Goal: Obtain resource: Download file/media

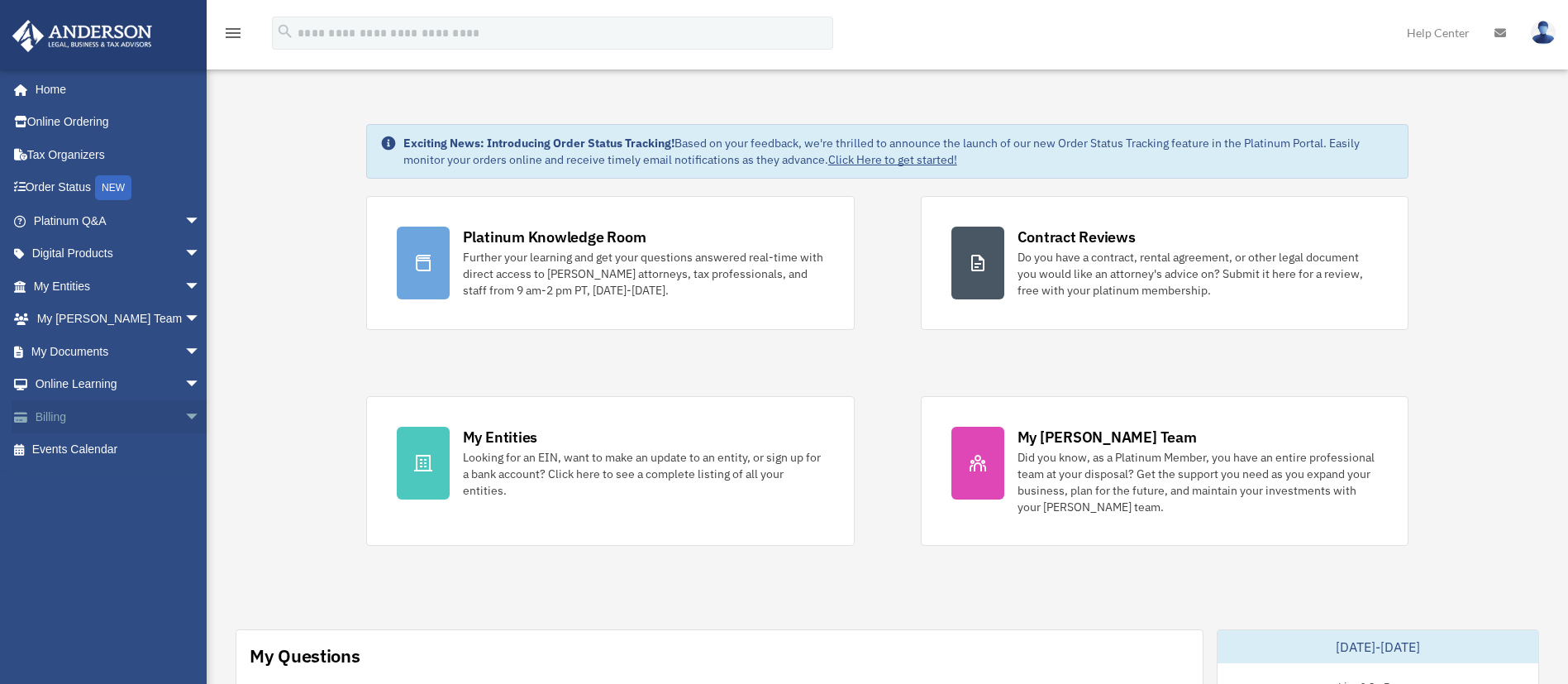
click at [69, 414] on link "Billing arrow_drop_down" at bounding box center [118, 416] width 214 height 33
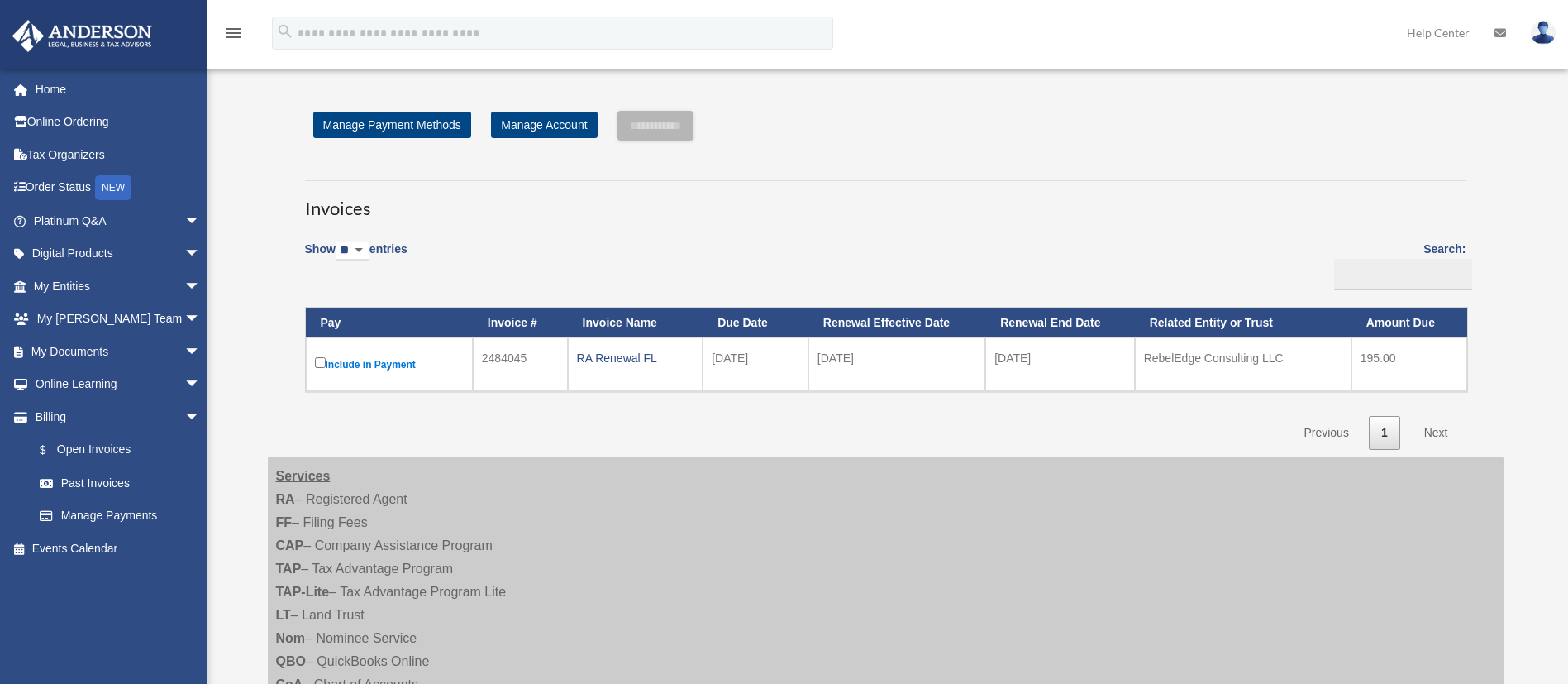
click at [397, 361] on label "Include in Payment" at bounding box center [389, 364] width 149 height 21
click at [665, 249] on div "Show ** ** ** *** entries Search: Pay Invoice # Invoice Name Due Date Renewal E…" at bounding box center [885, 339] width 1162 height 220
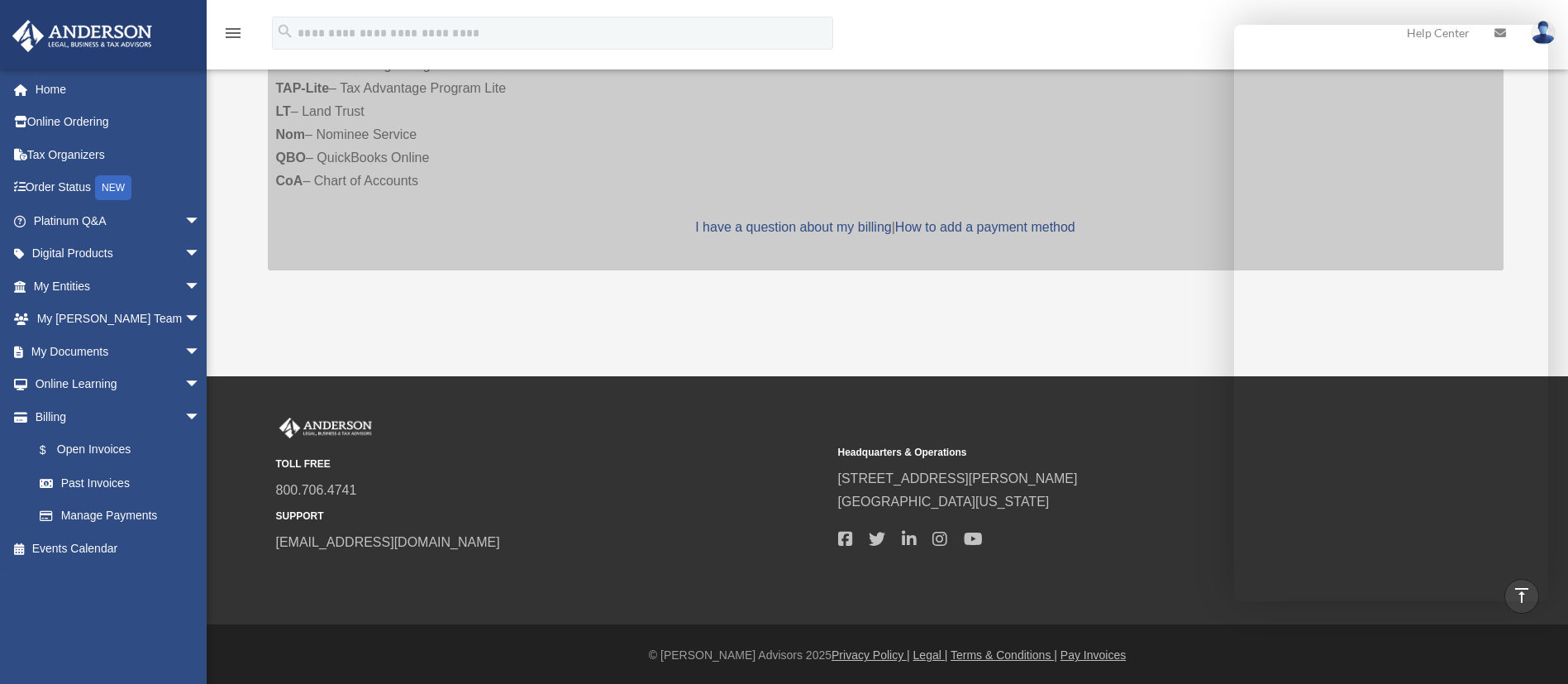
scroll to position [506, 0]
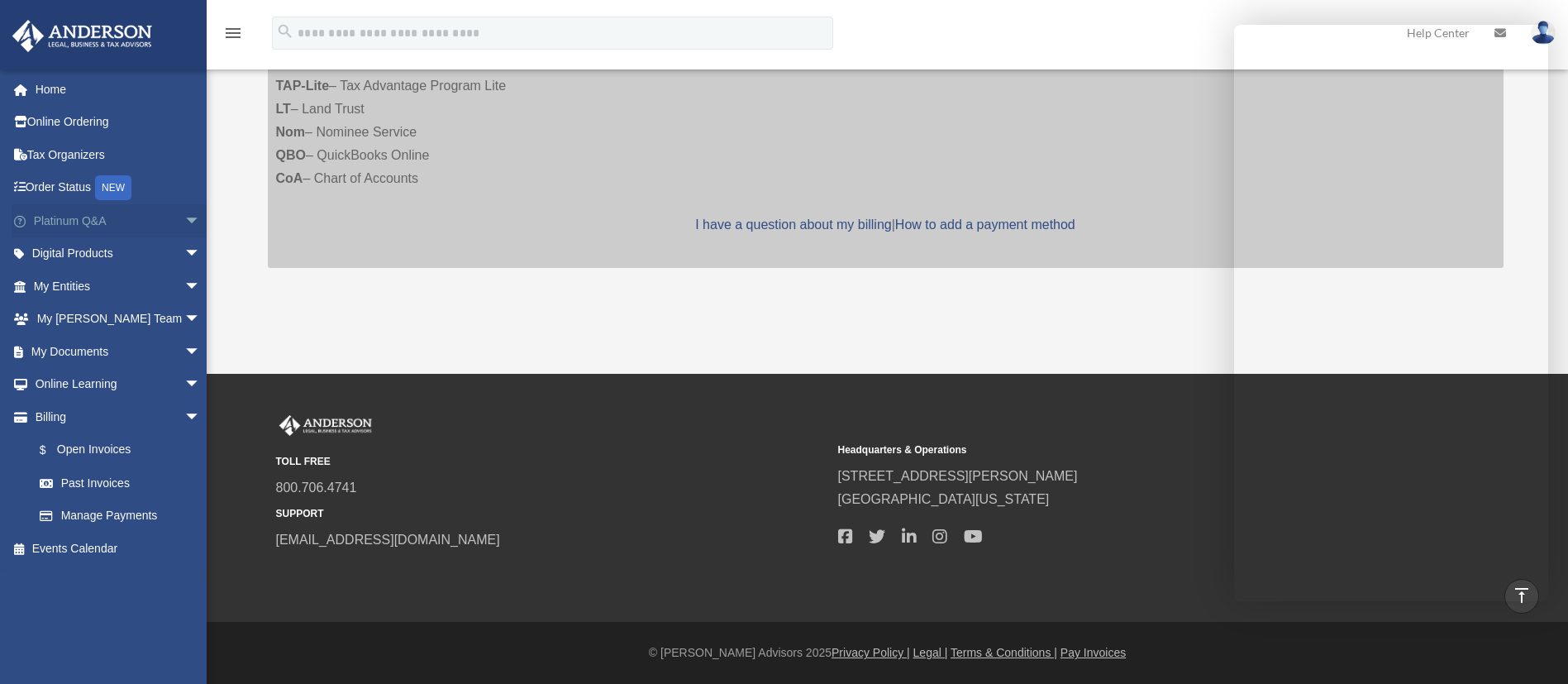
click at [70, 219] on link "Platinum Q&A arrow_drop_down" at bounding box center [118, 221] width 214 height 33
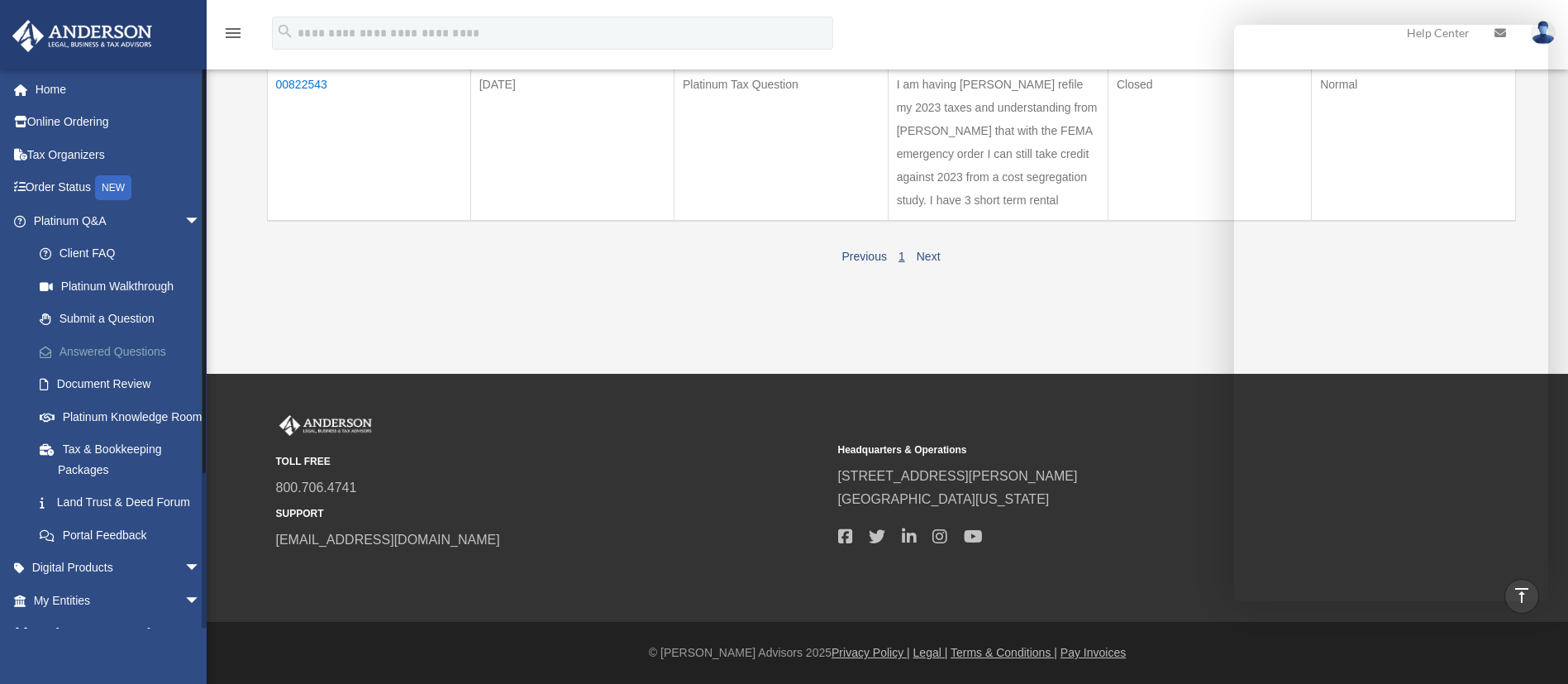
scroll to position [787, 0]
click at [87, 254] on link "Client FAQ" at bounding box center [124, 254] width 203 height 33
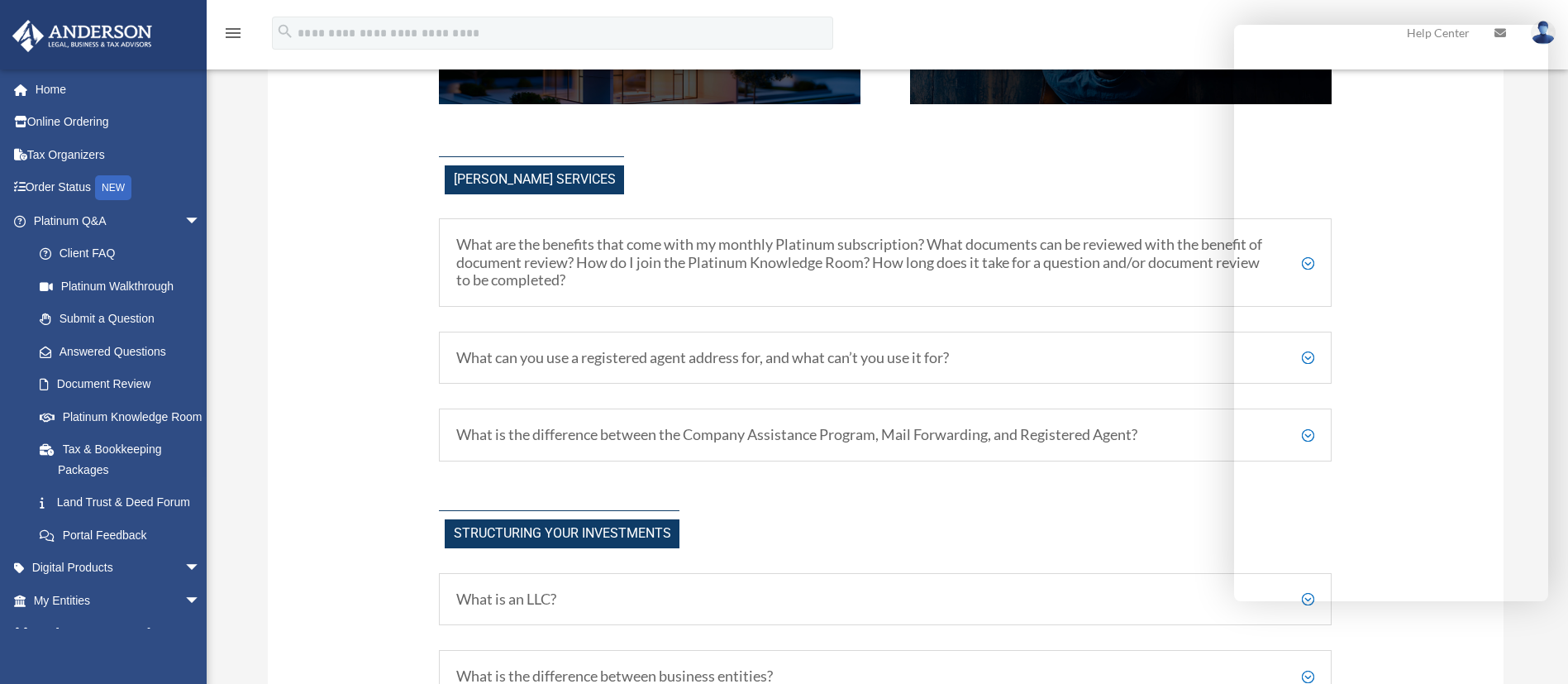
scroll to position [496, 0]
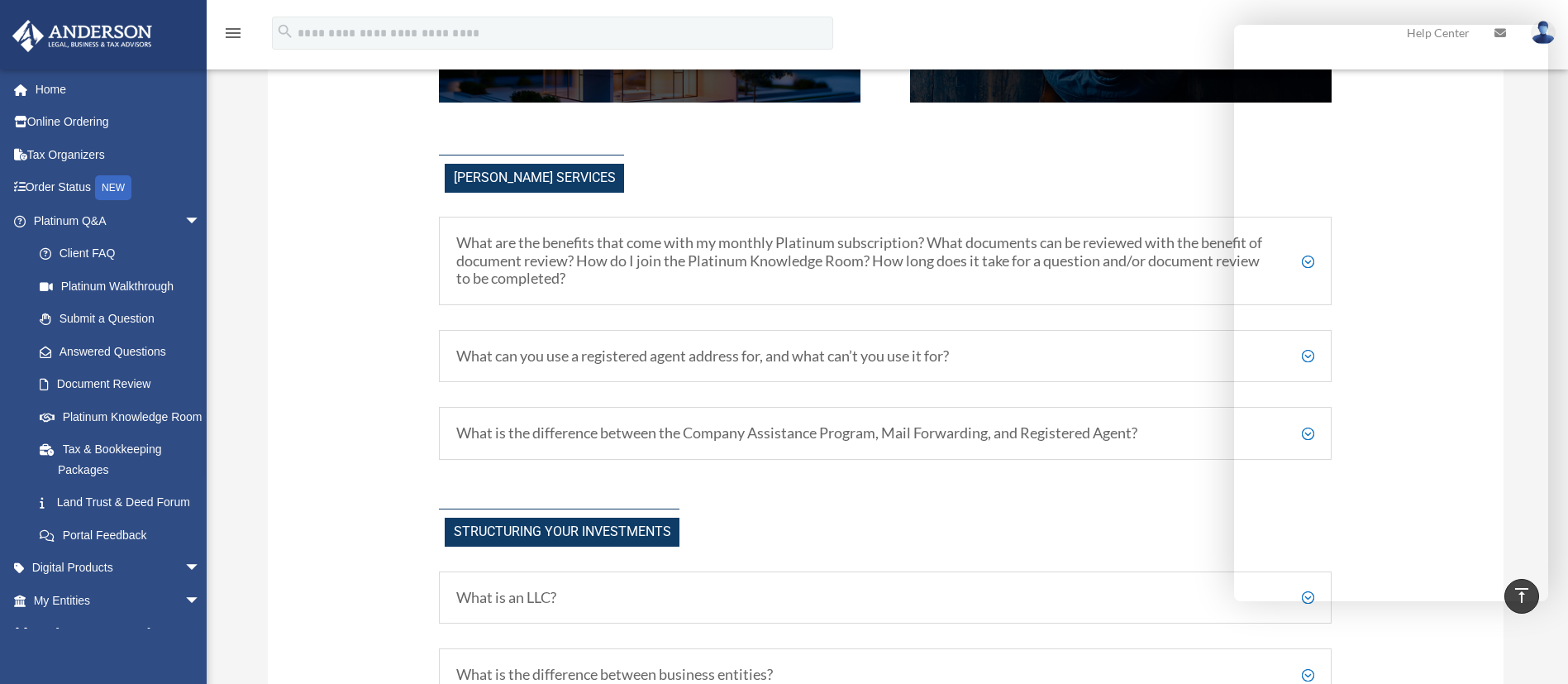
click at [593, 429] on h5 "What is the difference between the Company Assistance Program, Mail Forwarding,…" at bounding box center [885, 432] width 858 height 18
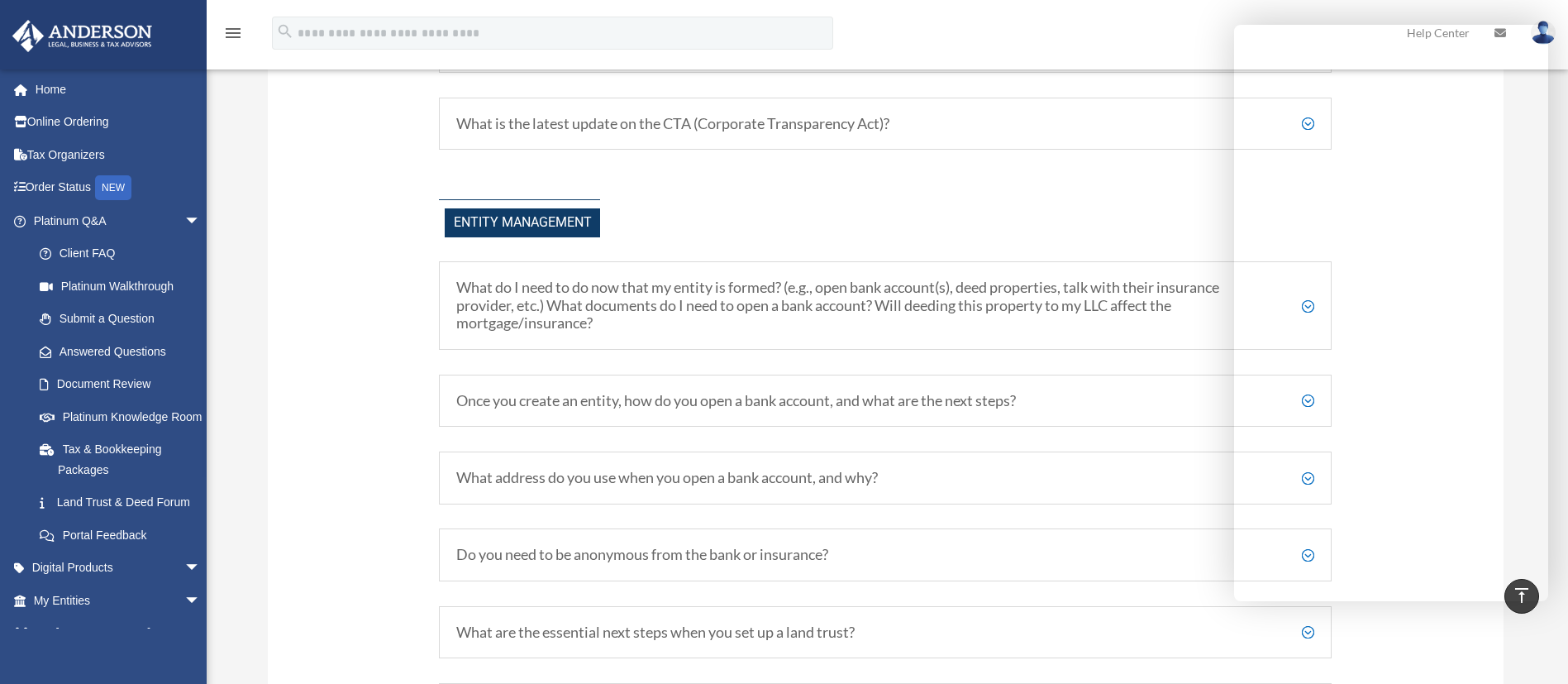
scroll to position [2108, 0]
click at [626, 473] on h5 "What address do you use when you open a bank account, and why?" at bounding box center [885, 474] width 858 height 18
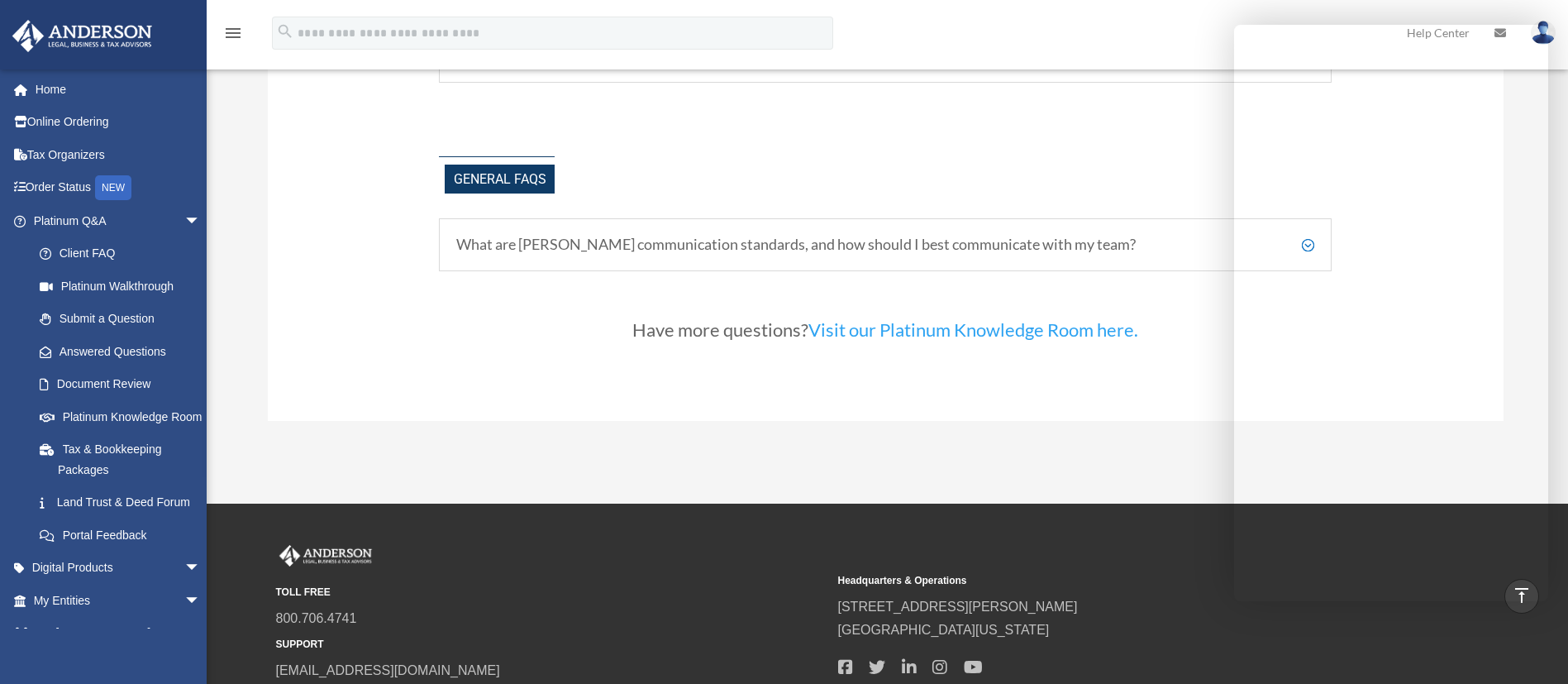
scroll to position [3844, 0]
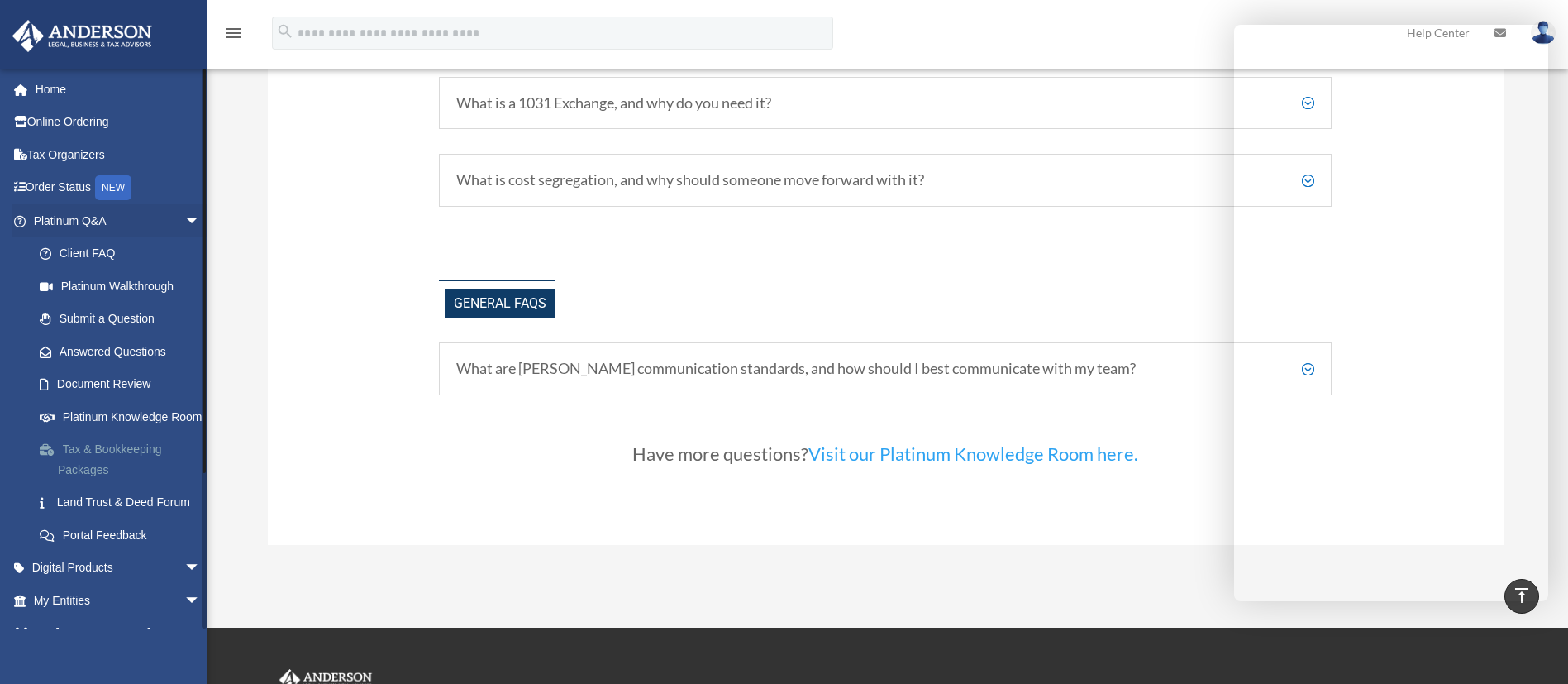
click at [86, 476] on link "Tax & Bookkeeping Packages" at bounding box center [124, 459] width 203 height 53
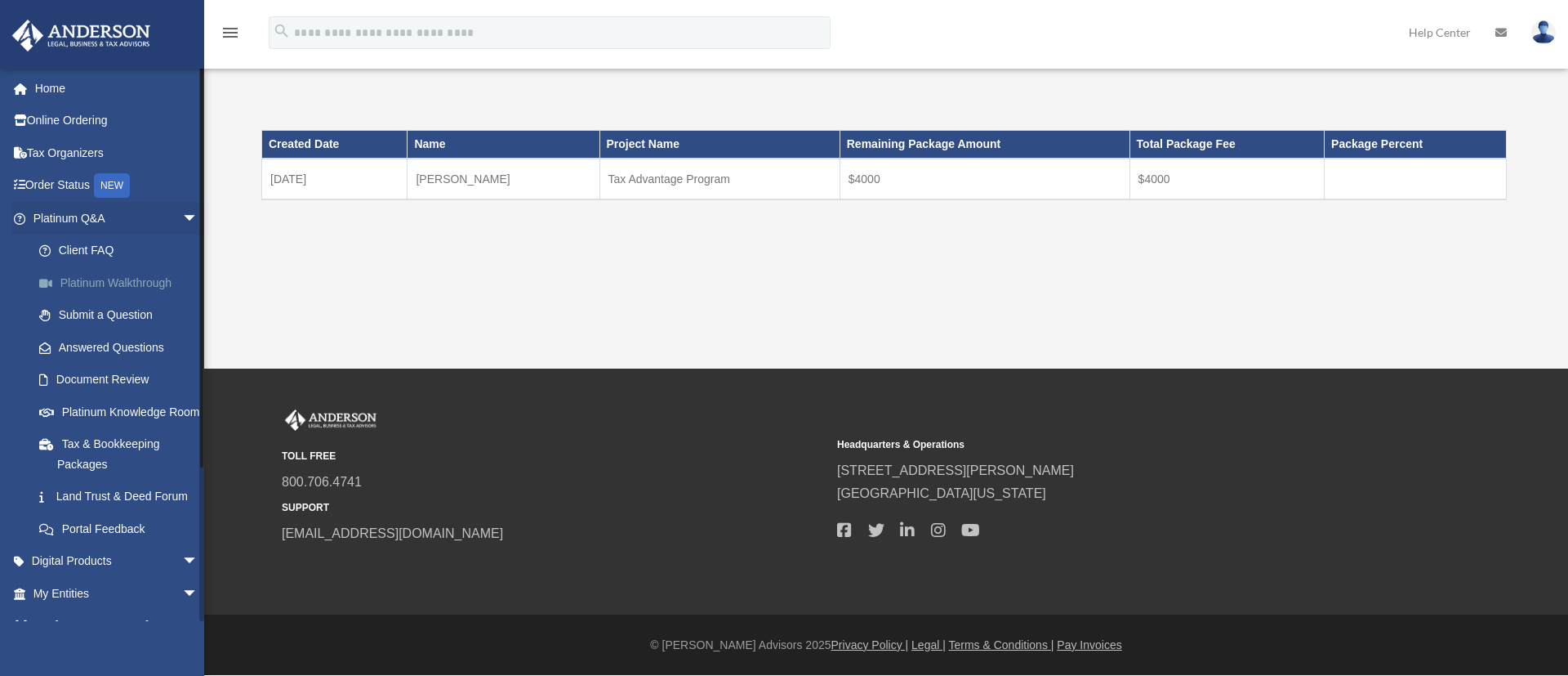
click at [99, 278] on link "Platinum Walkthrough" at bounding box center [122, 282] width 200 height 32
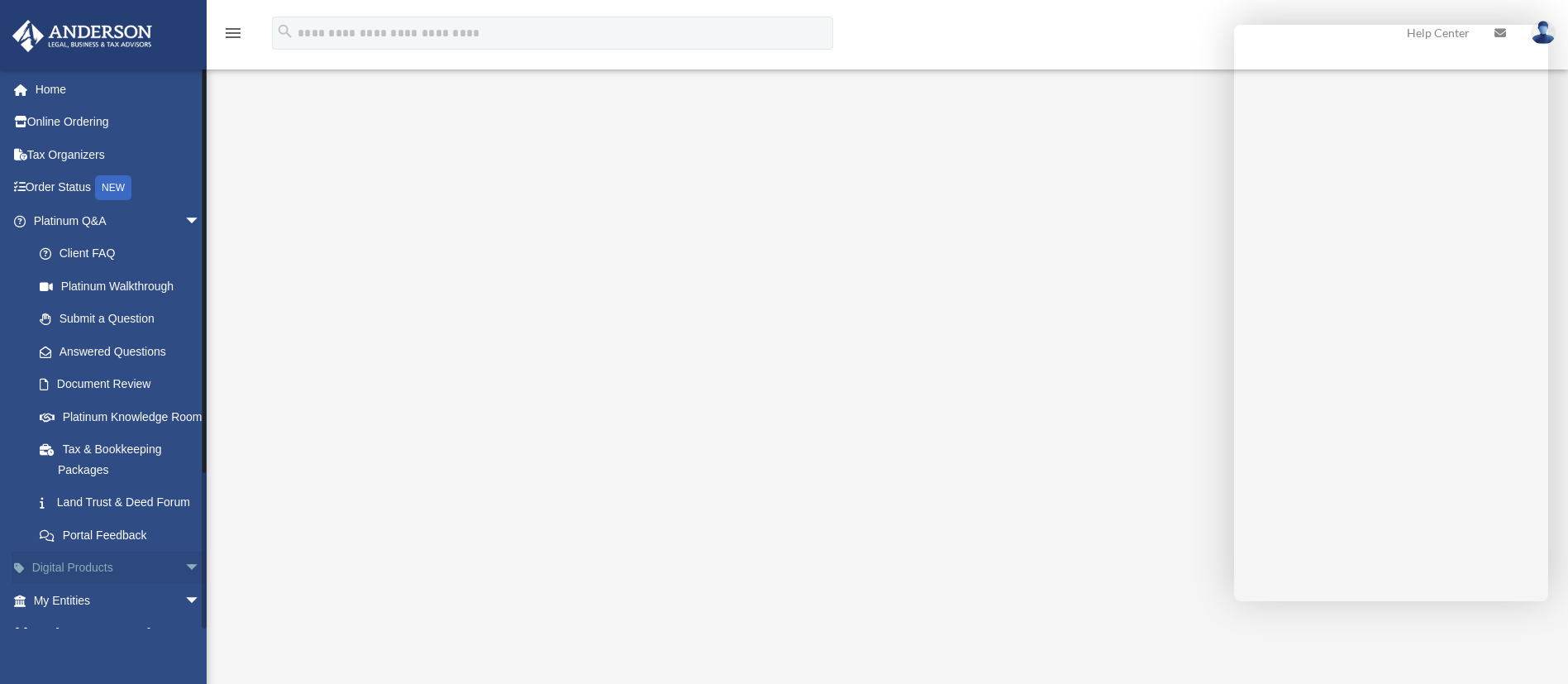
click at [142, 584] on link "Digital Products arrow_drop_down" at bounding box center [118, 568] width 214 height 33
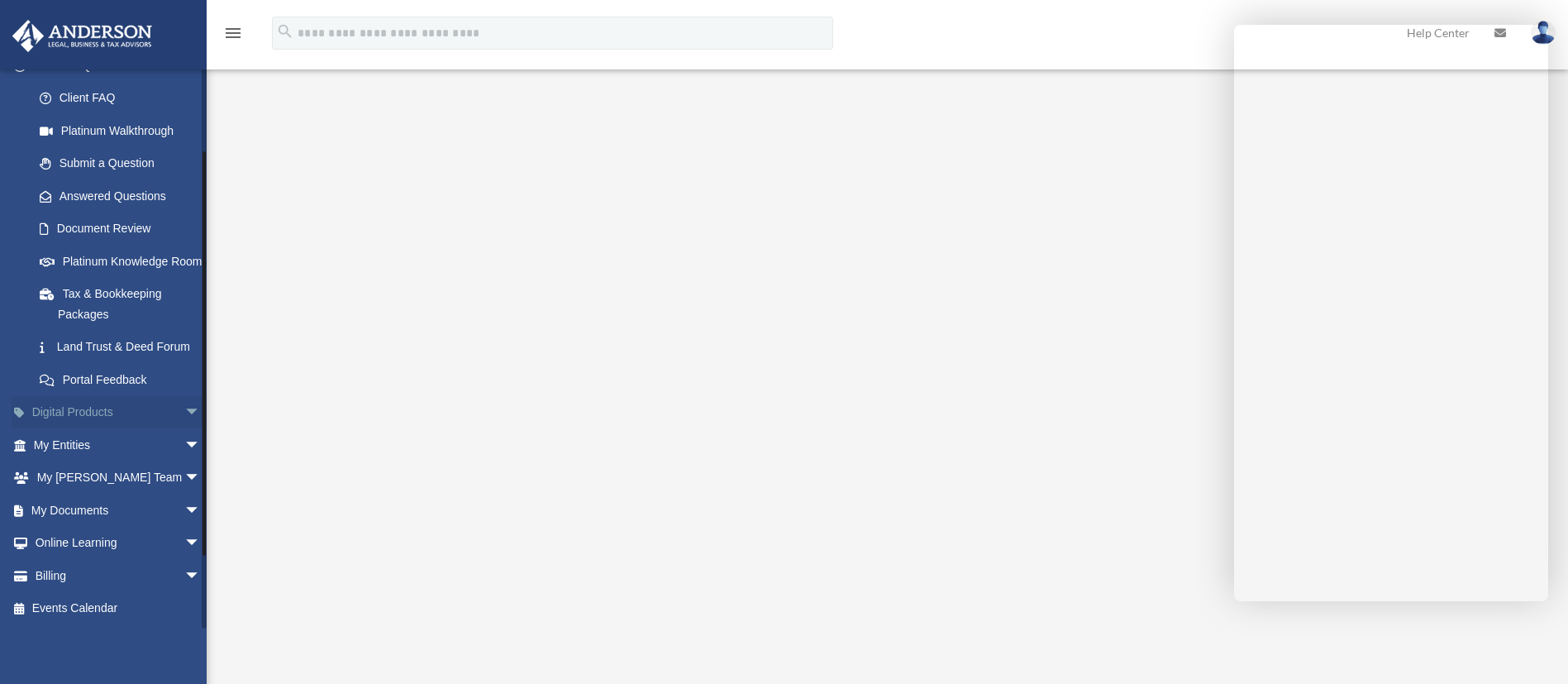
scroll to position [196, 0]
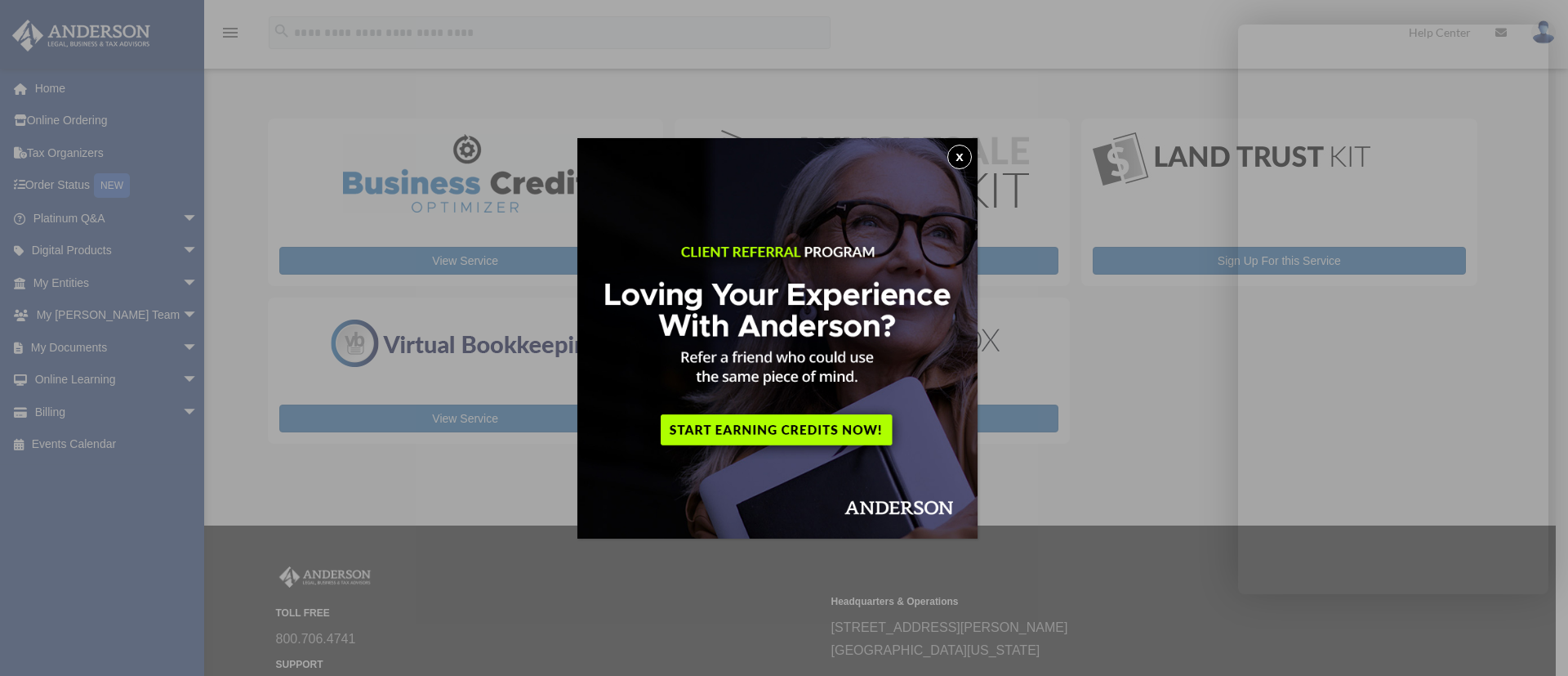
click at [963, 155] on button "x" at bounding box center [960, 157] width 25 height 25
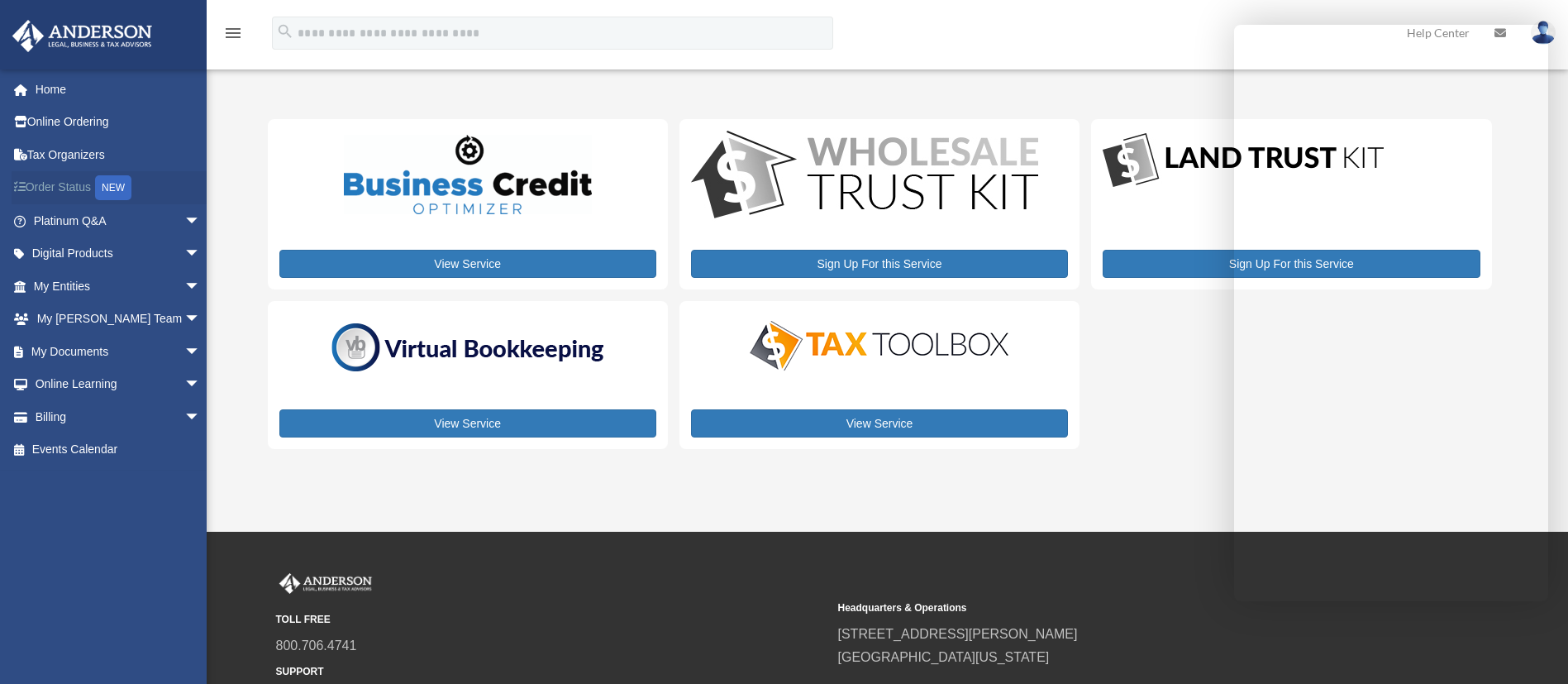
click at [50, 185] on link "Order Status NEW" at bounding box center [118, 187] width 214 height 34
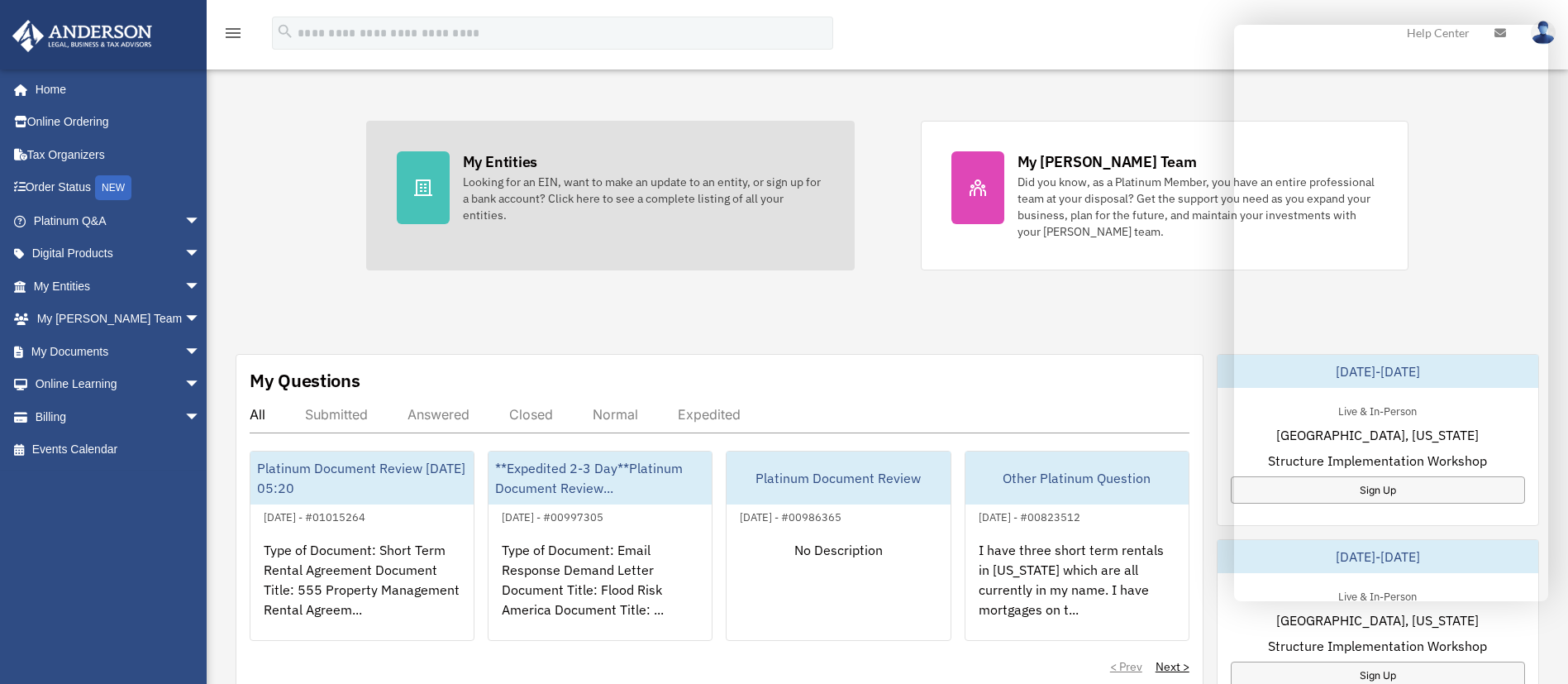
scroll to position [372, 0]
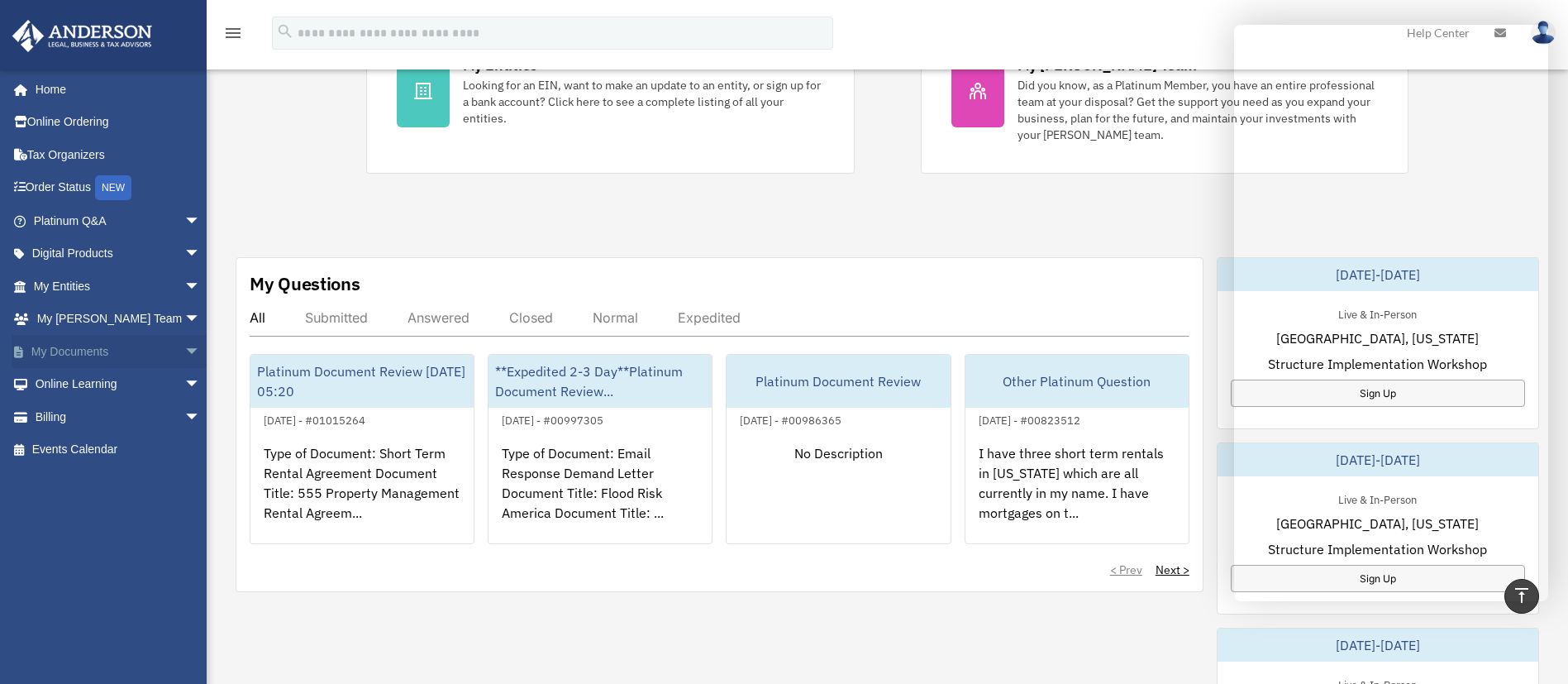
click at [83, 346] on link "My Documents arrow_drop_down" at bounding box center [118, 351] width 214 height 33
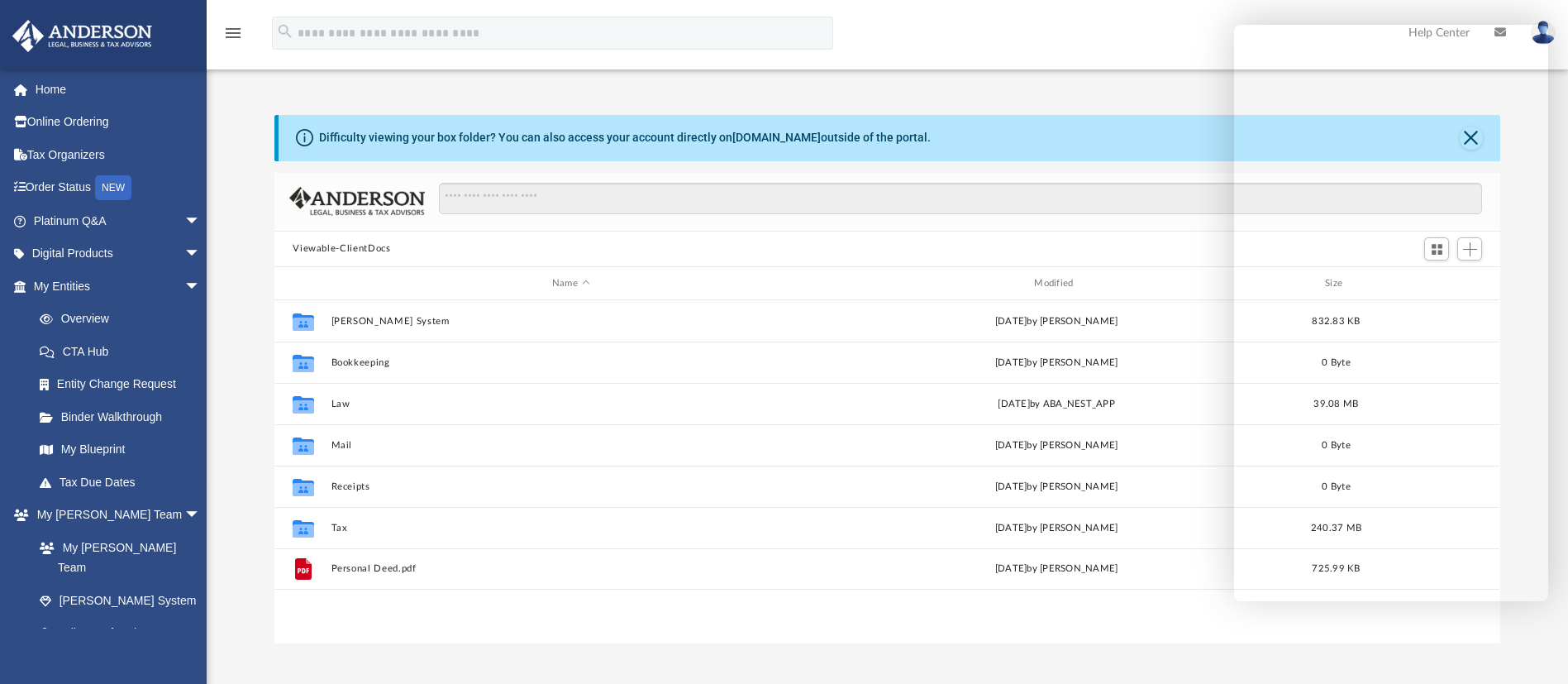
scroll to position [357, 1207]
click at [61, 583] on link "[PERSON_NAME] System" at bounding box center [124, 599] width 203 height 33
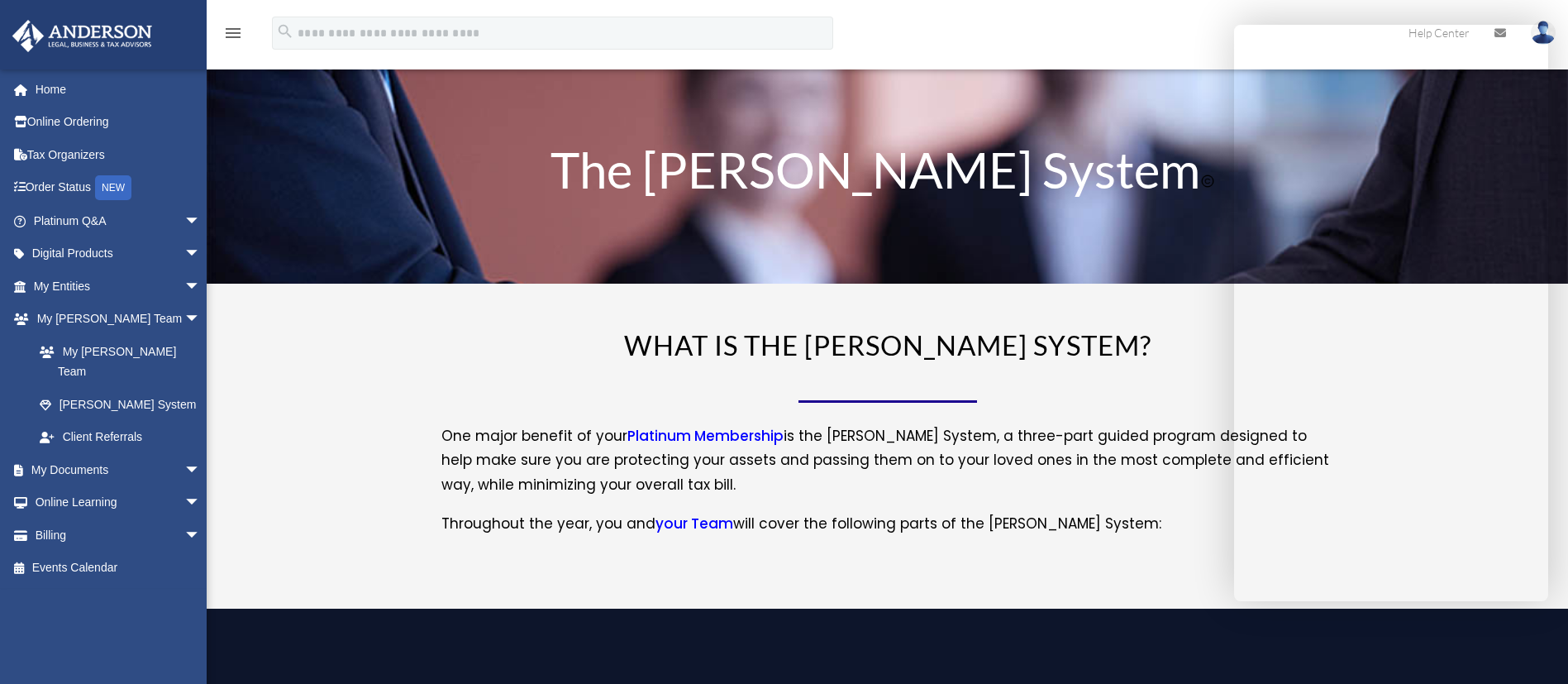
click at [743, 429] on link "Platinum Membership" at bounding box center [705, 439] width 157 height 28
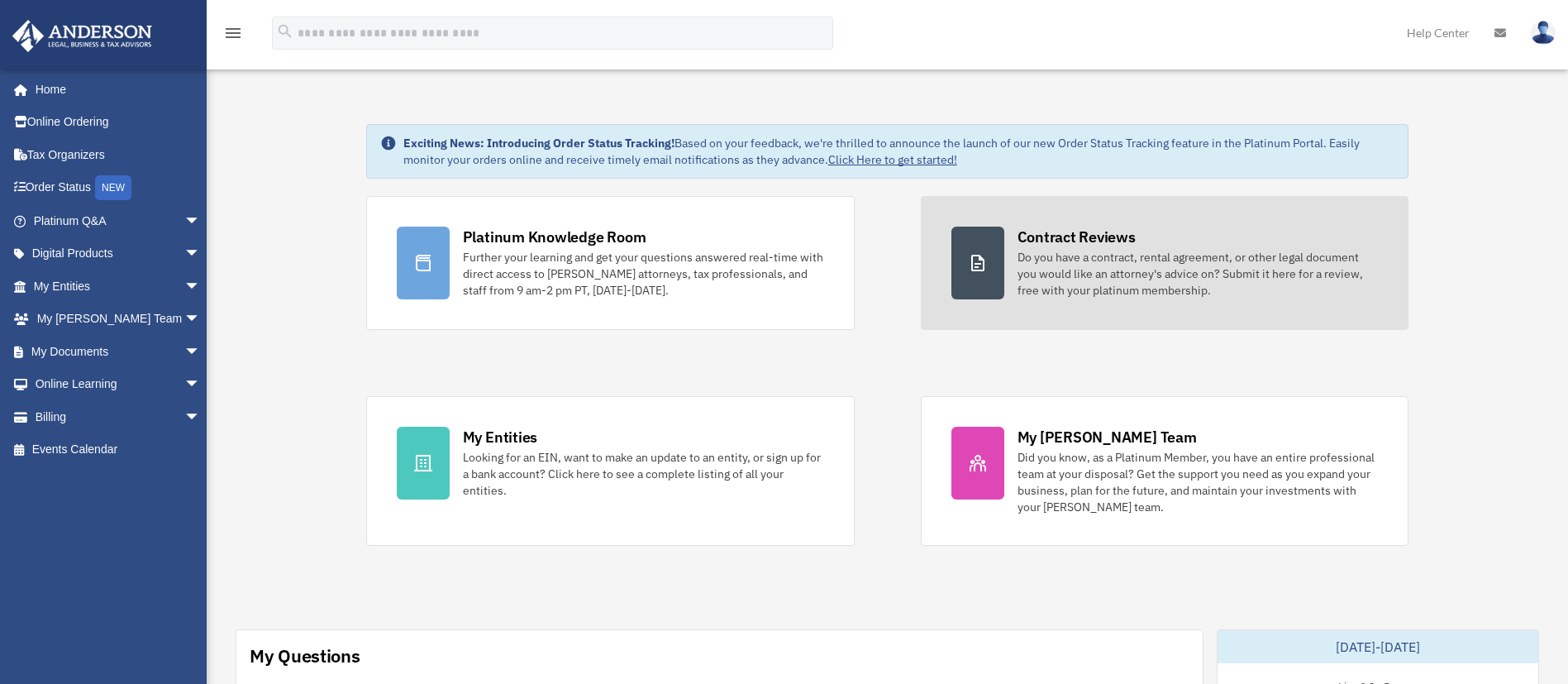
click at [1068, 240] on div "Contract Reviews" at bounding box center [1076, 237] width 118 height 21
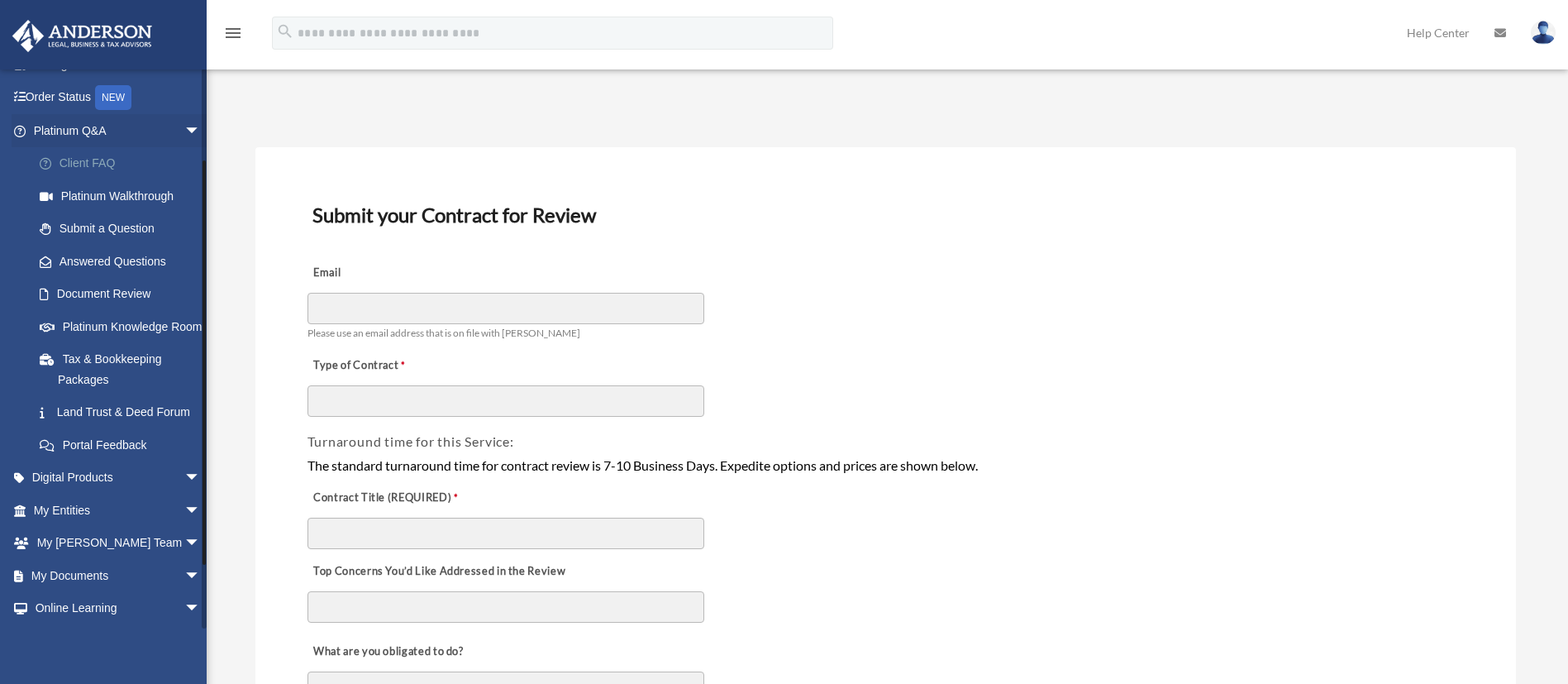
scroll to position [124, 0]
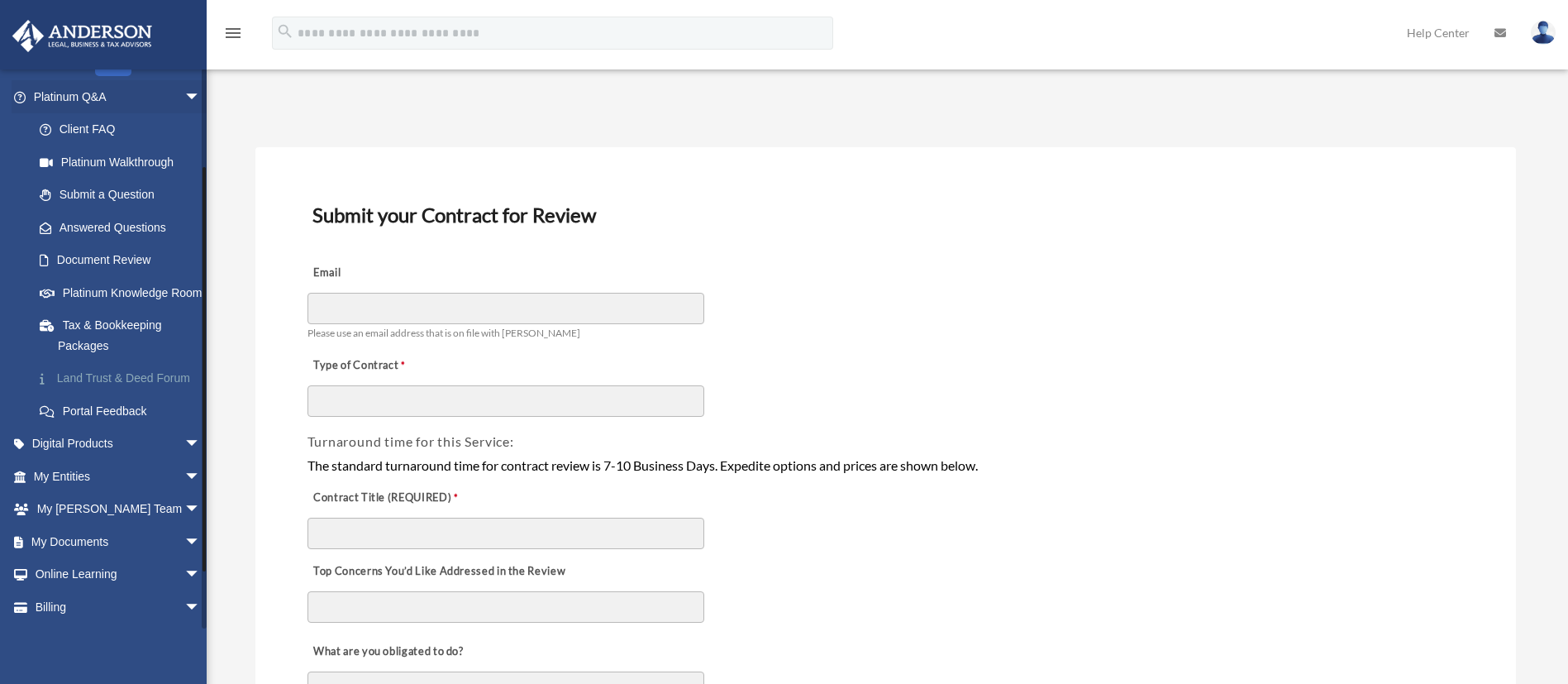
click at [93, 395] on link "Land Trust & Deed Forum" at bounding box center [124, 379] width 203 height 33
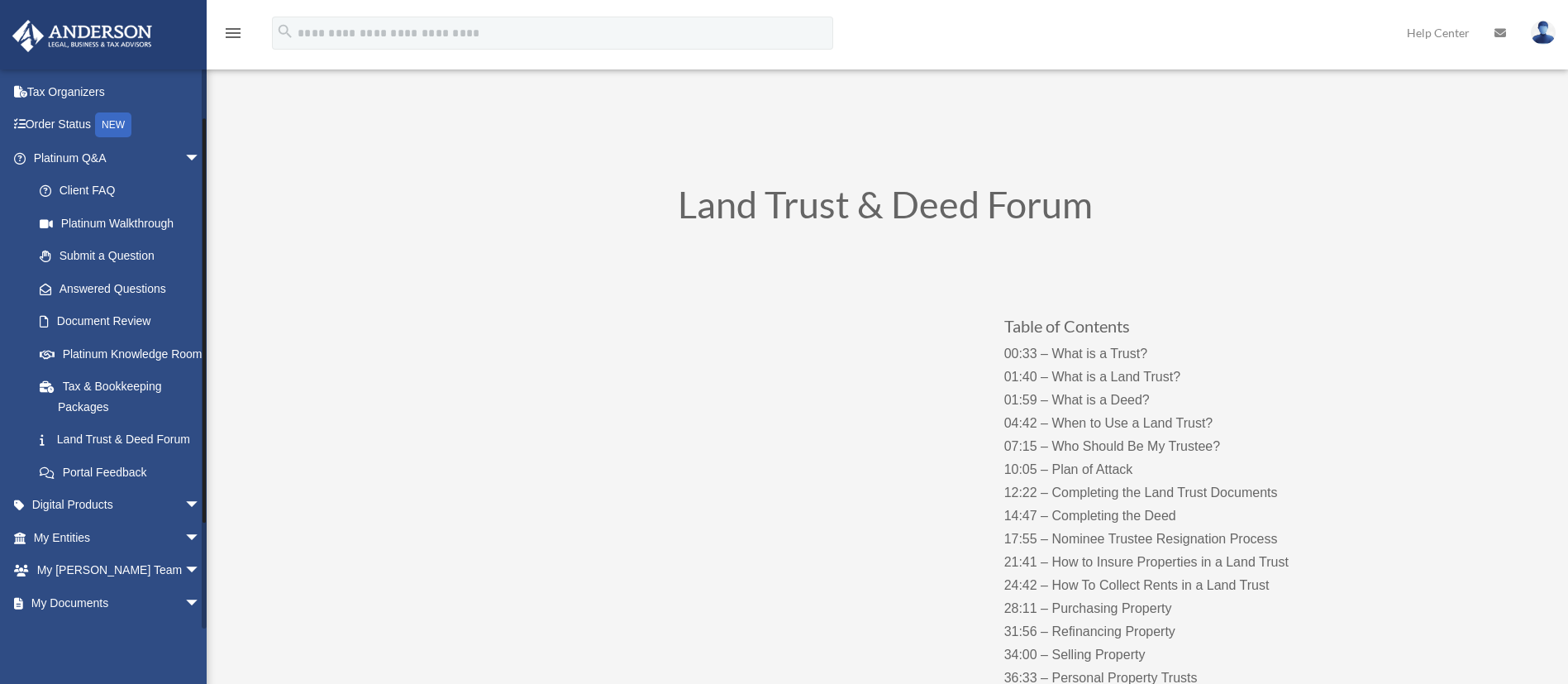
scroll to position [126, 0]
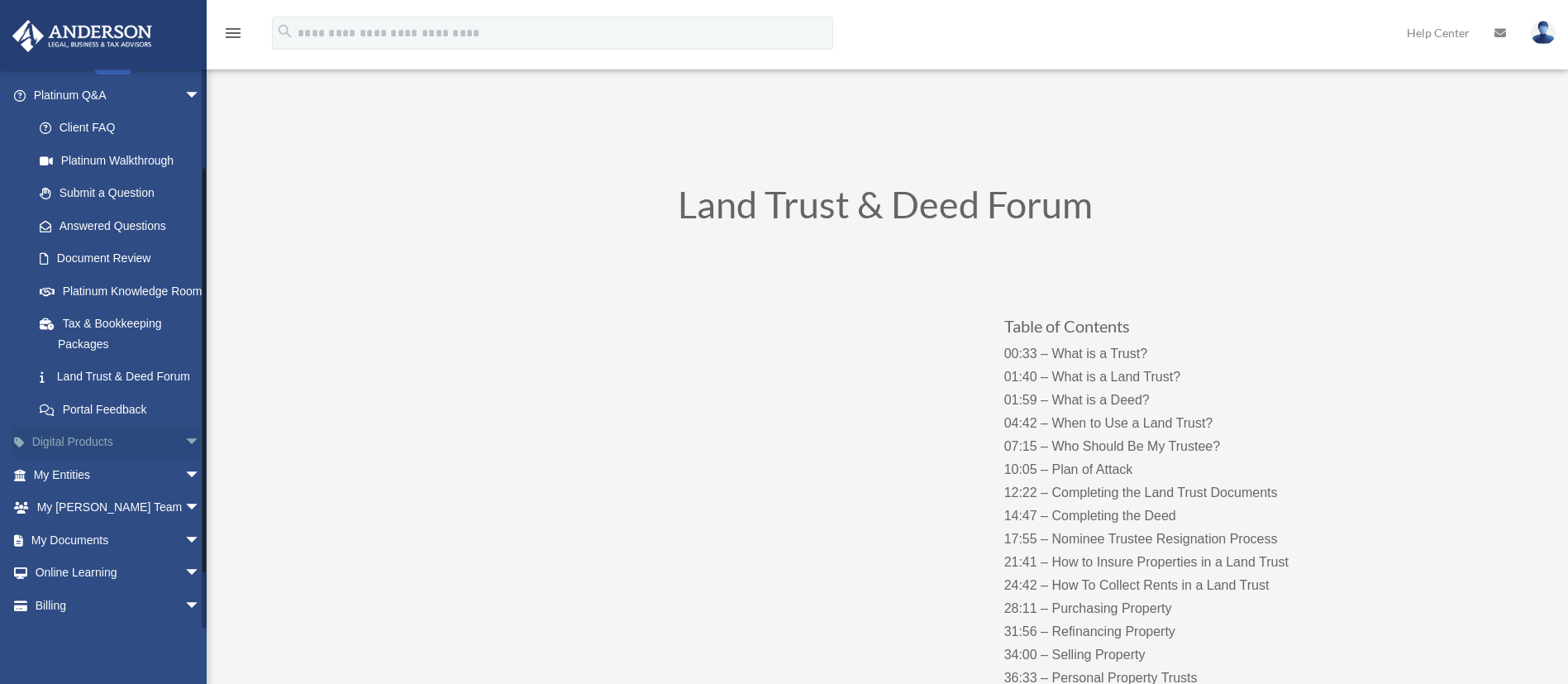
click at [77, 459] on link "Digital Products arrow_drop_down" at bounding box center [118, 442] width 214 height 33
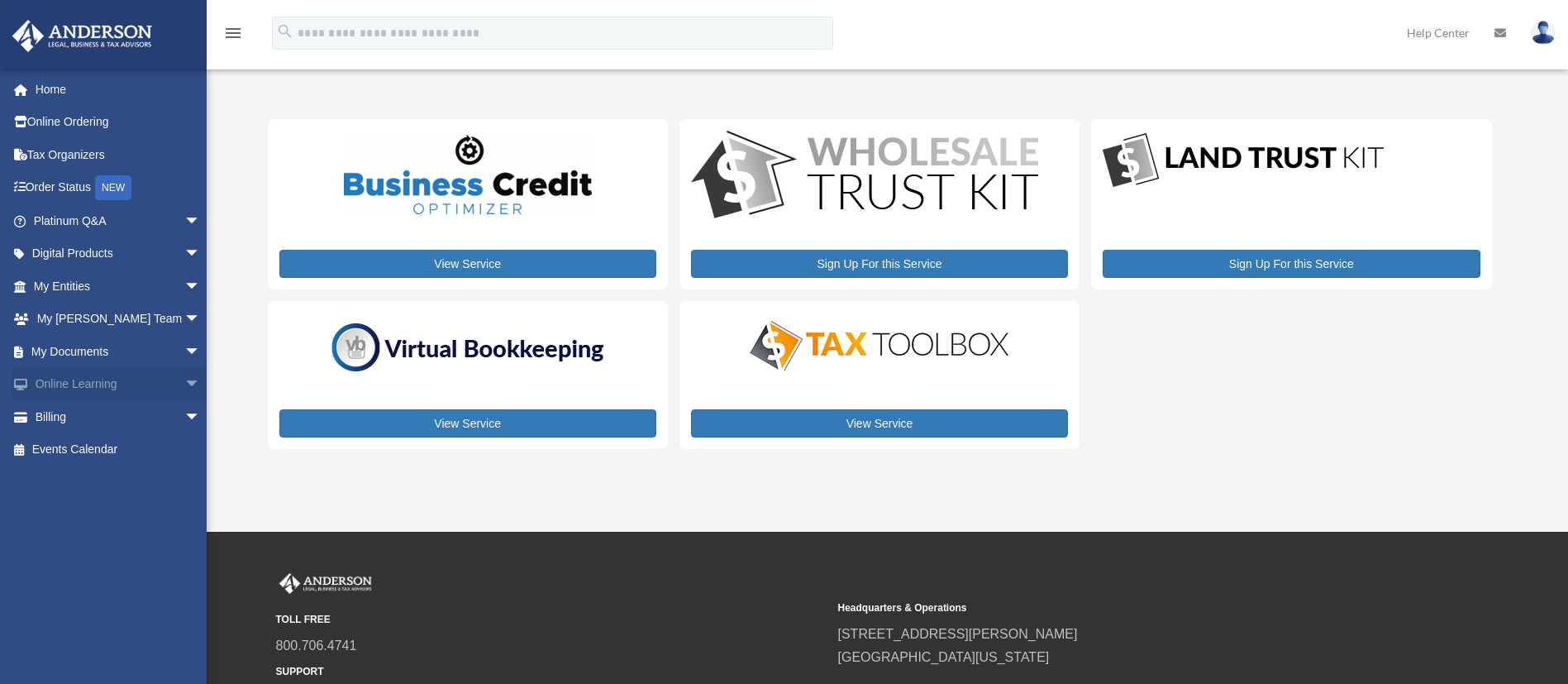
click at [117, 381] on link "Online Learning arrow_drop_down" at bounding box center [118, 384] width 214 height 33
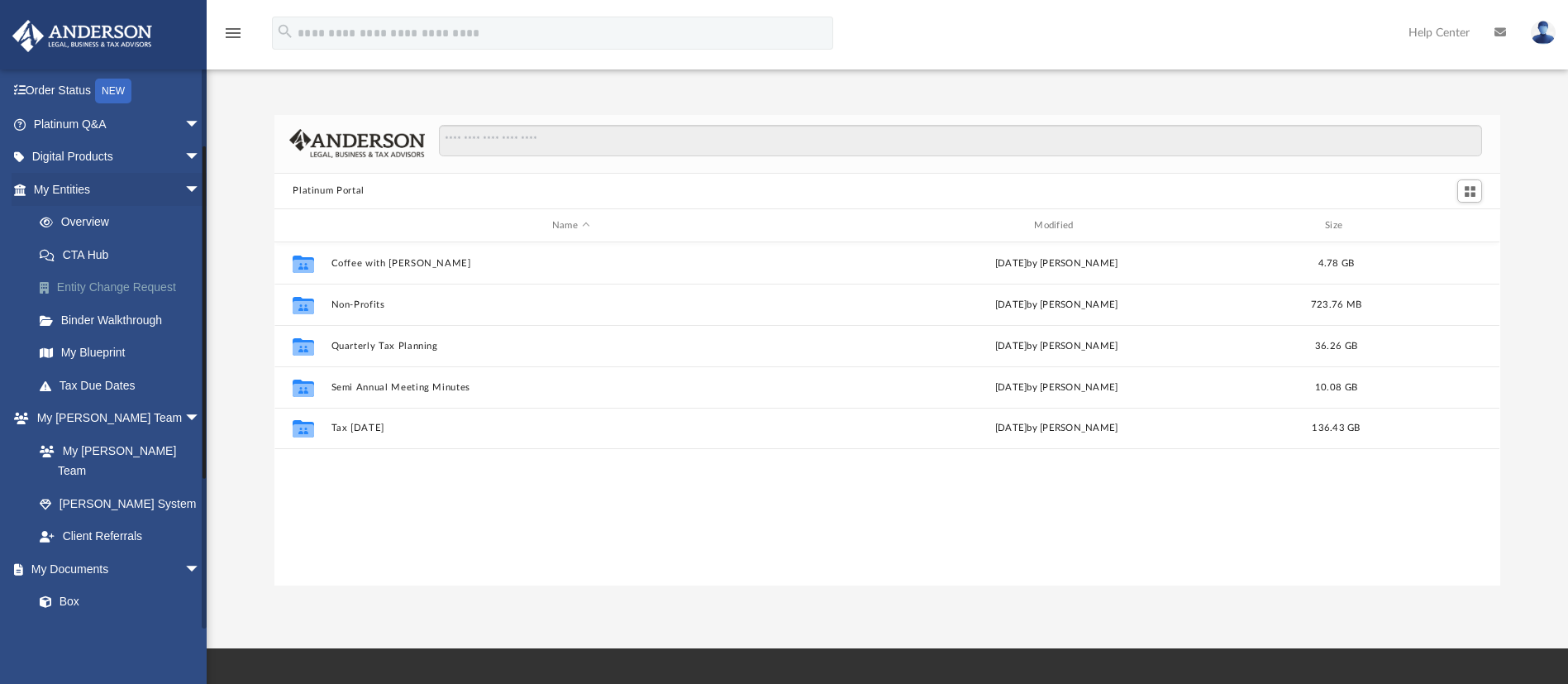
scroll to position [124, 0]
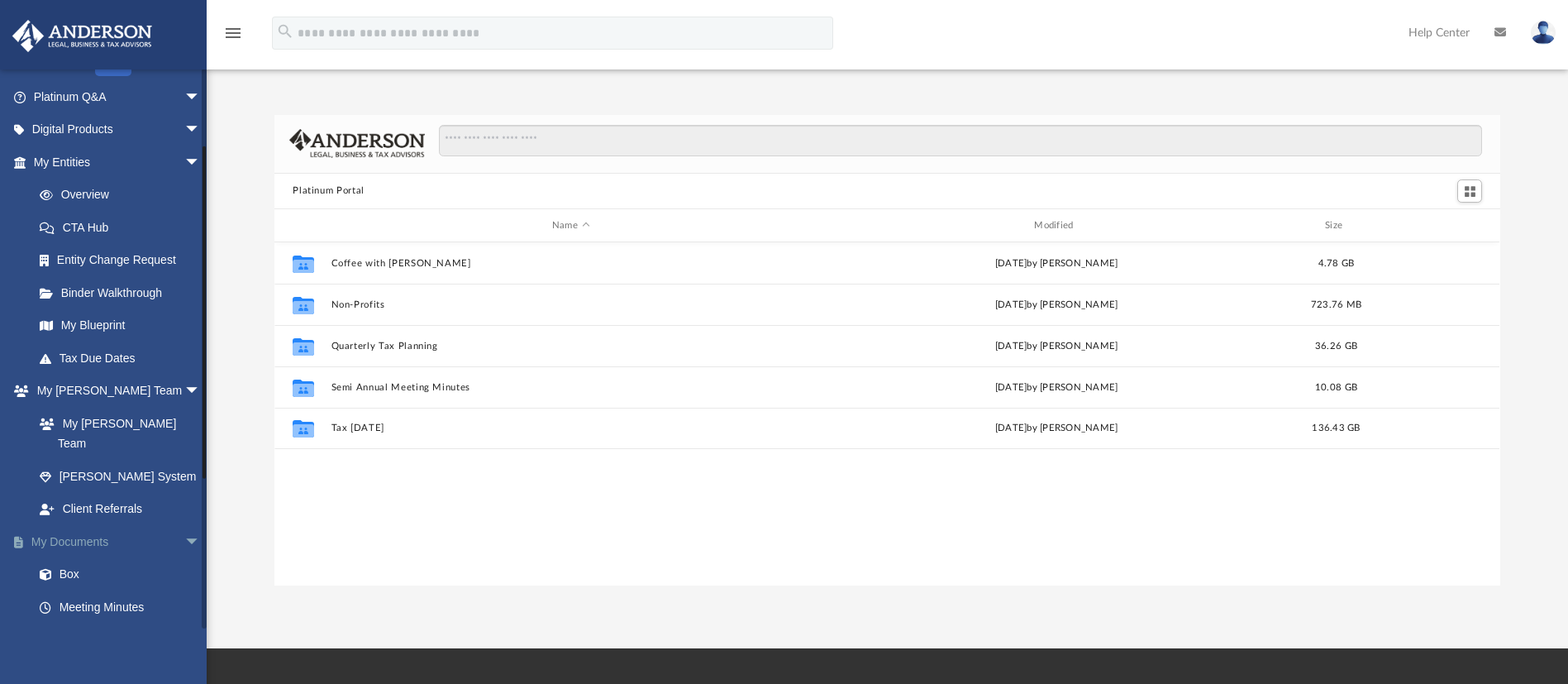
click at [68, 525] on link "My Documents arrow_drop_down" at bounding box center [118, 541] width 214 height 33
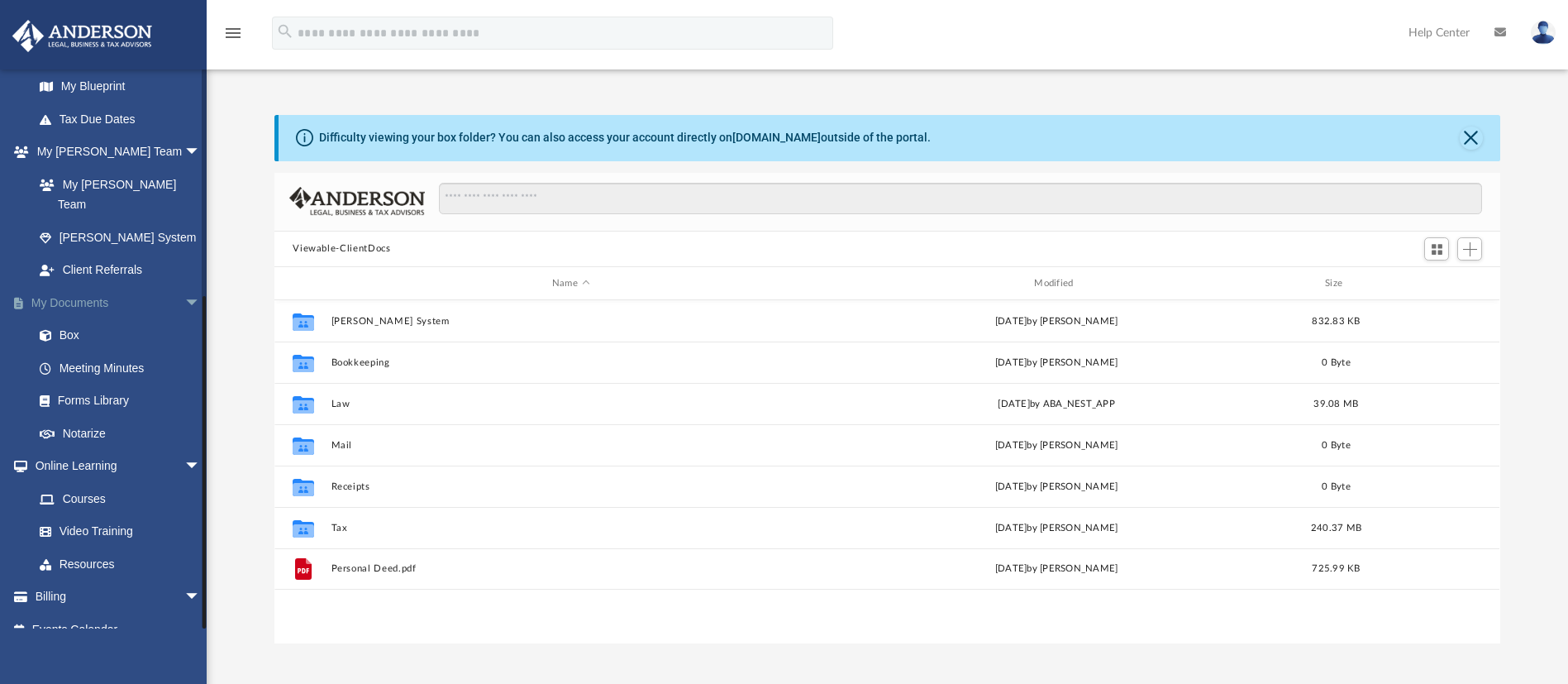
scroll to position [364, 0]
click at [103, 383] on link "Forms Library" at bounding box center [124, 400] width 203 height 33
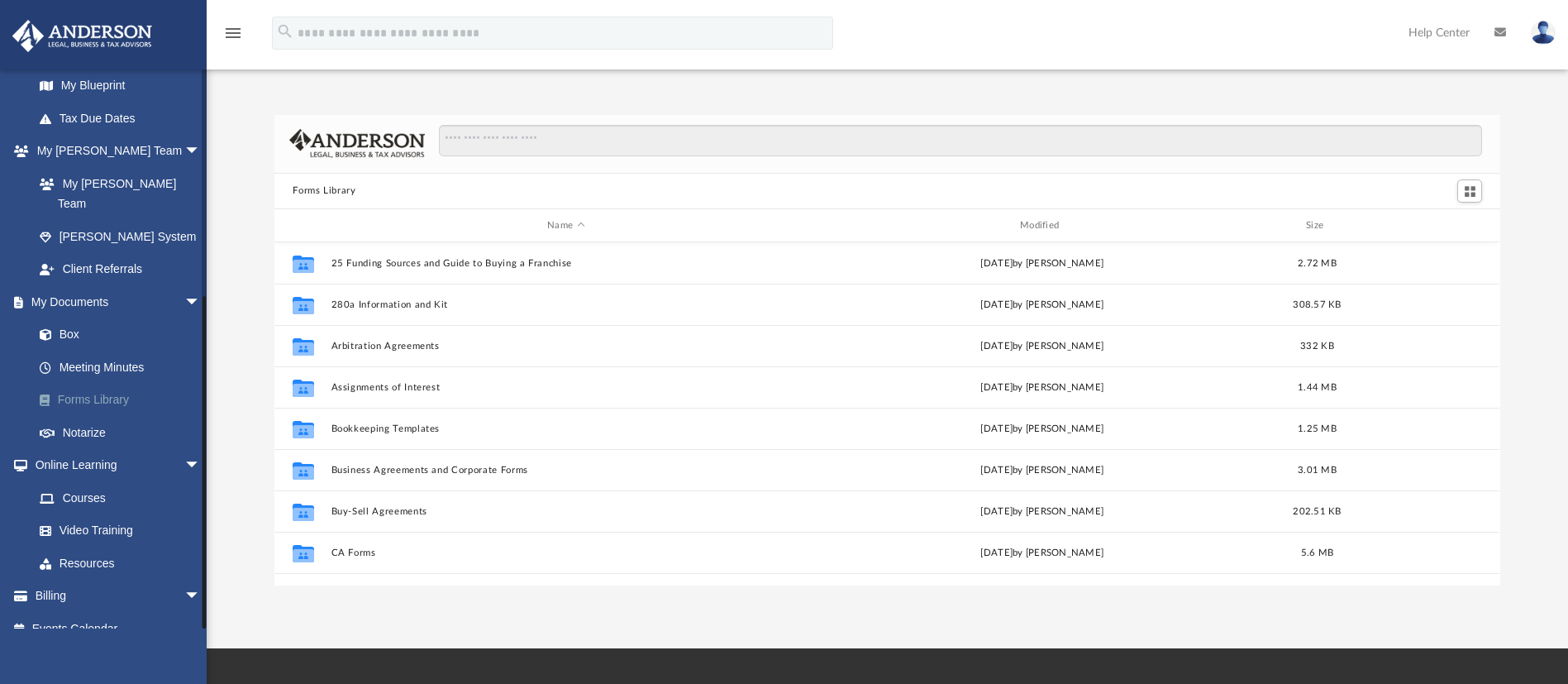
scroll to position [357, 1207]
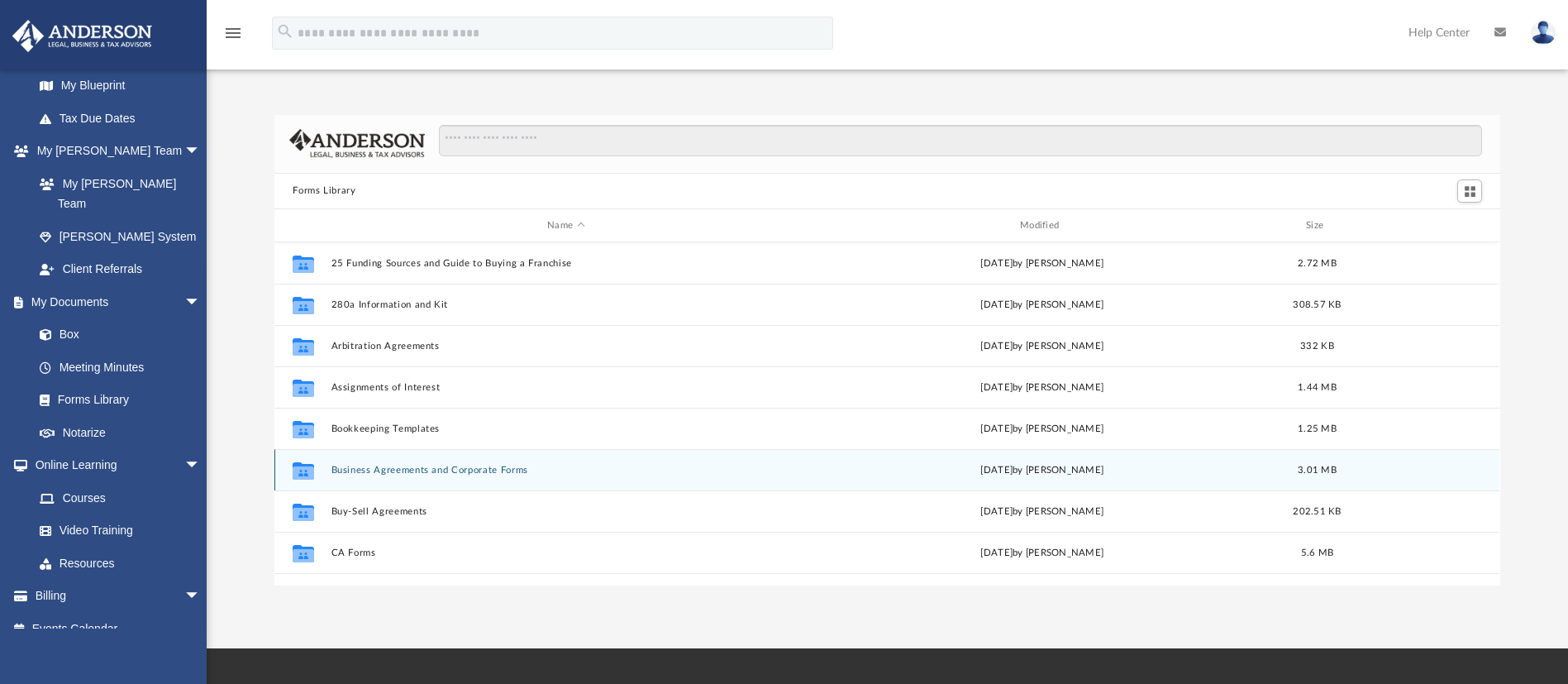
click at [410, 471] on button "Business Agreements and Corporate Forms" at bounding box center [566, 470] width 470 height 11
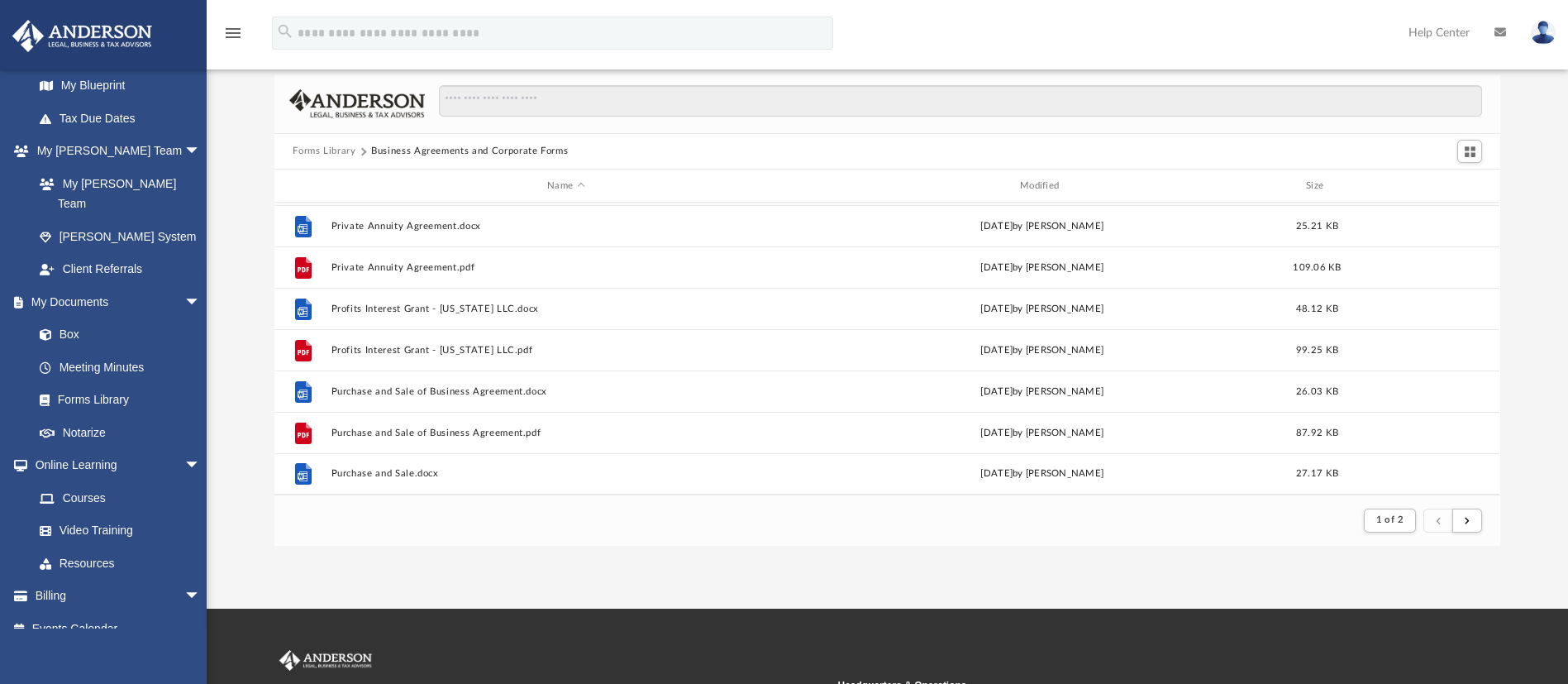
scroll to position [0, 0]
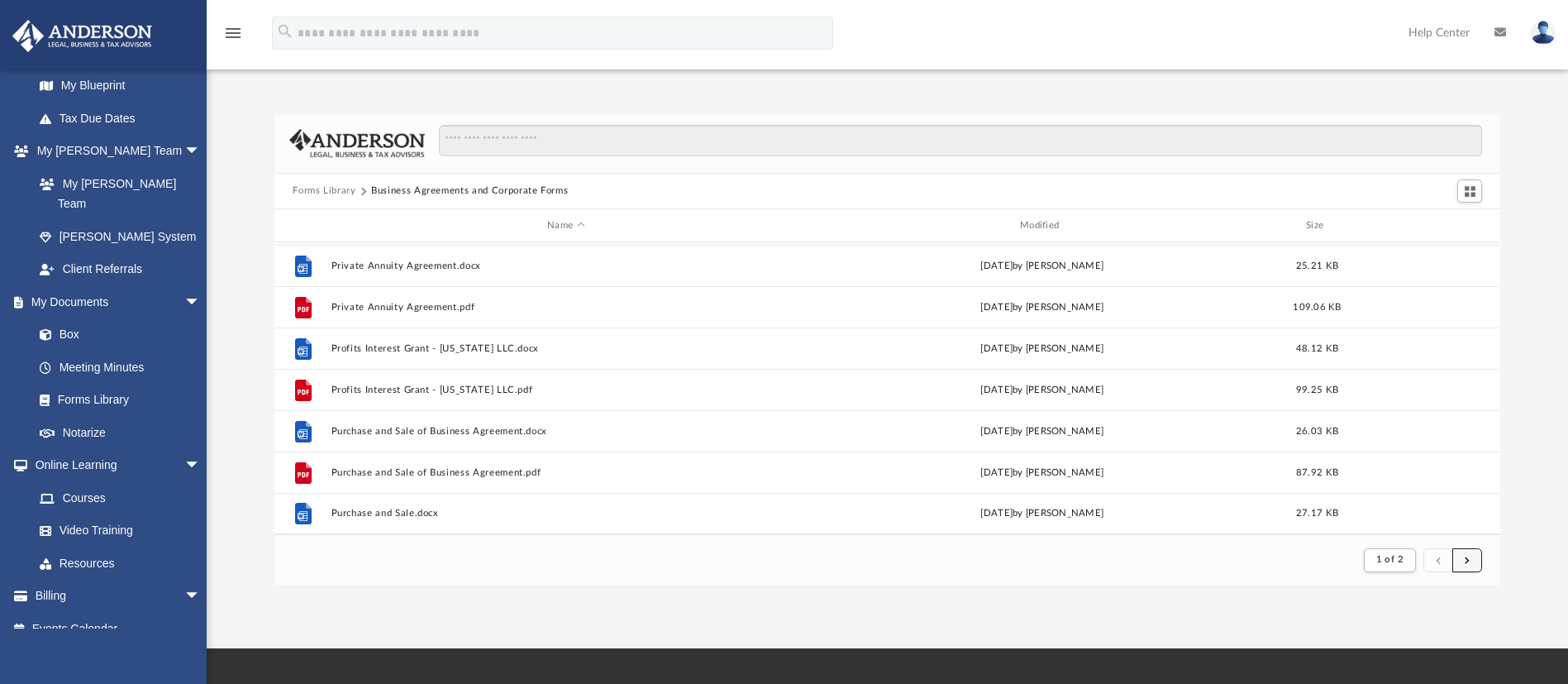
click at [1473, 564] on button "submit" at bounding box center [1467, 559] width 30 height 24
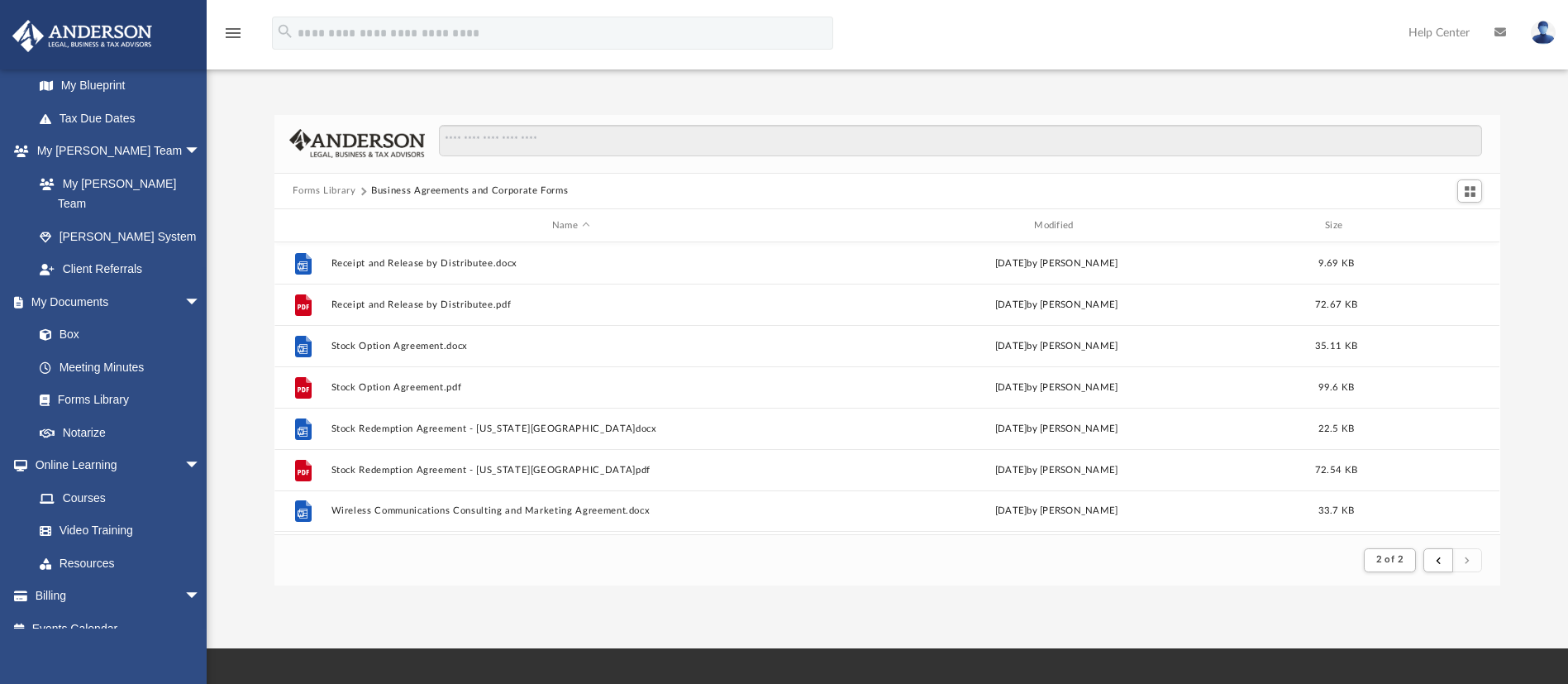
click at [308, 192] on button "Forms Library" at bounding box center [324, 190] width 62 height 14
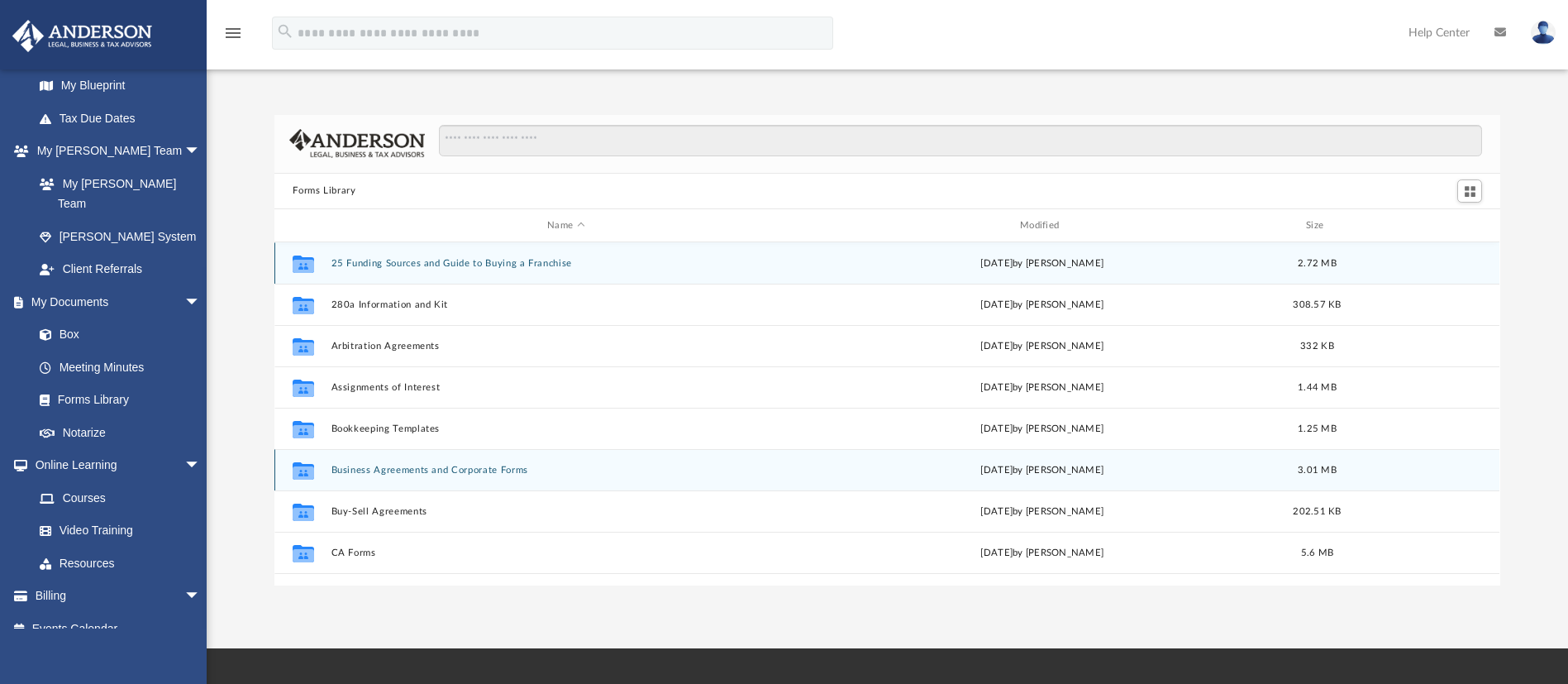
scroll to position [124, 0]
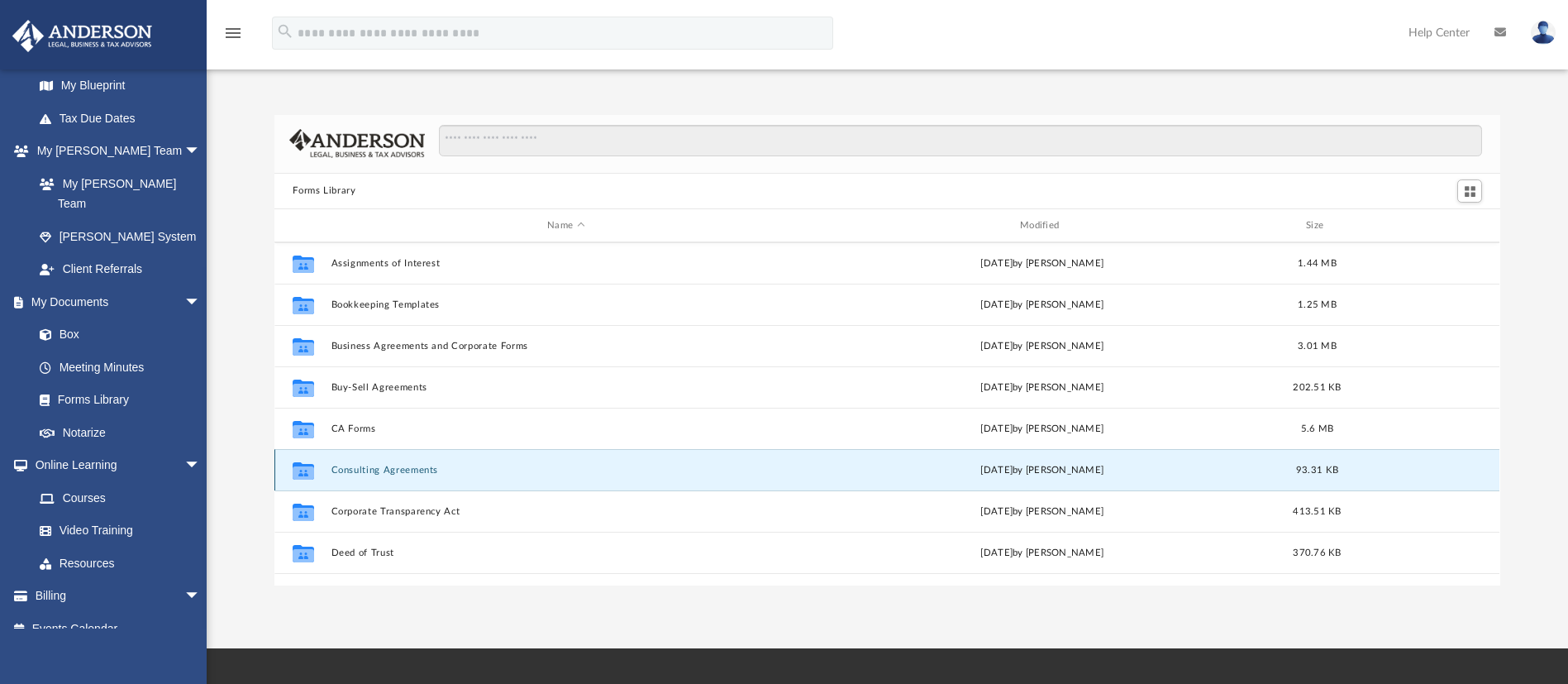
click at [431, 475] on button "Consulting Agreements" at bounding box center [566, 470] width 470 height 11
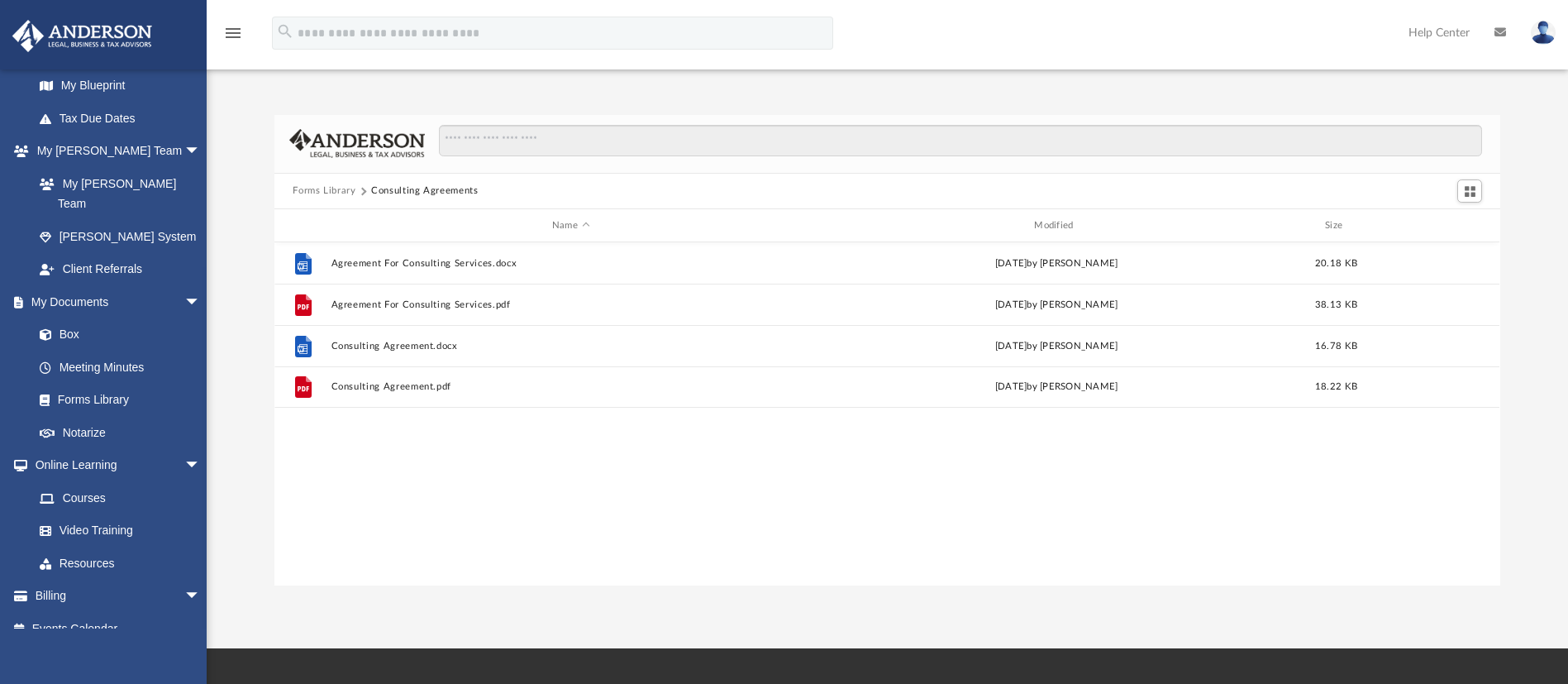
click at [319, 185] on button "Forms Library" at bounding box center [324, 190] width 62 height 14
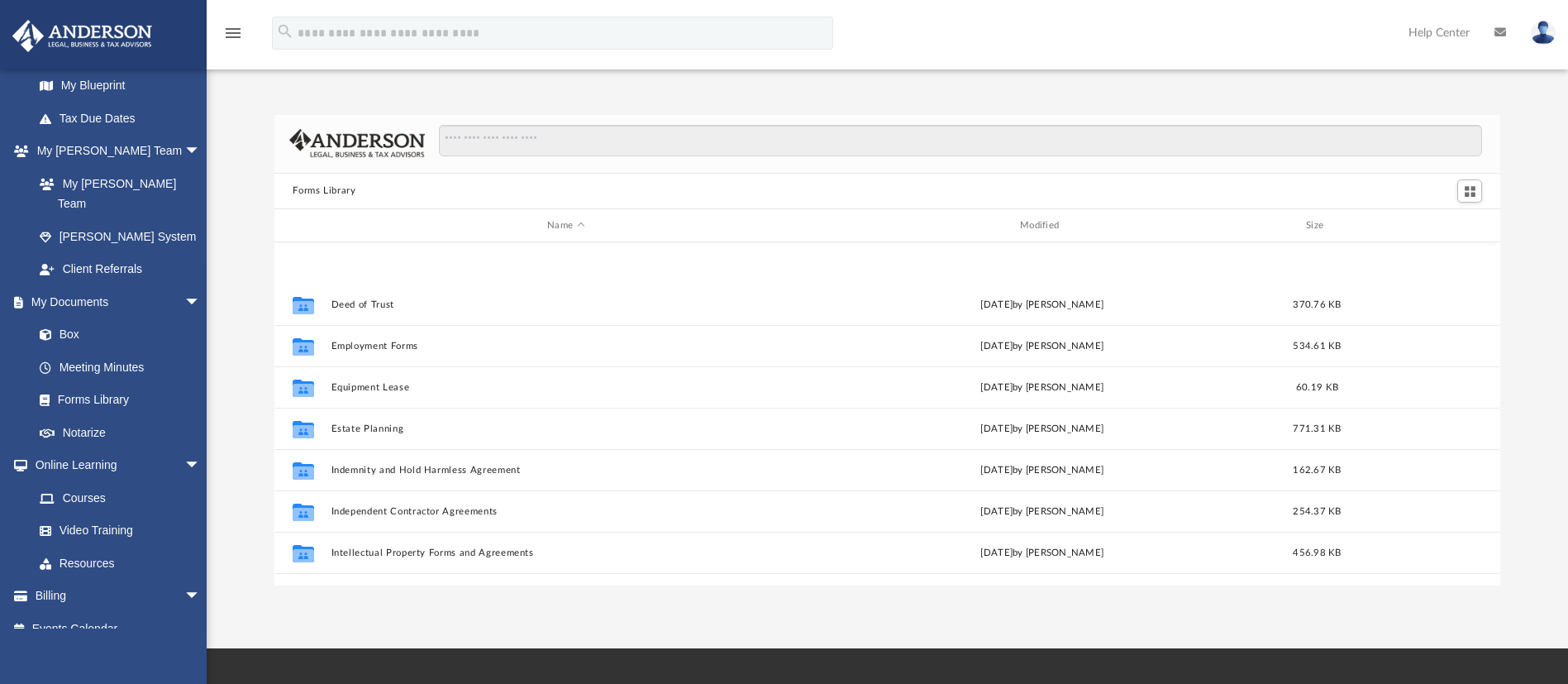
scroll to position [496, 0]
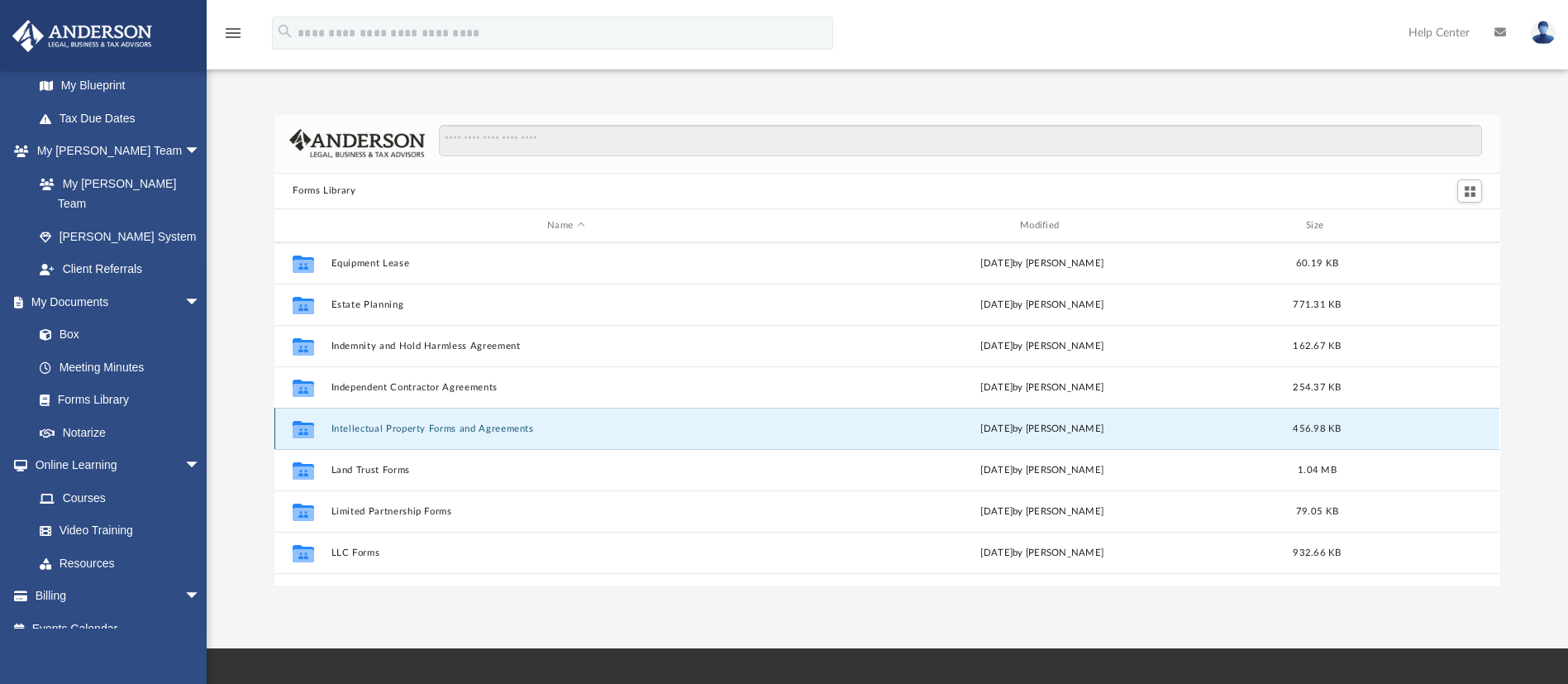
click at [441, 430] on button "Intellectual Property Forms and Agreements" at bounding box center [566, 428] width 470 height 11
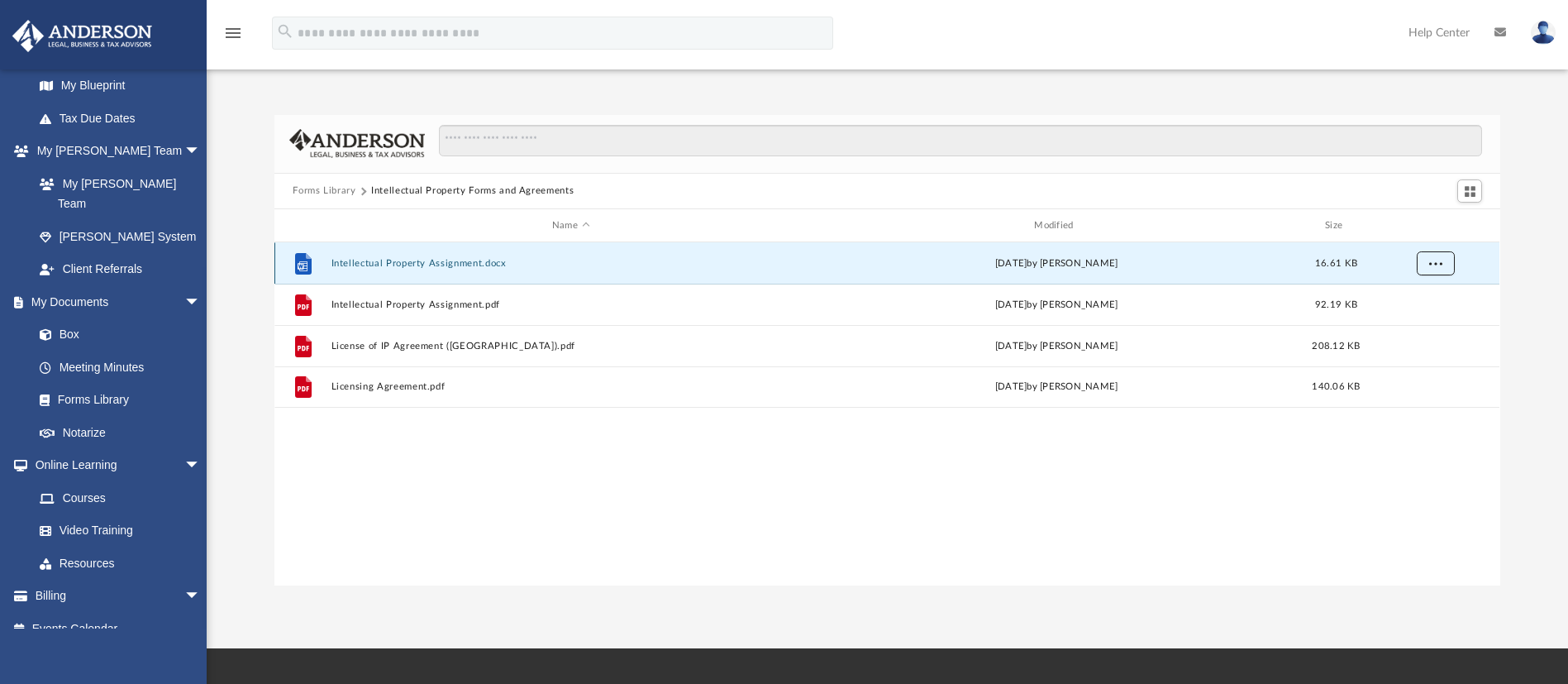
click at [1436, 258] on span "More options" at bounding box center [1436, 262] width 13 height 9
click at [1433, 325] on li "Download" at bounding box center [1421, 324] width 48 height 17
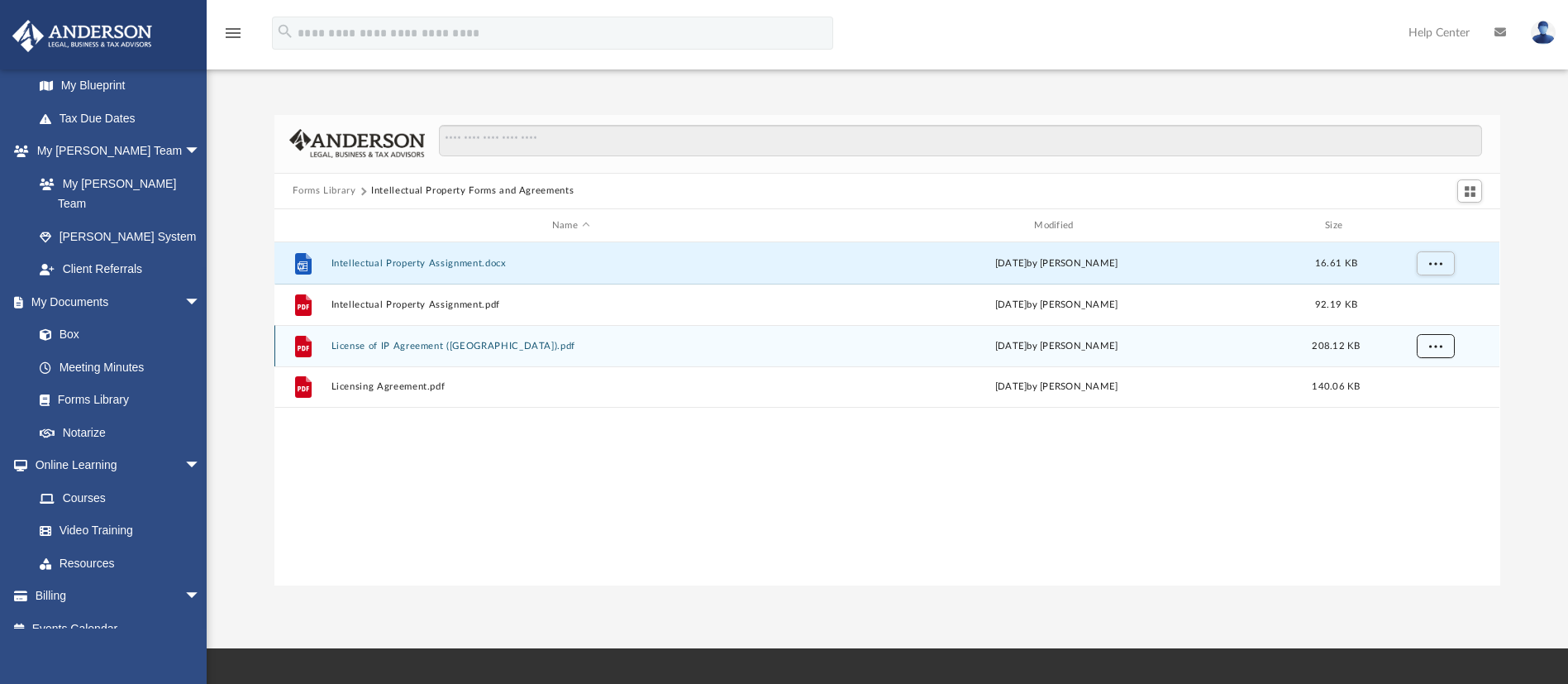
click at [1438, 338] on button "More options" at bounding box center [1436, 347] width 38 height 25
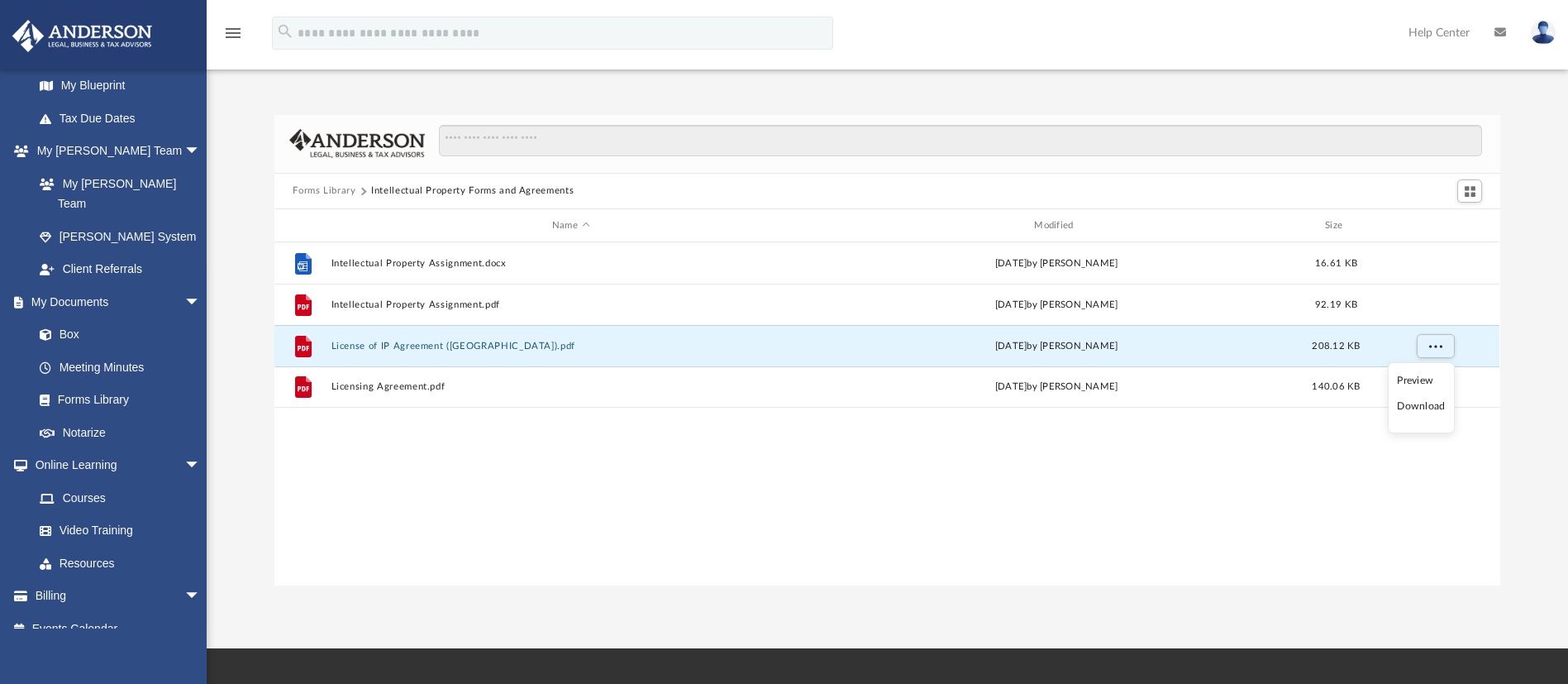
click at [1424, 405] on li "Download" at bounding box center [1421, 406] width 48 height 17
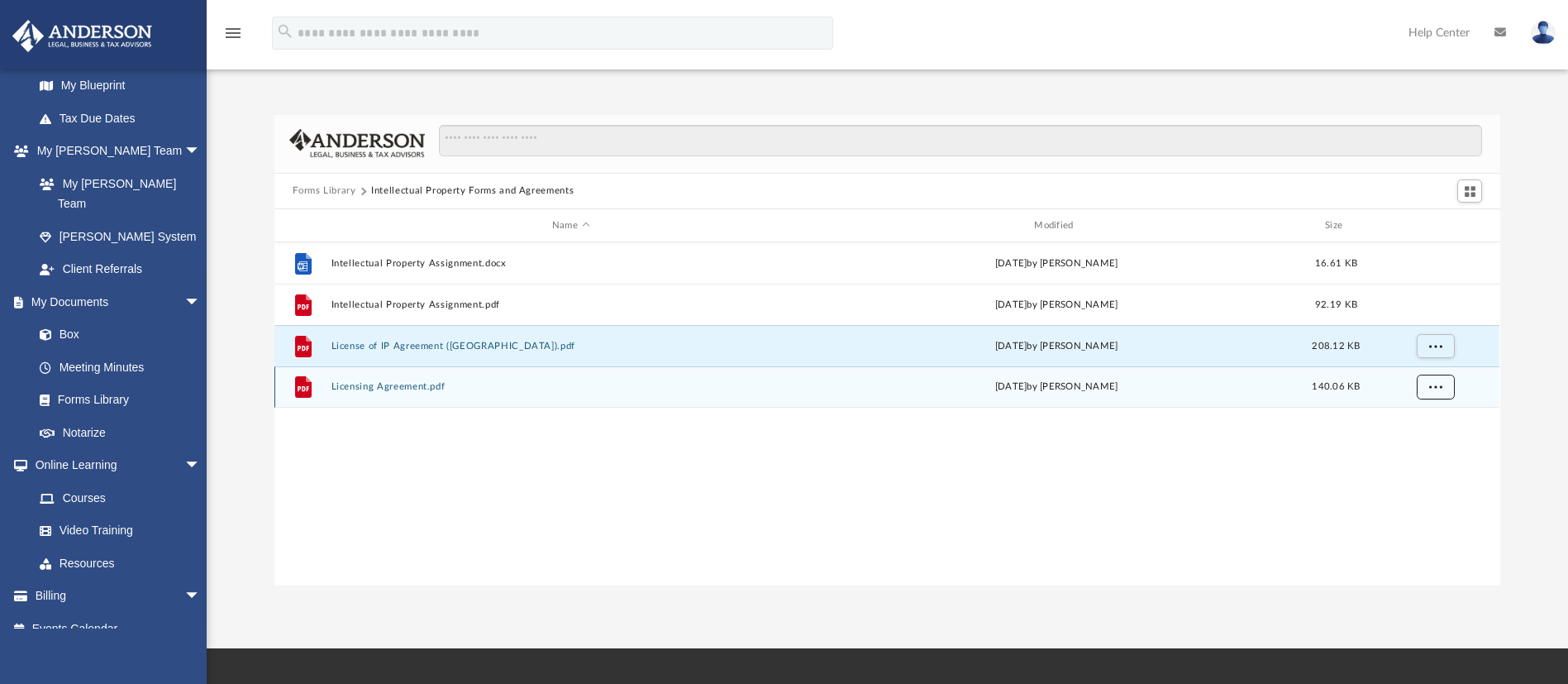
click at [1435, 384] on span "More options" at bounding box center [1436, 385] width 13 height 9
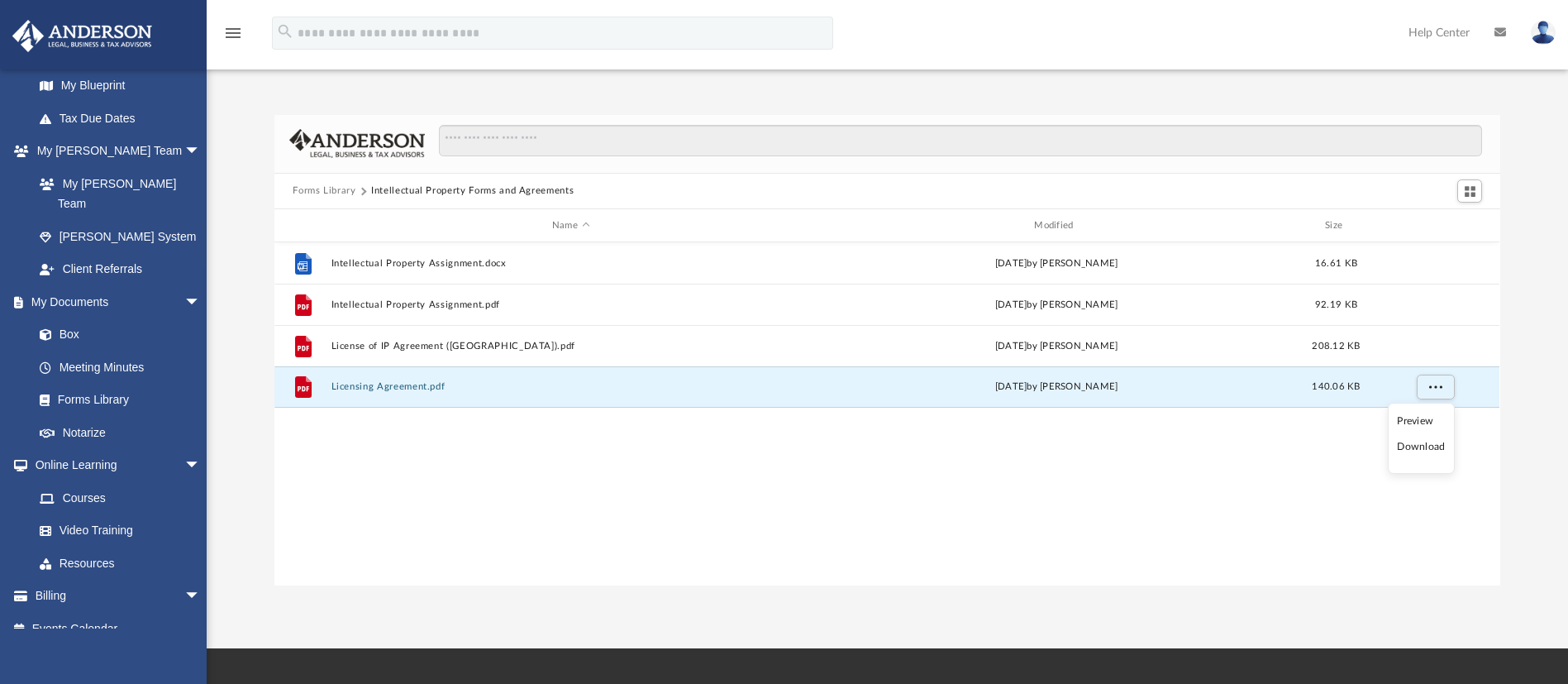
click at [1437, 443] on li "Download" at bounding box center [1421, 447] width 48 height 17
click at [325, 185] on button "Forms Library" at bounding box center [324, 190] width 62 height 14
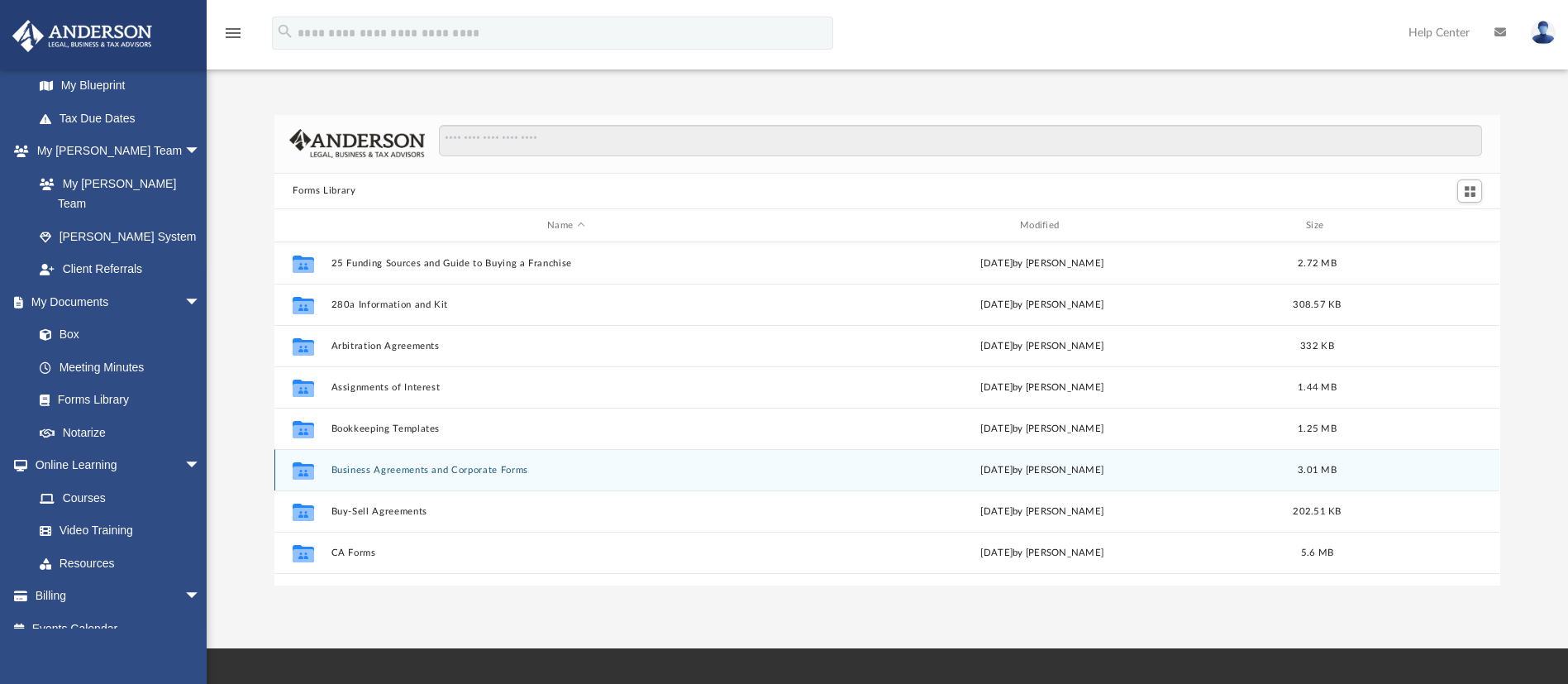
click at [411, 459] on div "Collaborated Folder Business Agreements and Corporate Forms [DATE] by [PERSON_N…" at bounding box center [887, 469] width 1225 height 41
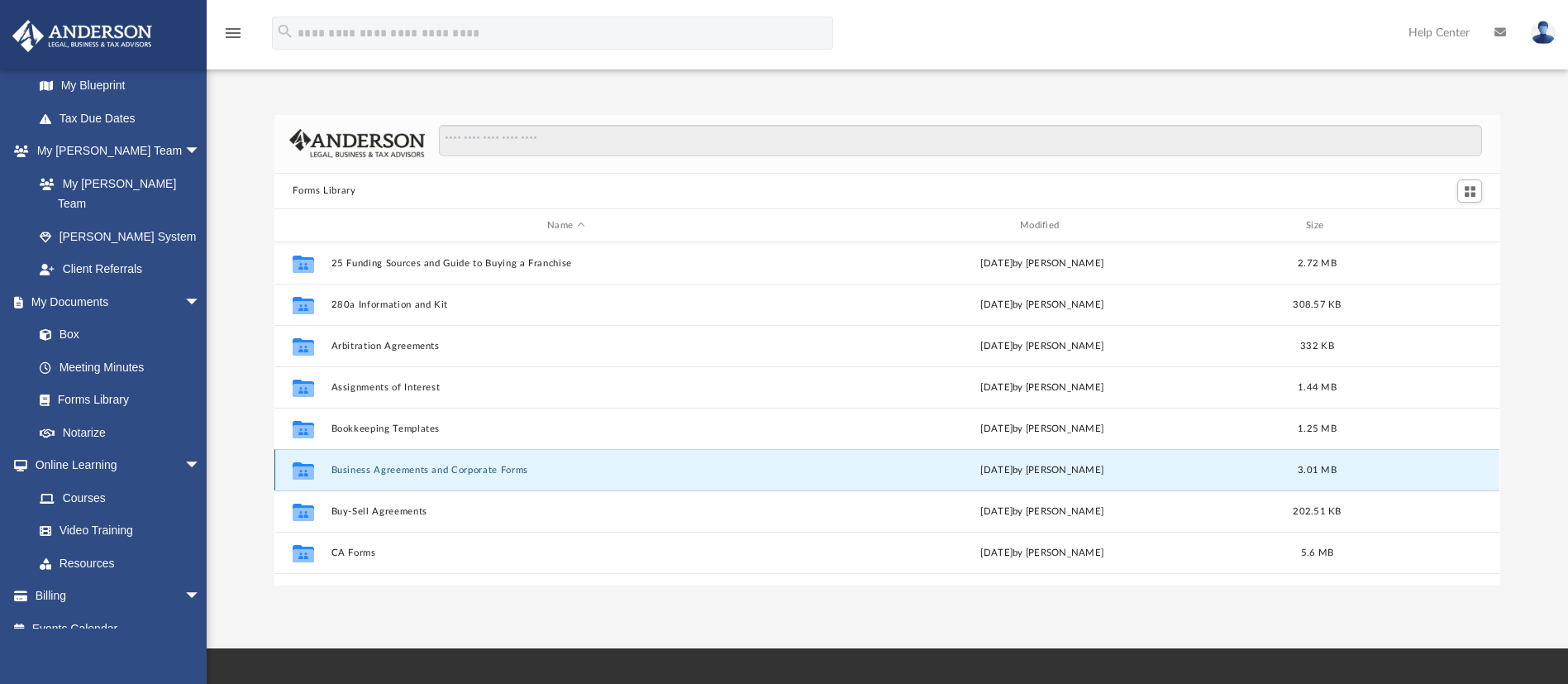
click at [407, 471] on button "Business Agreements and Corporate Forms" at bounding box center [566, 470] width 470 height 11
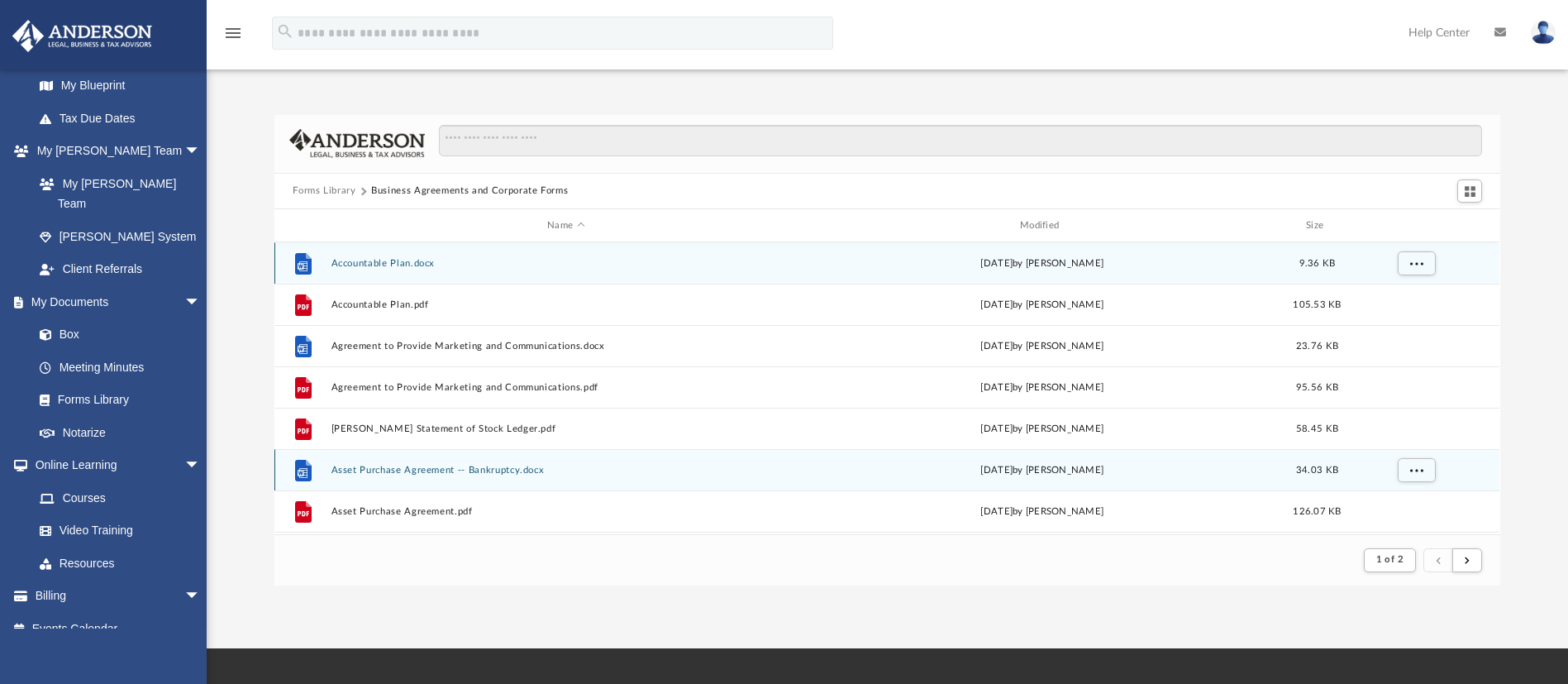
scroll to position [305, 1207]
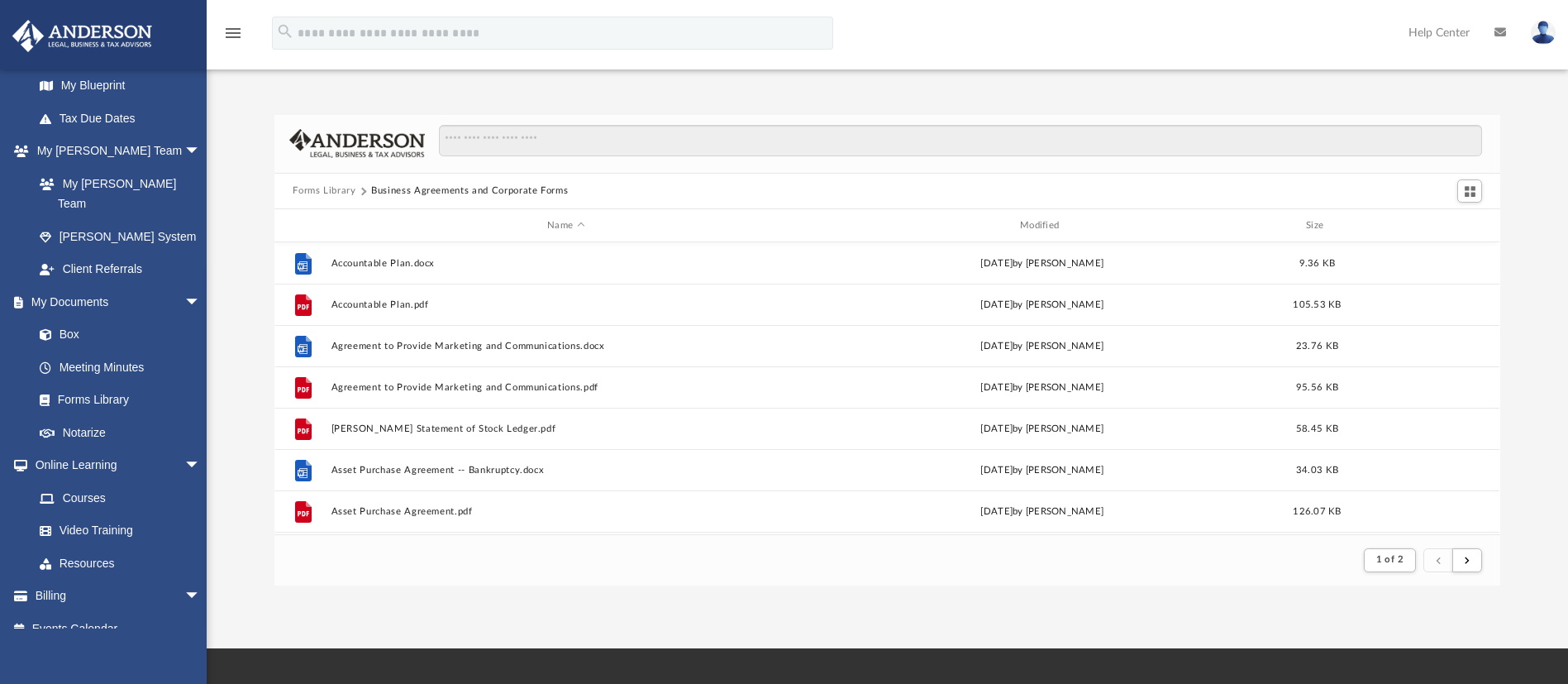
click at [346, 185] on button "Forms Library" at bounding box center [324, 190] width 62 height 14
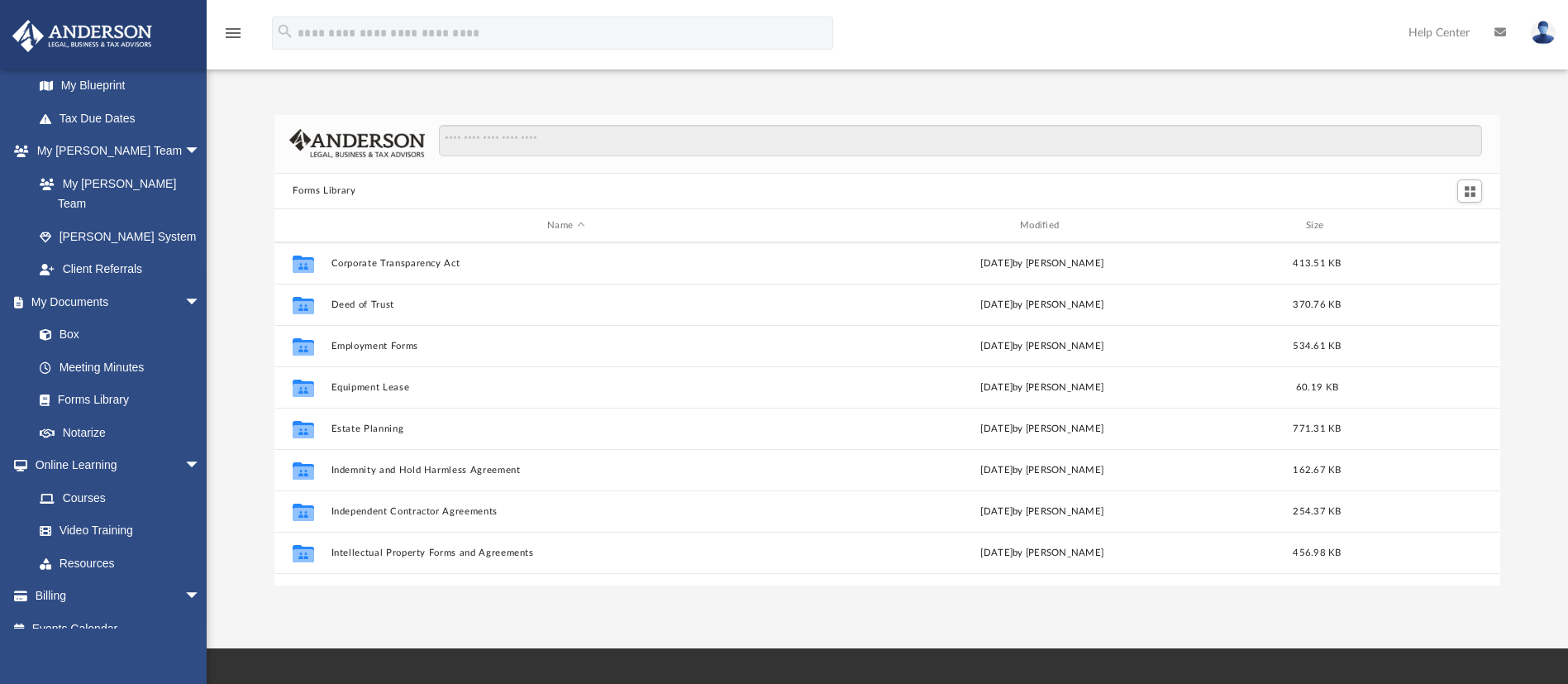
scroll to position [496, 0]
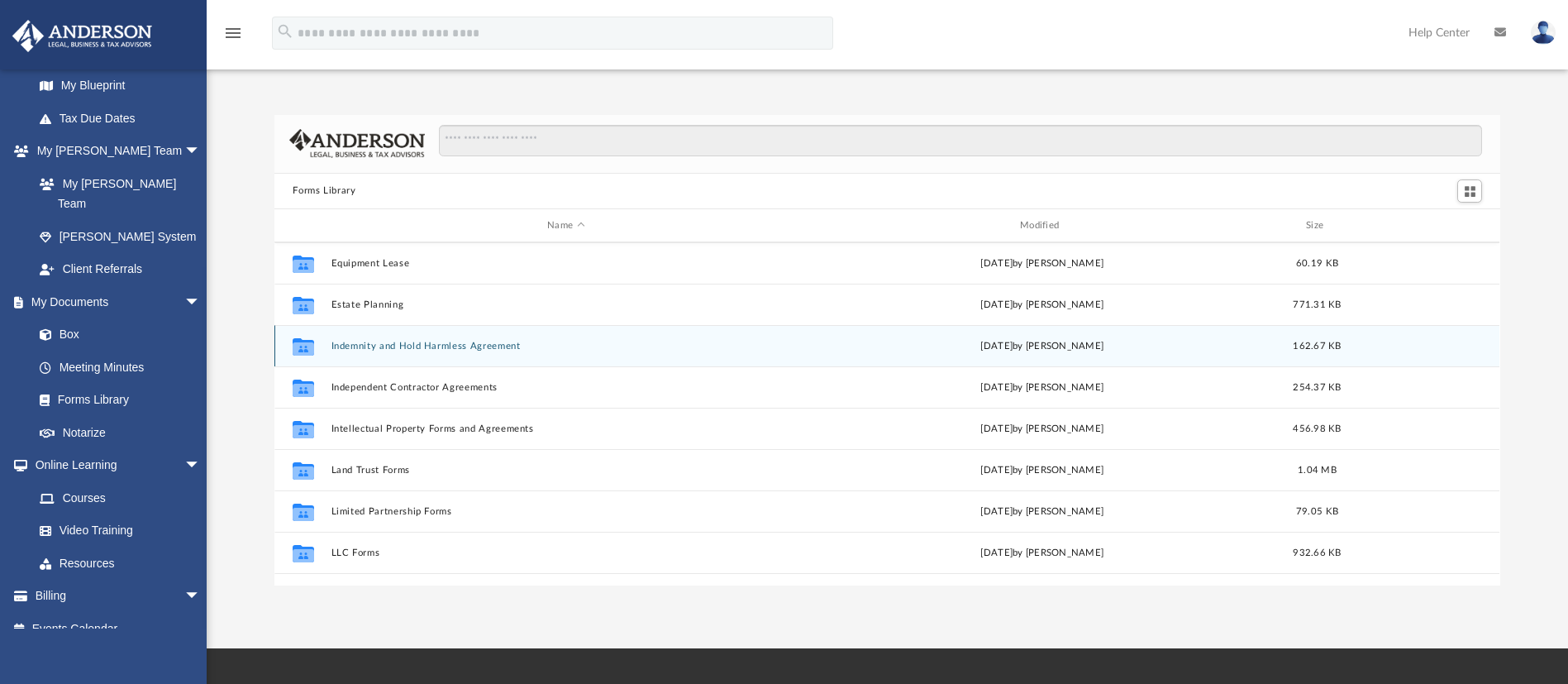
click at [370, 343] on button "Indemnity and Hold Harmless Agreement" at bounding box center [566, 345] width 470 height 11
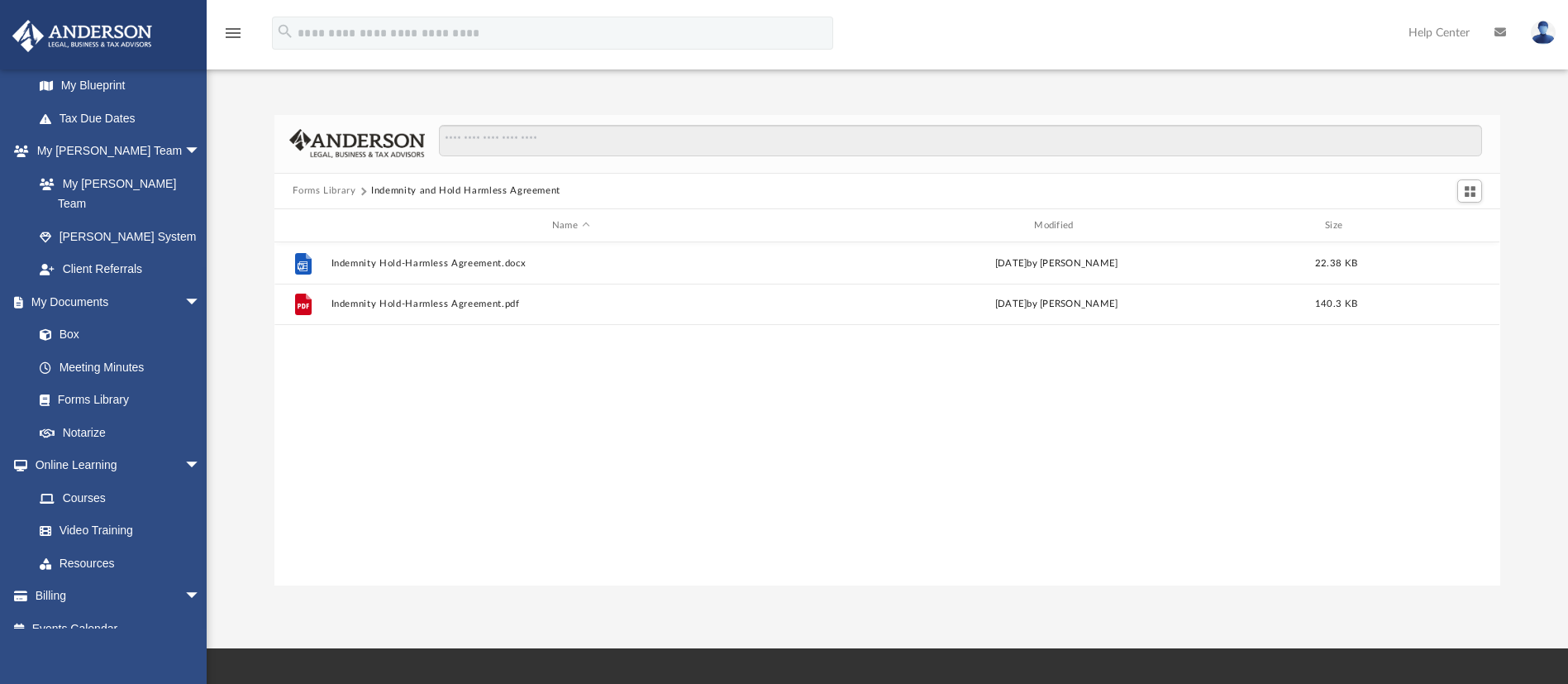
scroll to position [0, 0]
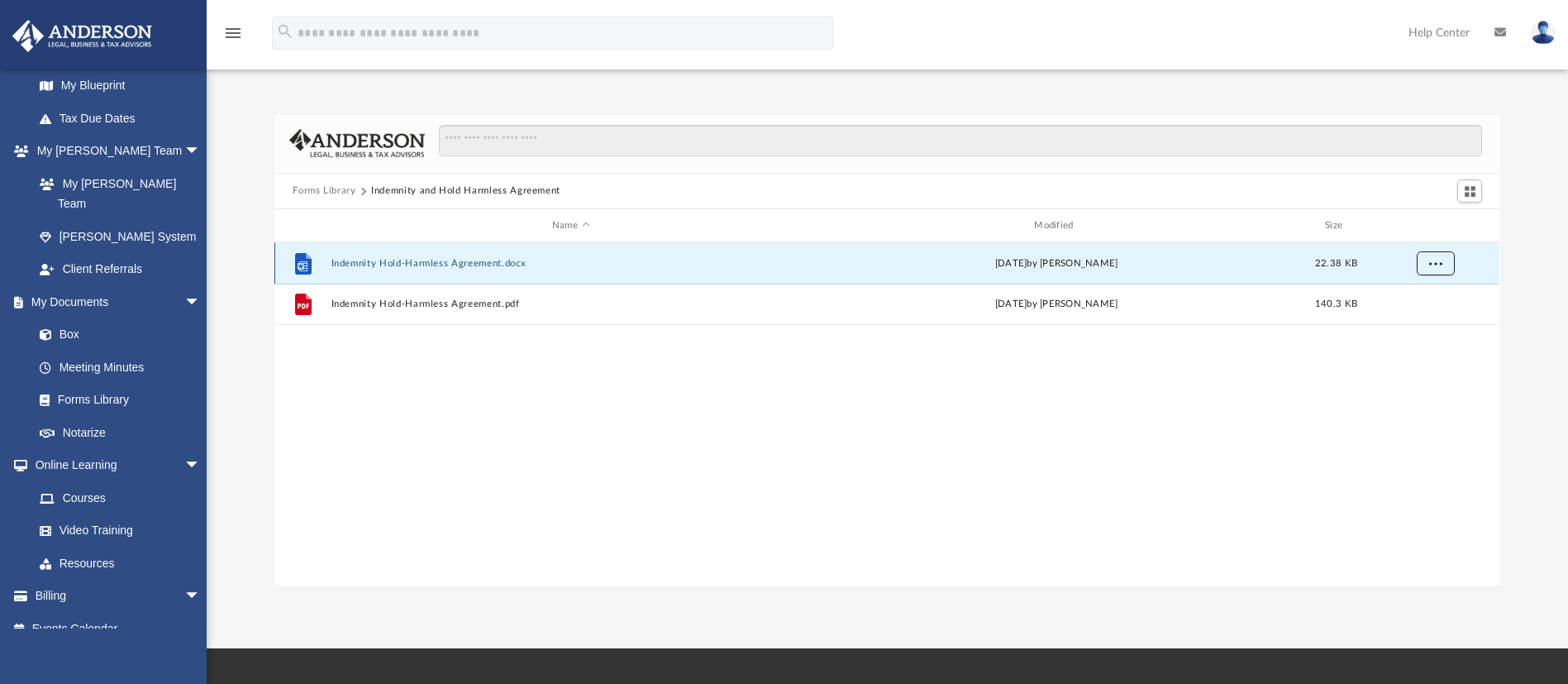
click at [1438, 266] on span "More options" at bounding box center [1436, 262] width 13 height 9
click at [1441, 323] on li "Download" at bounding box center [1421, 324] width 48 height 17
click at [311, 188] on button "Forms Library" at bounding box center [324, 190] width 62 height 14
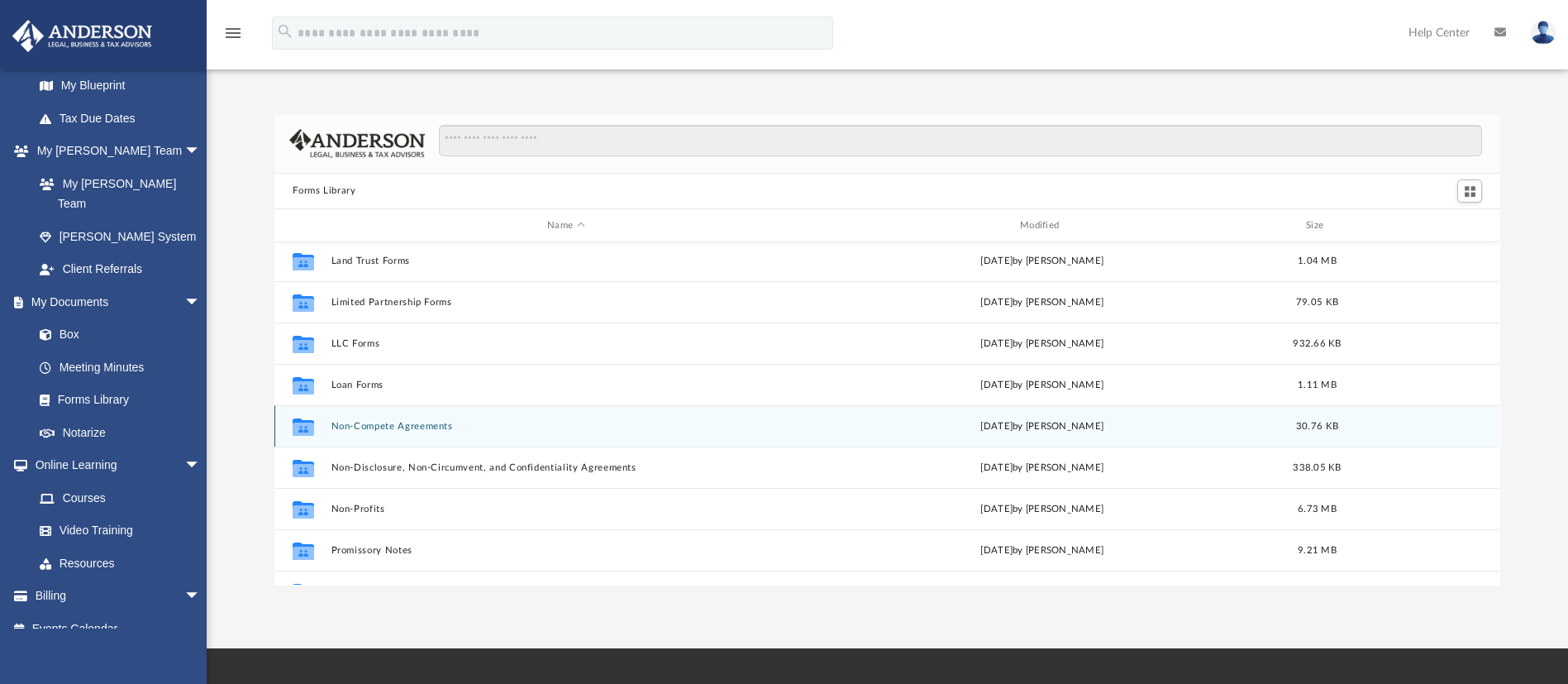
scroll to position [744, 0]
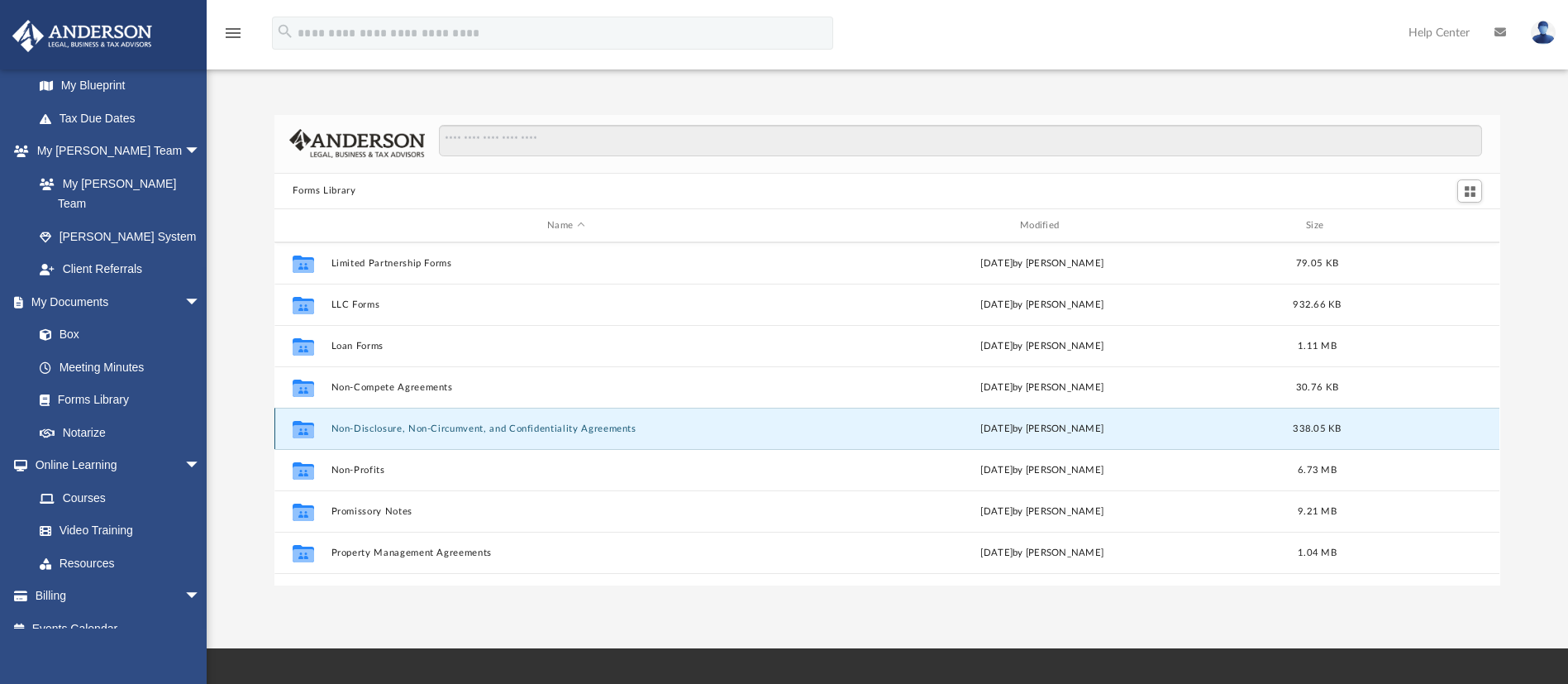
click at [390, 428] on button "Non-Disclosure, Non-Circumvent, and Confidentiality Agreements" at bounding box center [566, 428] width 470 height 11
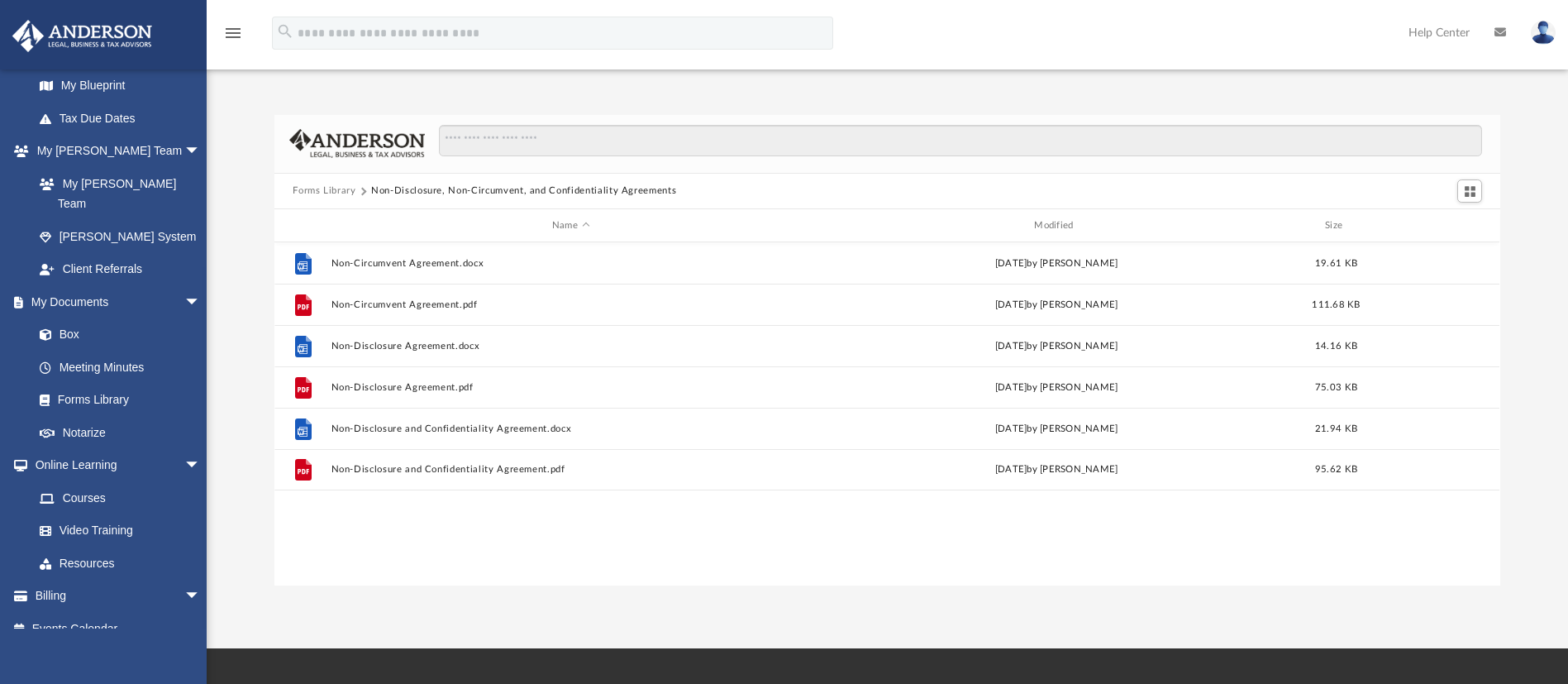
scroll to position [0, 0]
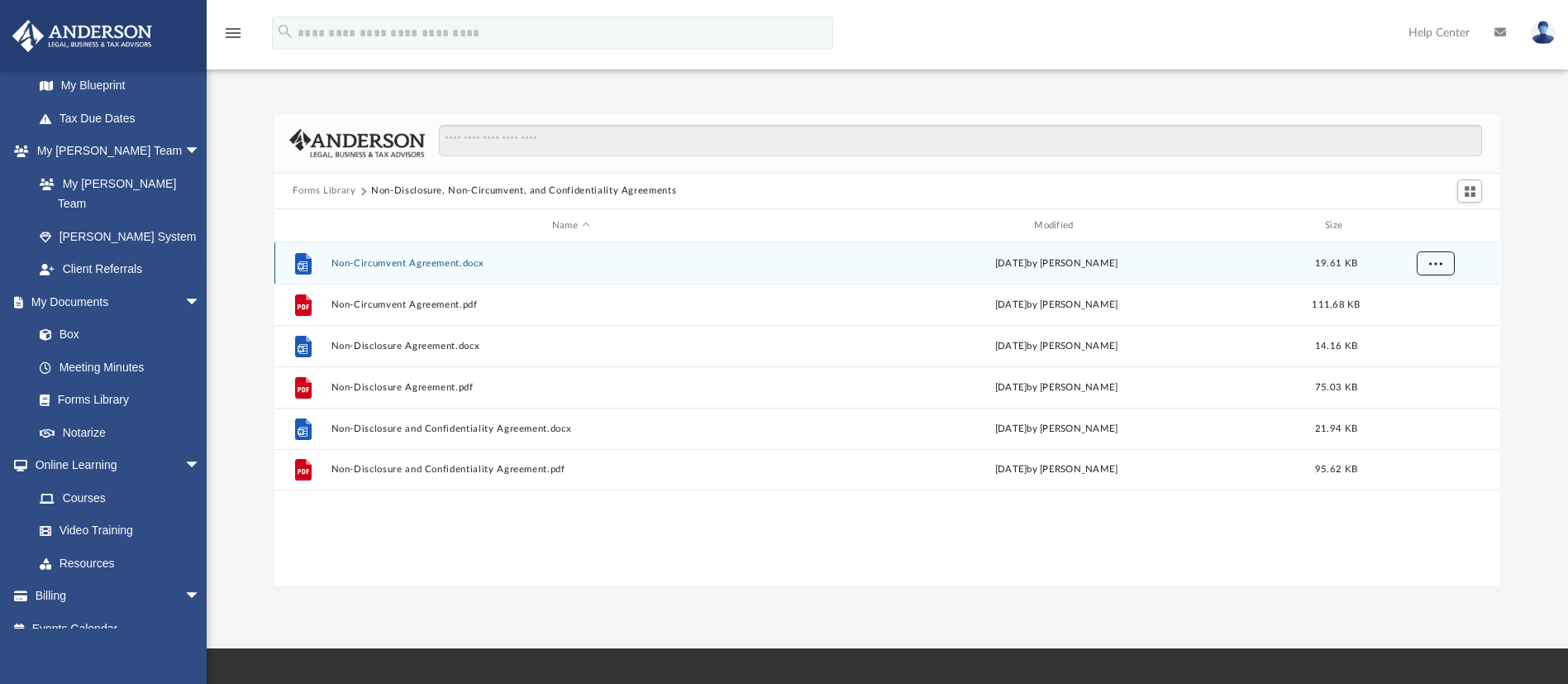
click at [1442, 261] on button "More options" at bounding box center [1436, 264] width 38 height 25
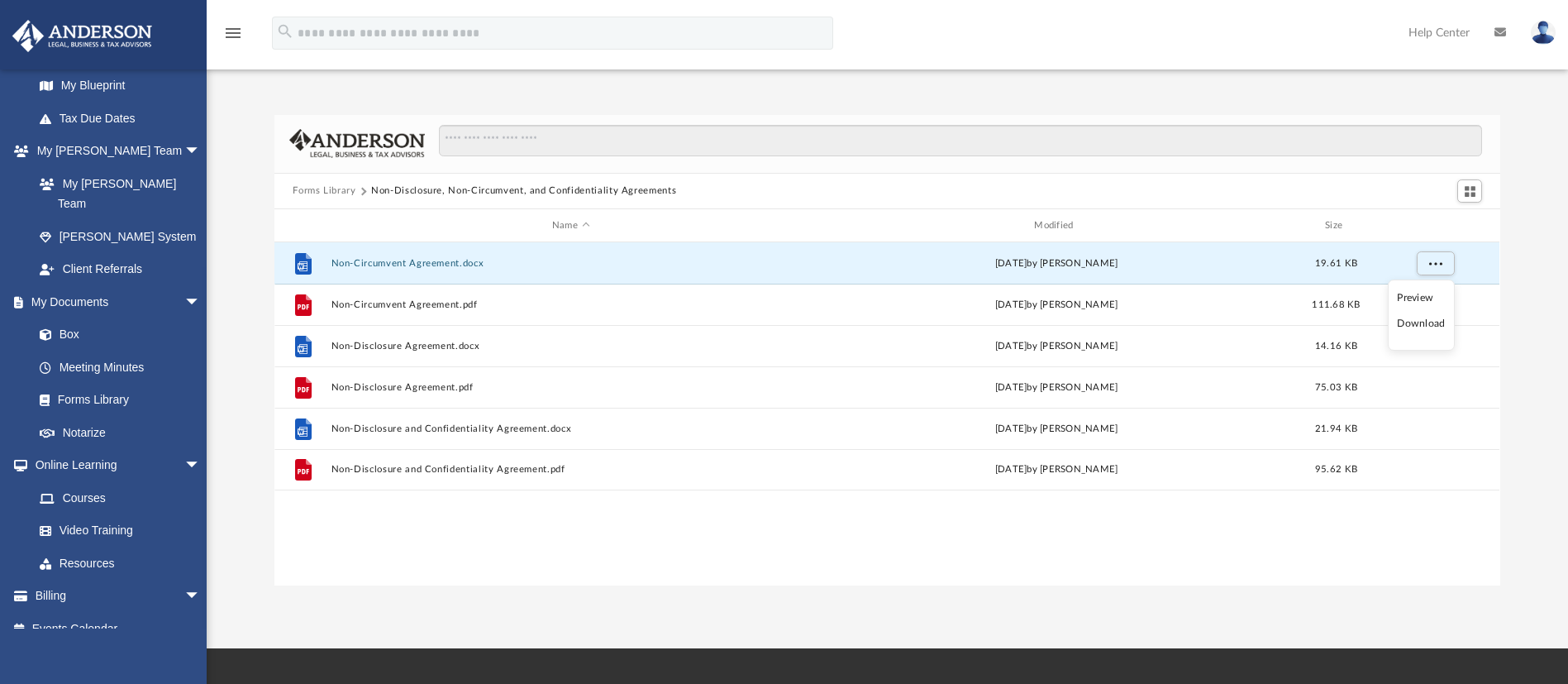
click at [1433, 318] on li "Download" at bounding box center [1421, 324] width 48 height 17
click at [1539, 146] on div "Forms Library Non-Disclosure, Non-Circumvent, and Confidentiality Agreements Na…" at bounding box center [887, 351] width 1361 height 471
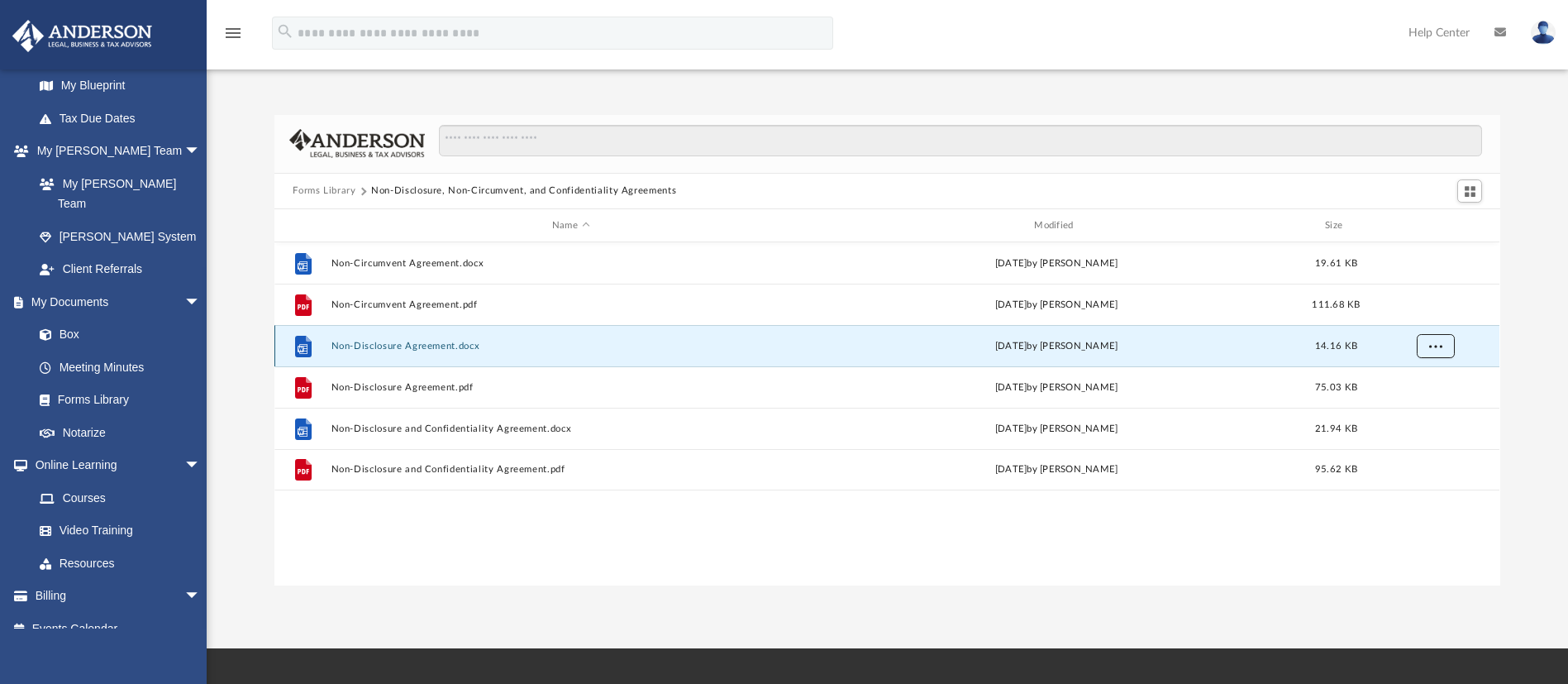
click at [1445, 342] on button "More options" at bounding box center [1436, 347] width 38 height 25
click at [1433, 404] on li "Download" at bounding box center [1421, 406] width 48 height 17
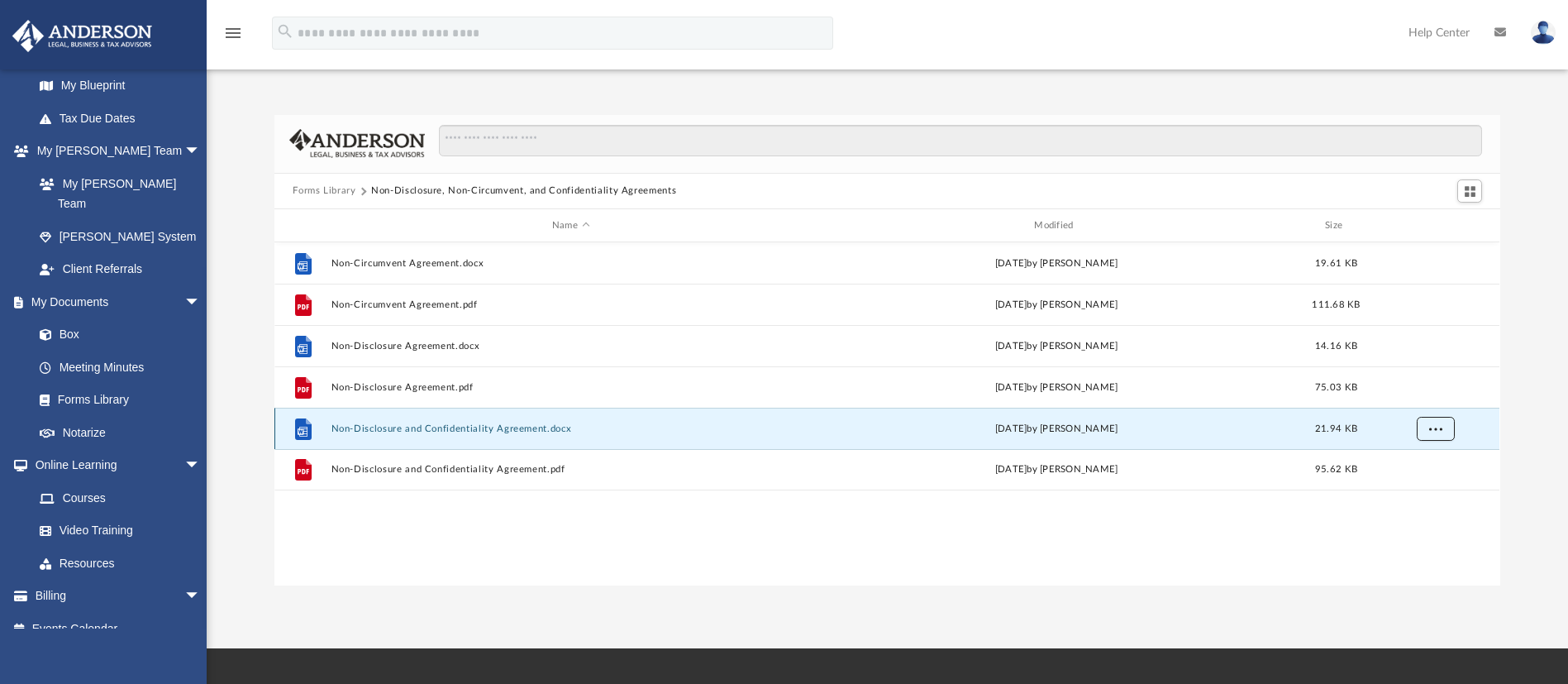
click at [1438, 425] on span "More options" at bounding box center [1436, 428] width 13 height 9
click at [1435, 489] on li "Download" at bounding box center [1421, 489] width 48 height 17
click at [311, 183] on button "Forms Library" at bounding box center [324, 190] width 62 height 14
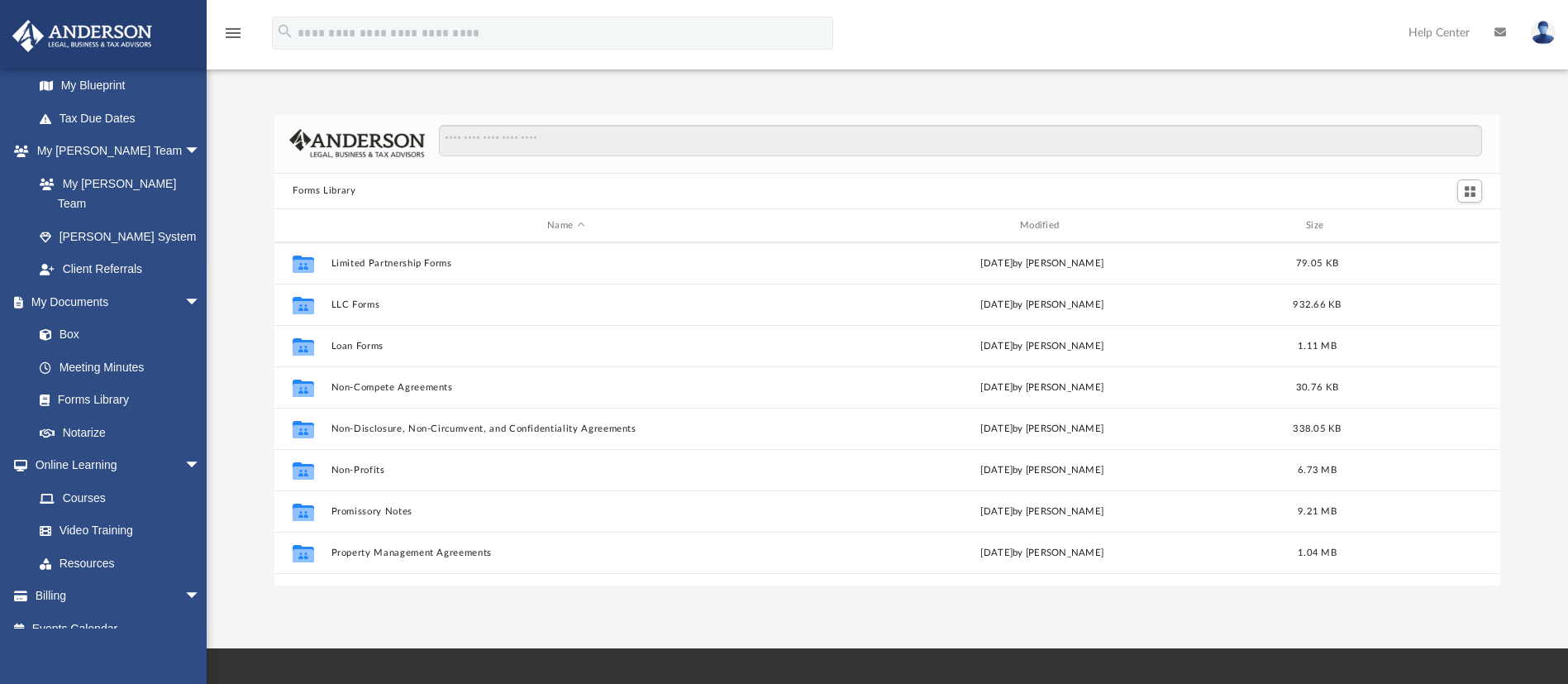
scroll to position [867, 0]
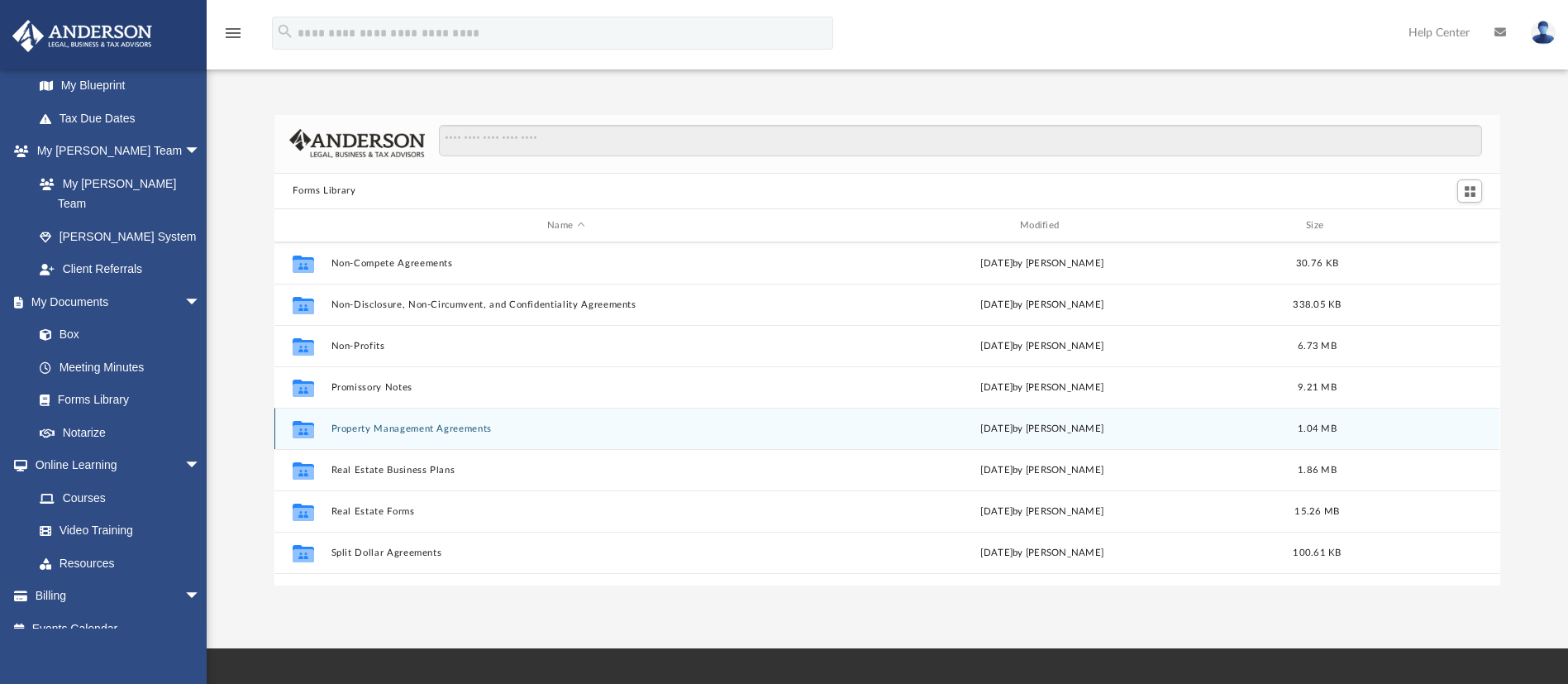
click at [387, 429] on button "Property Management Agreements" at bounding box center [566, 428] width 470 height 11
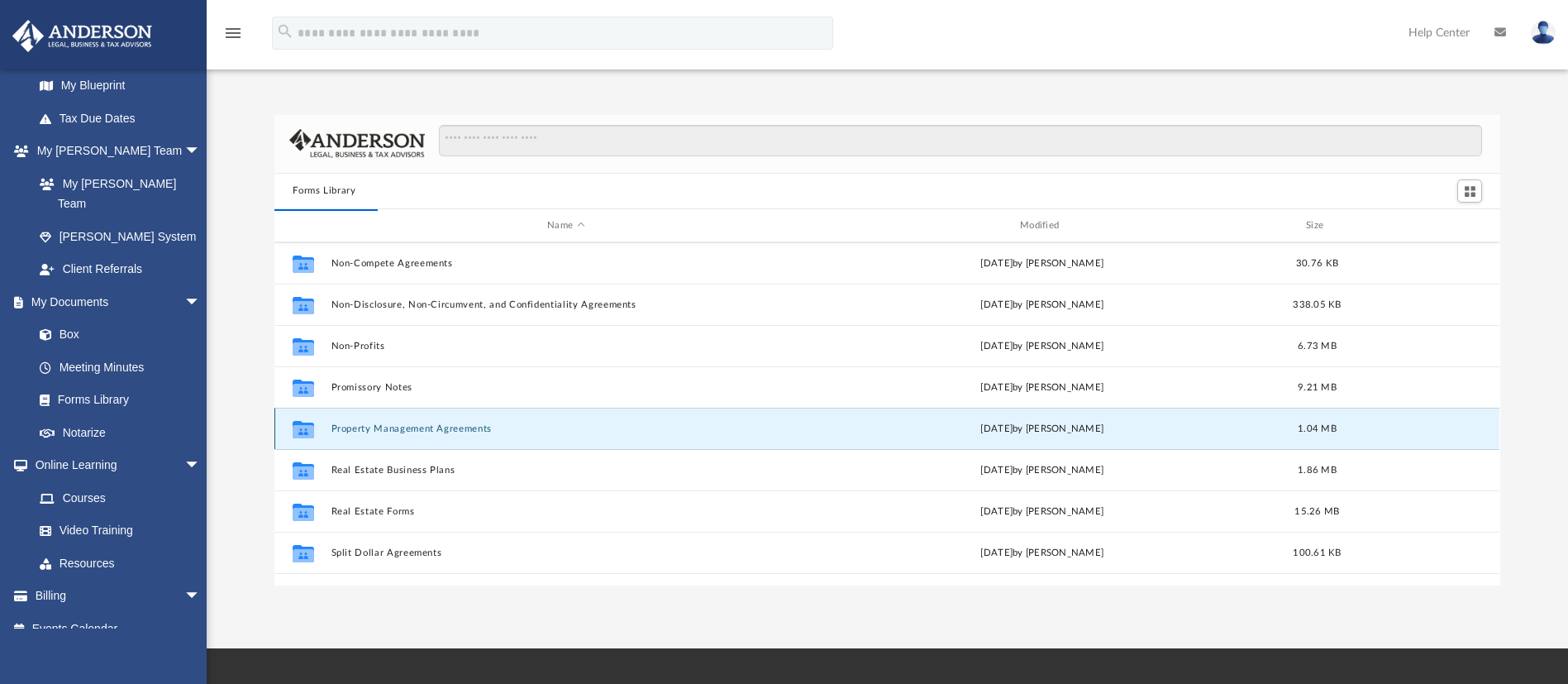
scroll to position [0, 0]
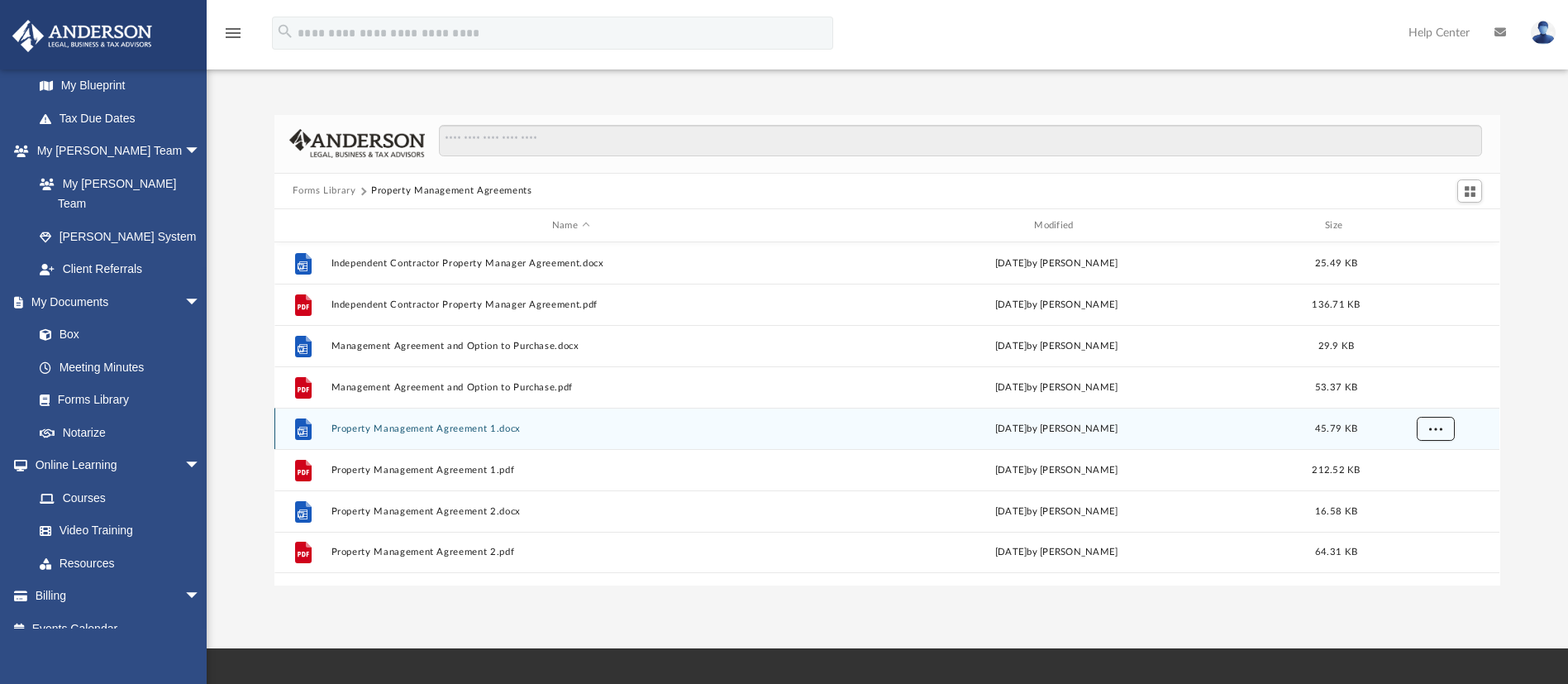
click at [1441, 428] on span "More options" at bounding box center [1436, 428] width 13 height 9
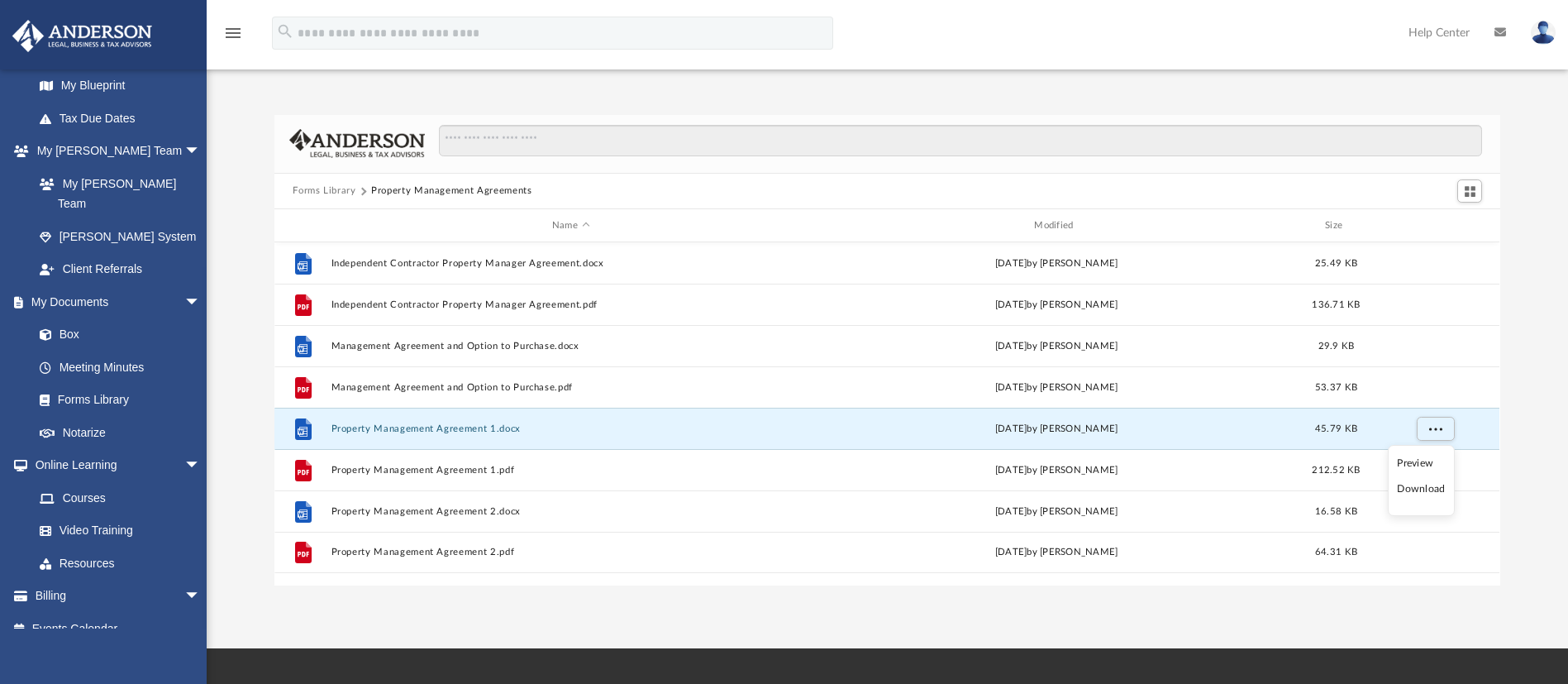
click at [1433, 487] on li "Download" at bounding box center [1421, 489] width 48 height 17
click at [1552, 424] on div "Forms Library Property Management Agreements Name Modified Size File Independen…" at bounding box center [887, 351] width 1361 height 471
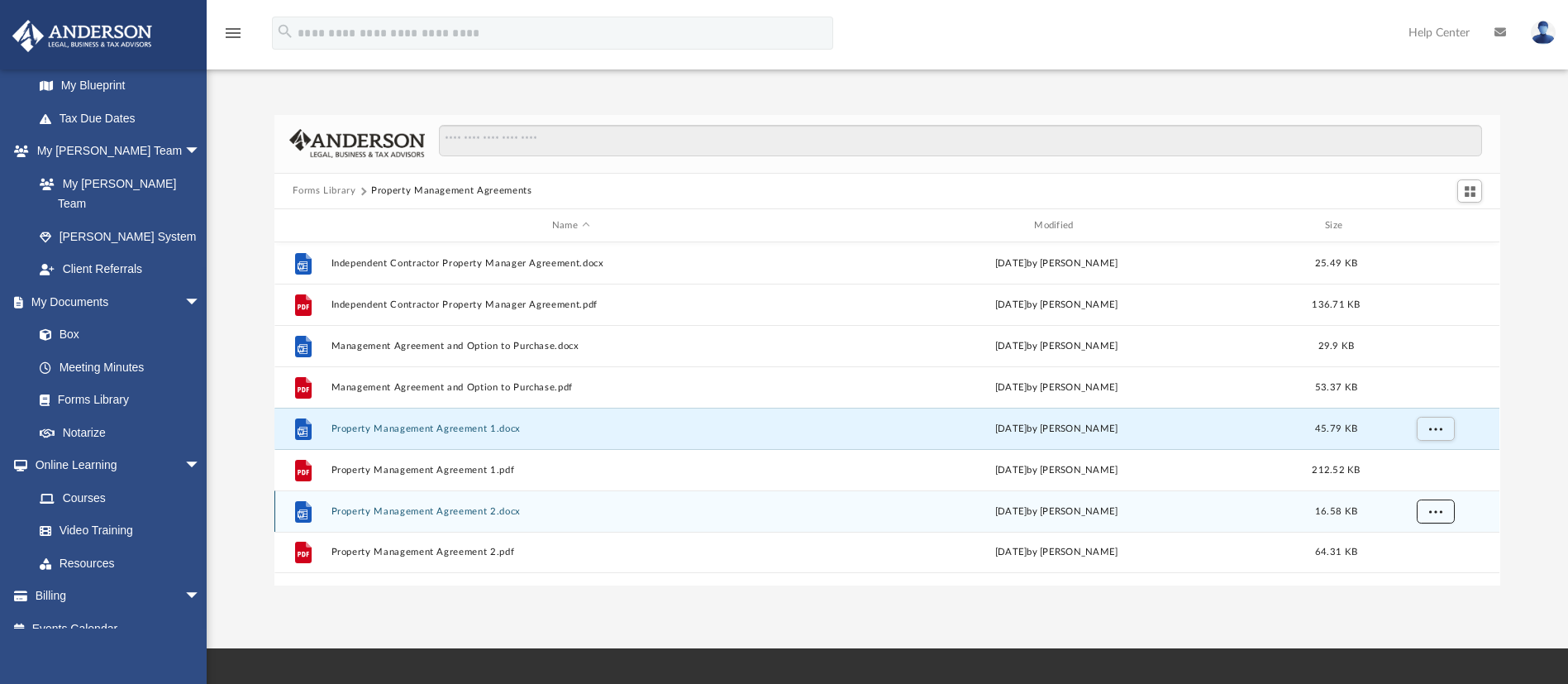
click at [1442, 515] on button "More options" at bounding box center [1436, 512] width 38 height 25
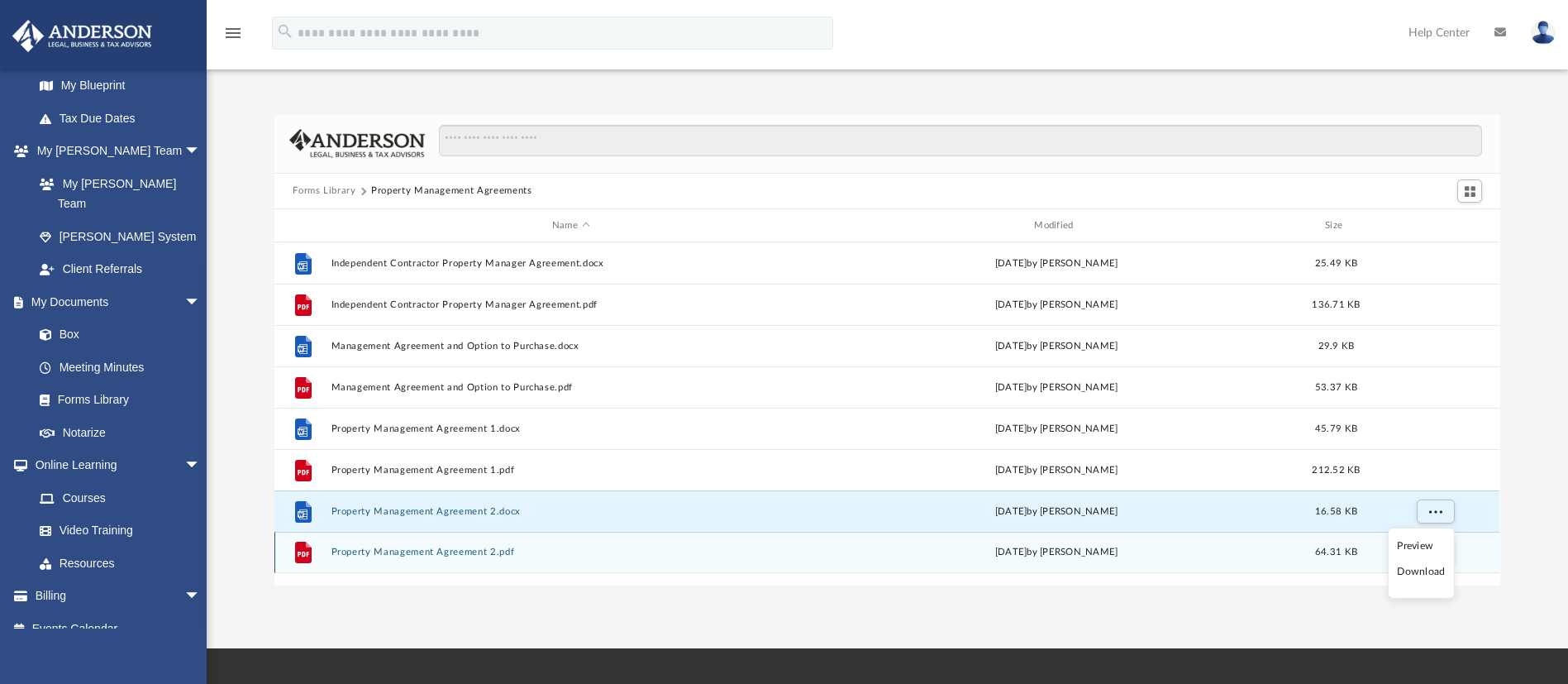
click at [1436, 569] on li "Download" at bounding box center [1421, 572] width 48 height 17
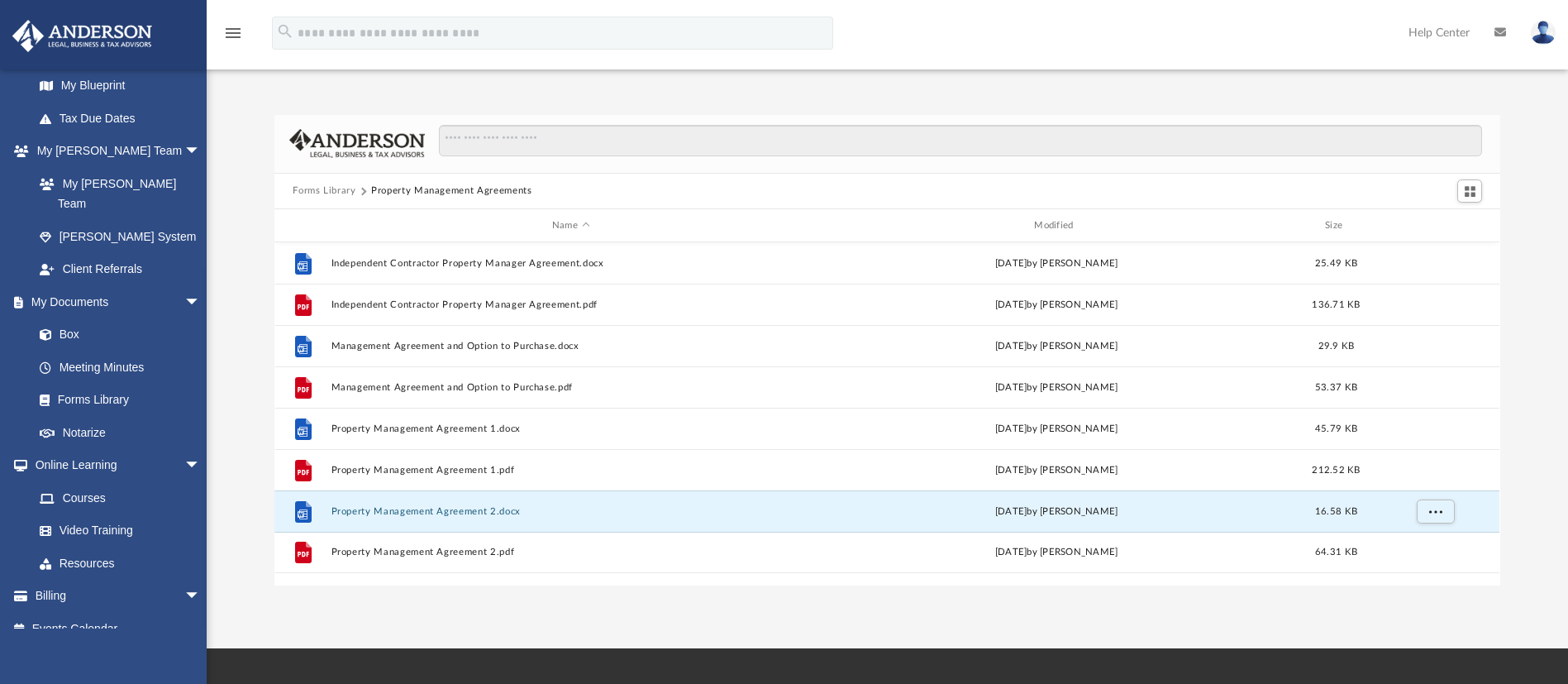
click at [331, 187] on button "Forms Library" at bounding box center [324, 190] width 62 height 14
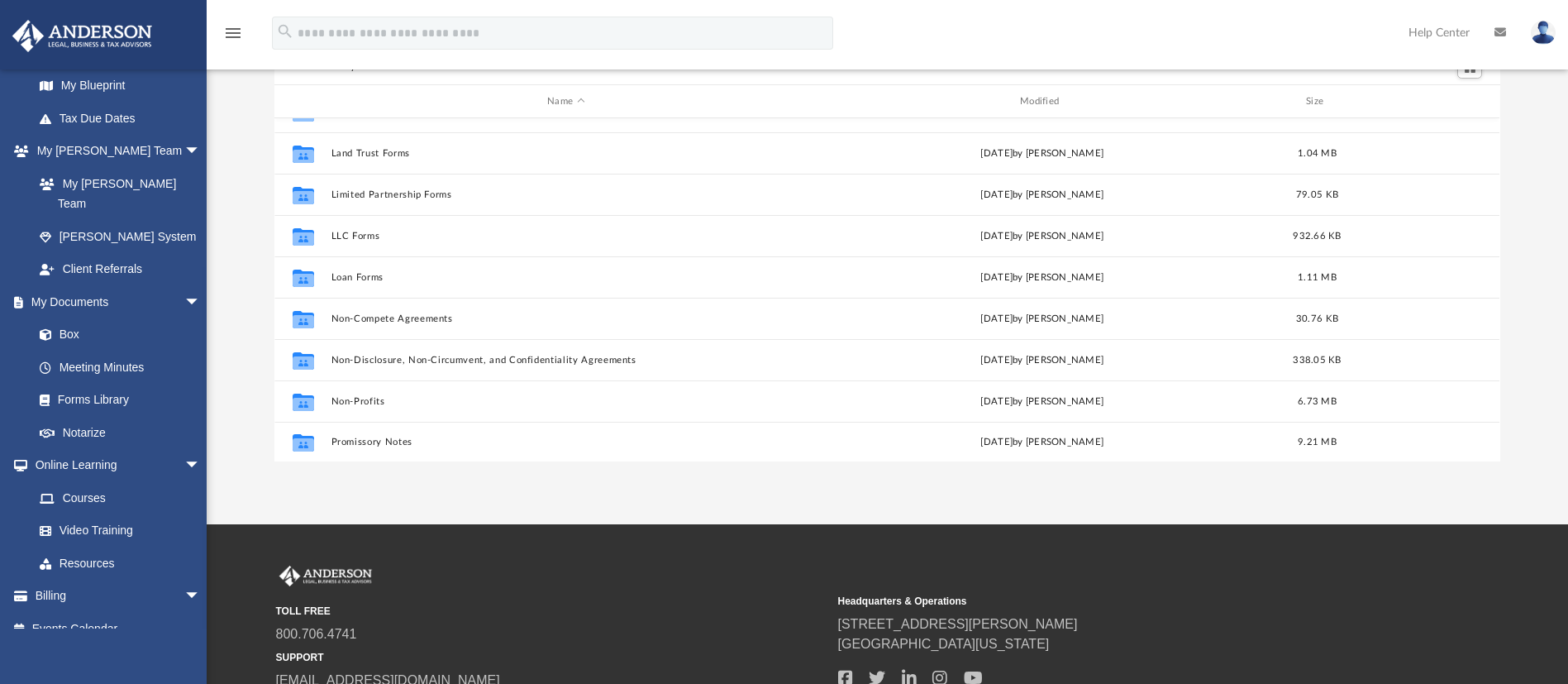
scroll to position [649, 0]
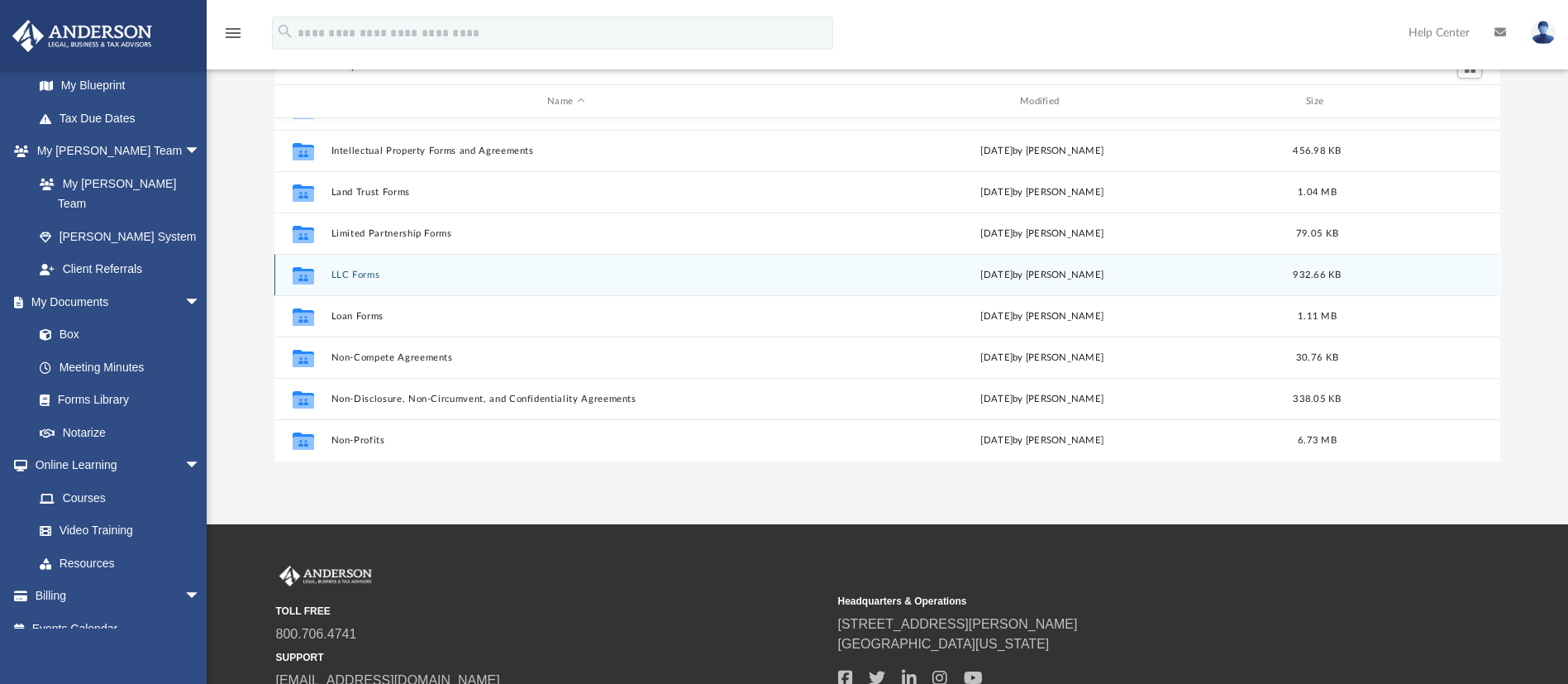
click at [352, 270] on button "LLC Forms" at bounding box center [566, 274] width 470 height 11
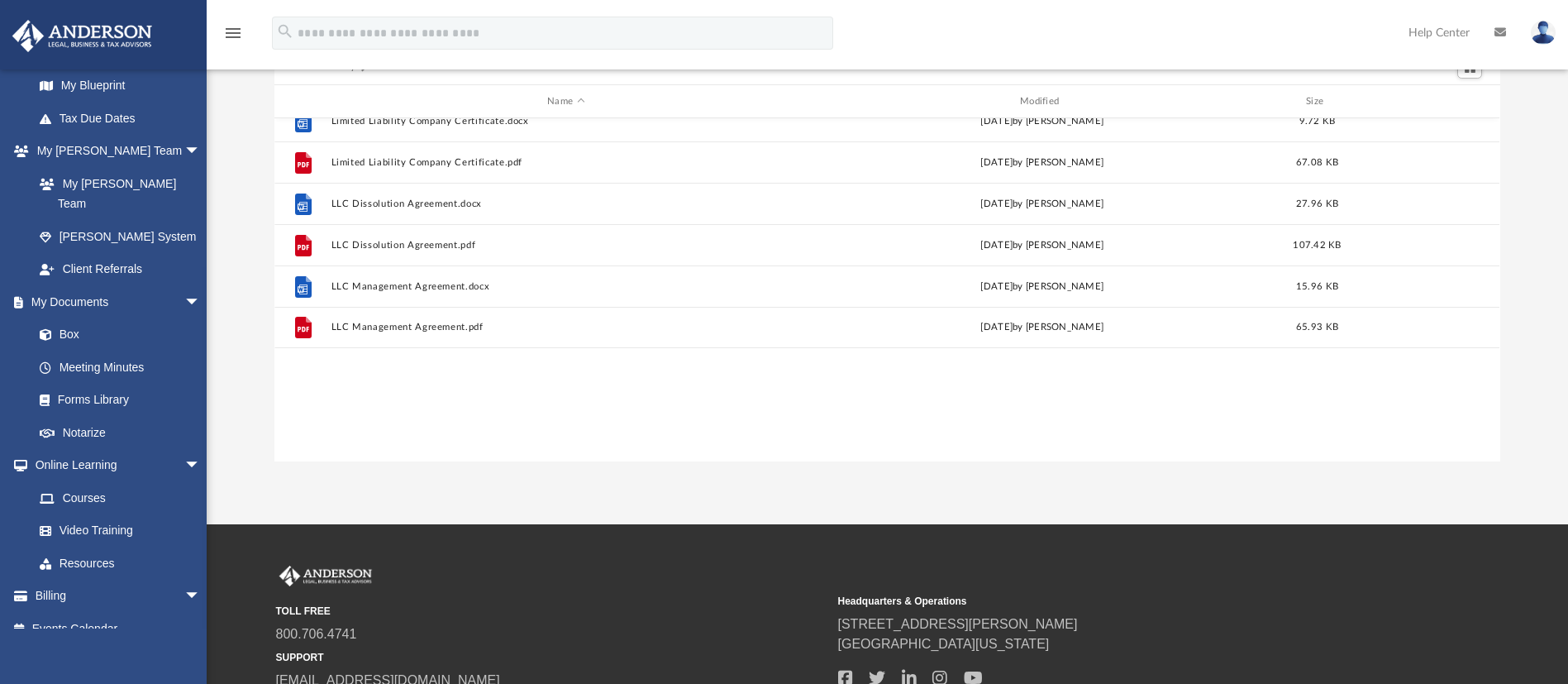
scroll to position [0, 0]
